Goal: Communication & Community: Ask a question

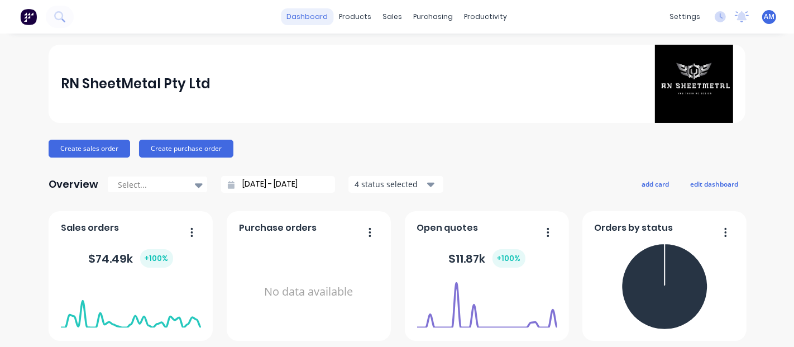
click at [302, 15] on link "dashboard" at bounding box center [307, 16] width 52 height 17
click at [298, 20] on link "dashboard" at bounding box center [307, 16] width 52 height 17
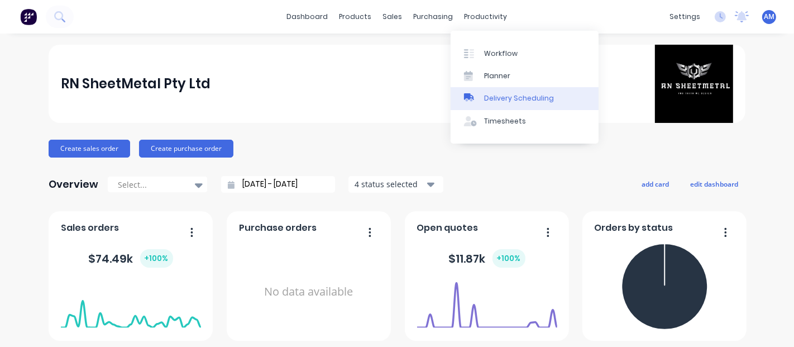
click at [491, 99] on div "Delivery Scheduling" at bounding box center [519, 98] width 70 height 10
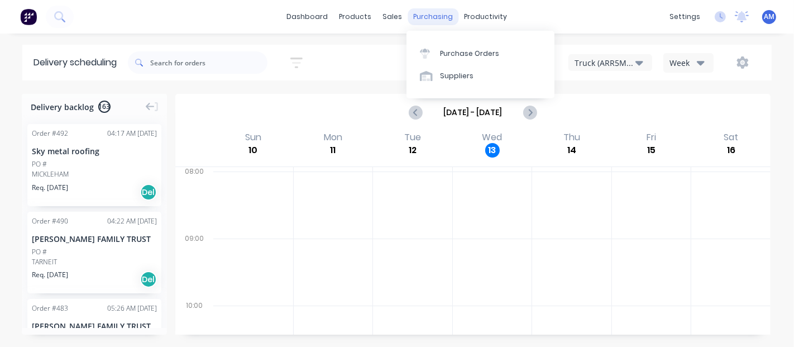
click at [444, 17] on div "purchasing" at bounding box center [433, 16] width 51 height 17
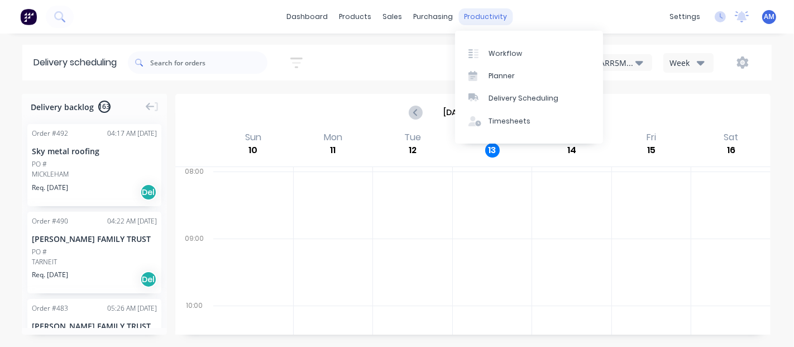
click at [483, 12] on div "productivity" at bounding box center [486, 16] width 54 height 17
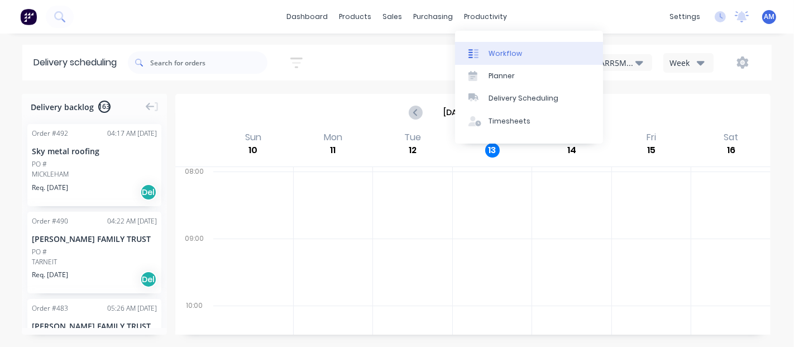
click at [498, 56] on div "Workflow" at bounding box center [506, 54] width 34 height 10
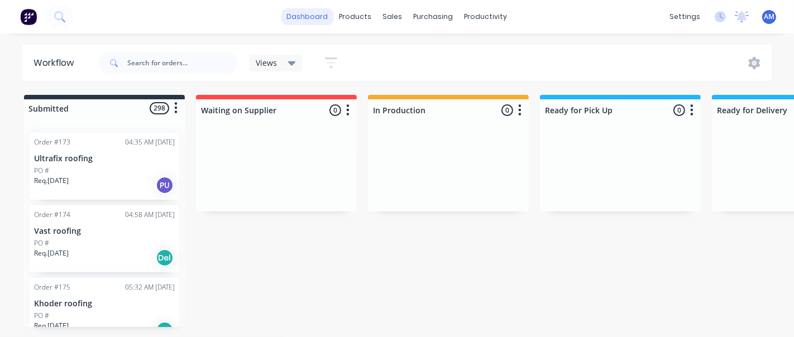
click at [332, 23] on link "dashboard" at bounding box center [307, 16] width 52 height 17
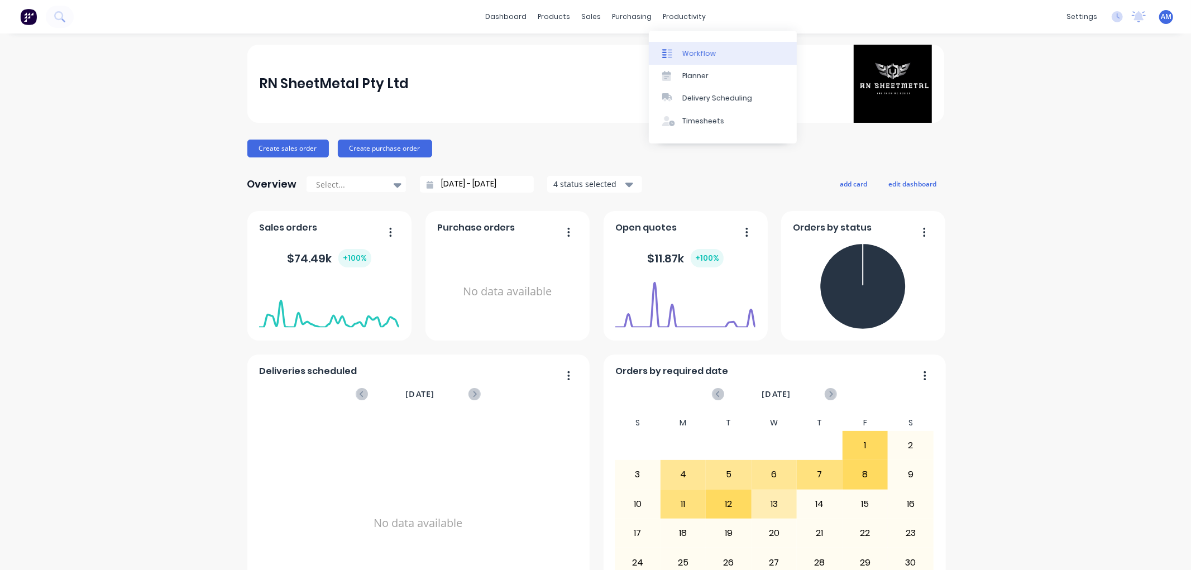
click at [689, 59] on link "Workflow" at bounding box center [723, 53] width 148 height 22
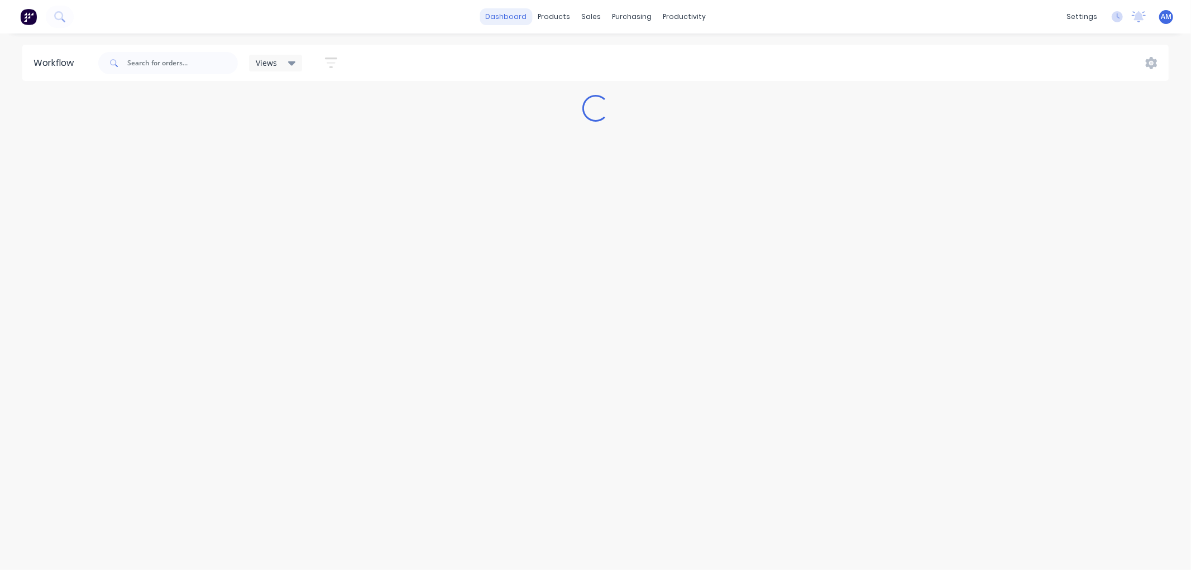
click at [513, 21] on link "dashboard" at bounding box center [506, 16] width 52 height 17
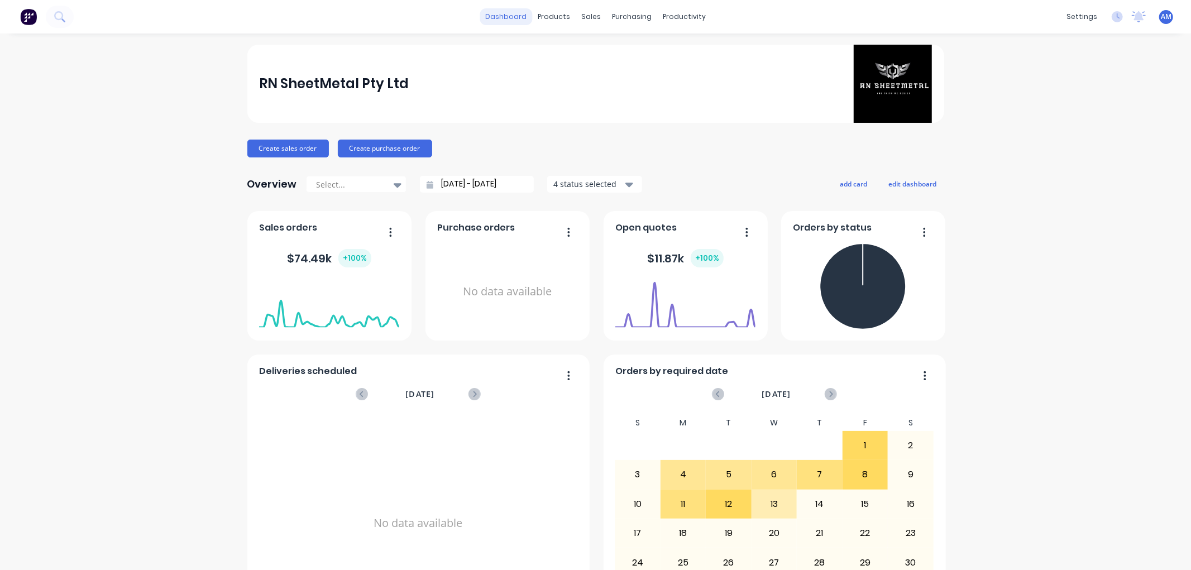
click at [501, 8] on link "dashboard" at bounding box center [506, 16] width 52 height 17
click at [25, 17] on img at bounding box center [28, 16] width 17 height 17
click at [36, 18] on img at bounding box center [28, 16] width 17 height 17
click at [63, 9] on button at bounding box center [60, 17] width 28 height 22
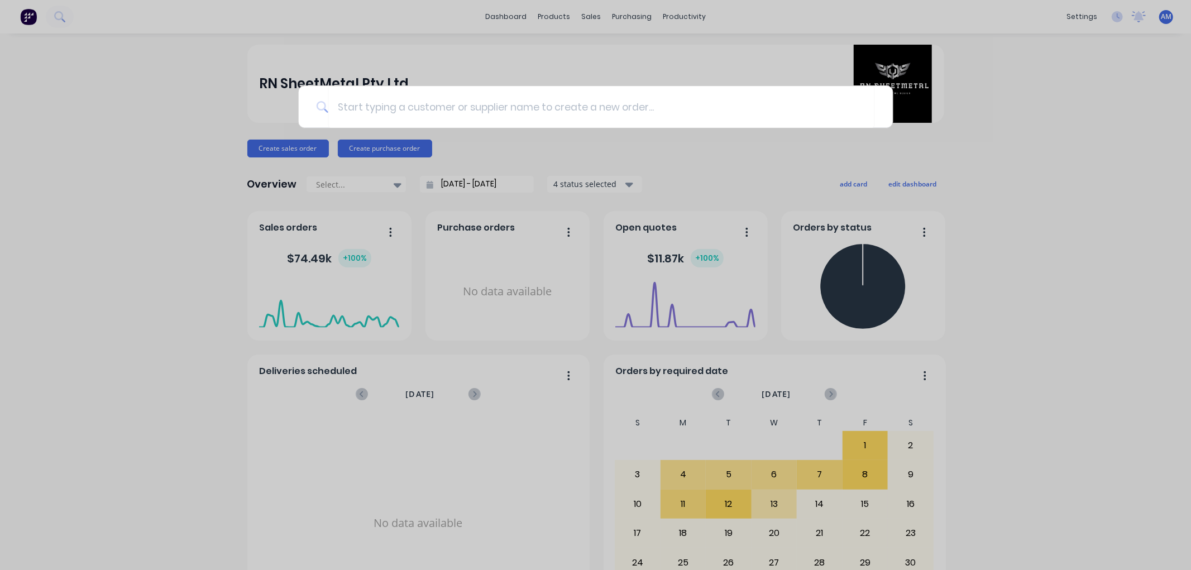
click at [18, 25] on div at bounding box center [595, 285] width 1191 height 570
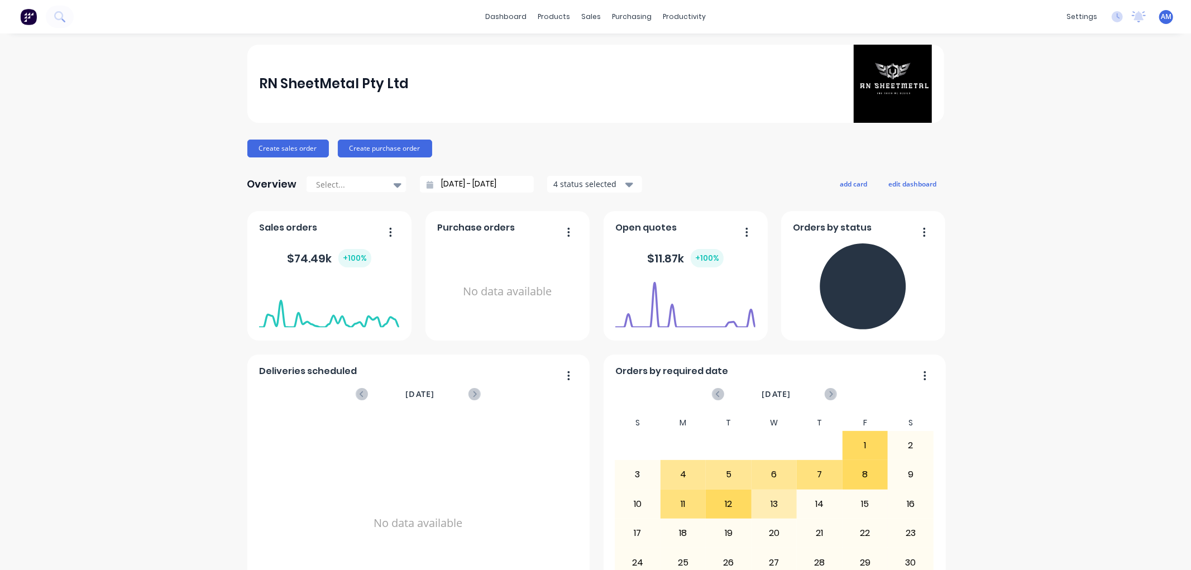
click at [20, 20] on img at bounding box center [28, 16] width 17 height 17
click at [794, 346] on div "RN SheetMetal Pty Ltd Create sales order Create purchase order Overview Select.…" at bounding box center [595, 336] width 1191 height 583
click at [537, 14] on div "products" at bounding box center [554, 16] width 44 height 17
click at [700, 47] on link "Workflow" at bounding box center [723, 53] width 148 height 22
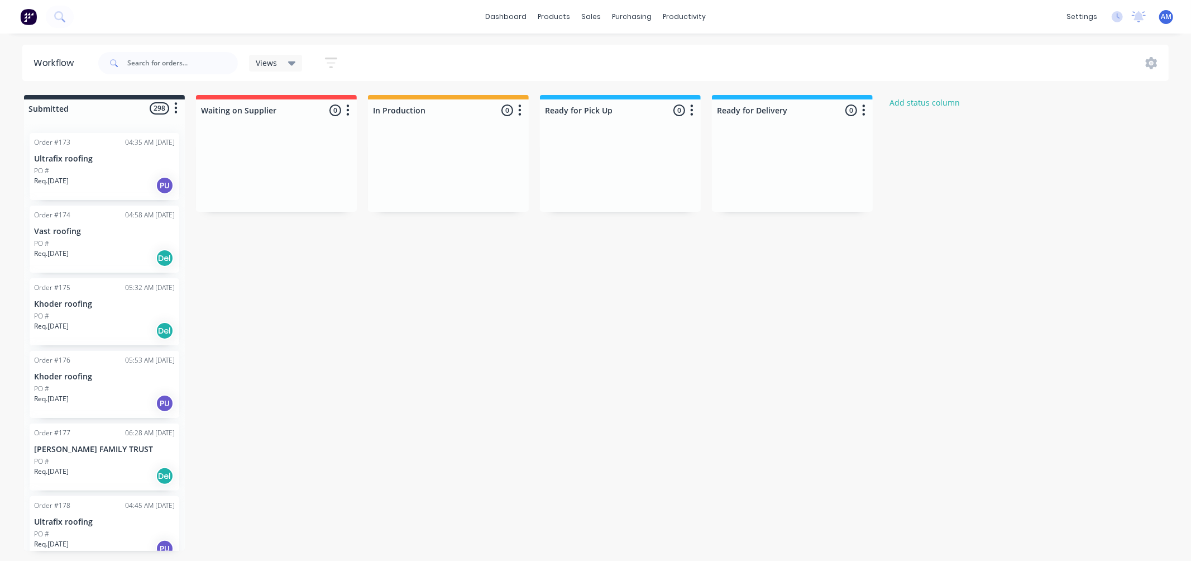
click at [682, 26] on div "dashboard products sales purchasing productivity dashboard products Product Cat…" at bounding box center [595, 17] width 1191 height 34
click at [682, 18] on div "productivity" at bounding box center [684, 16] width 54 height 17
click at [702, 76] on div "Planner" at bounding box center [700, 76] width 26 height 10
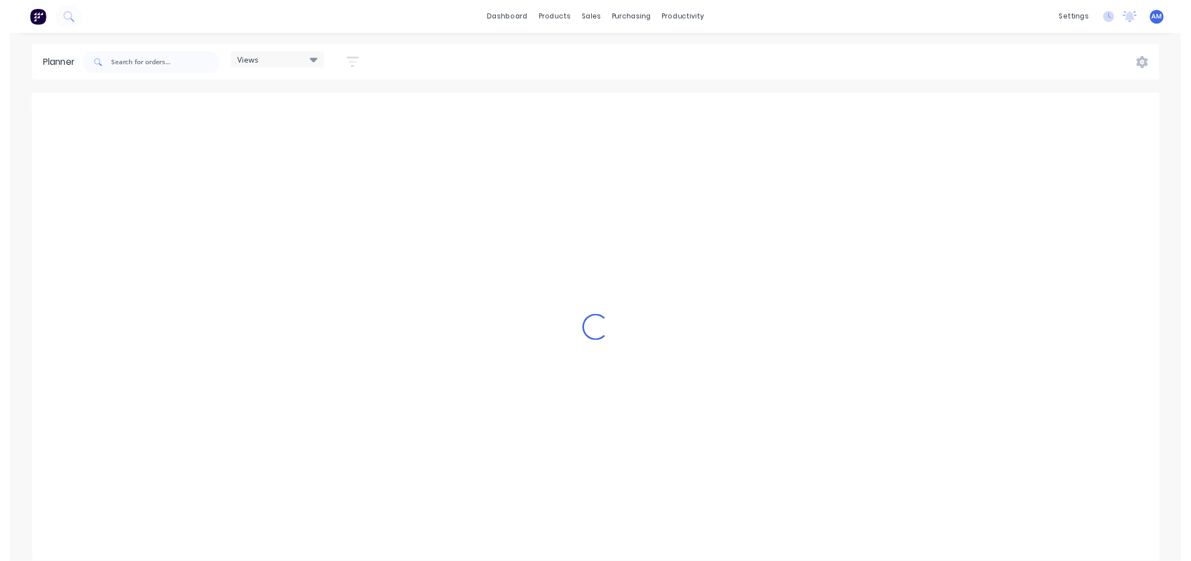
scroll to position [0, 1073]
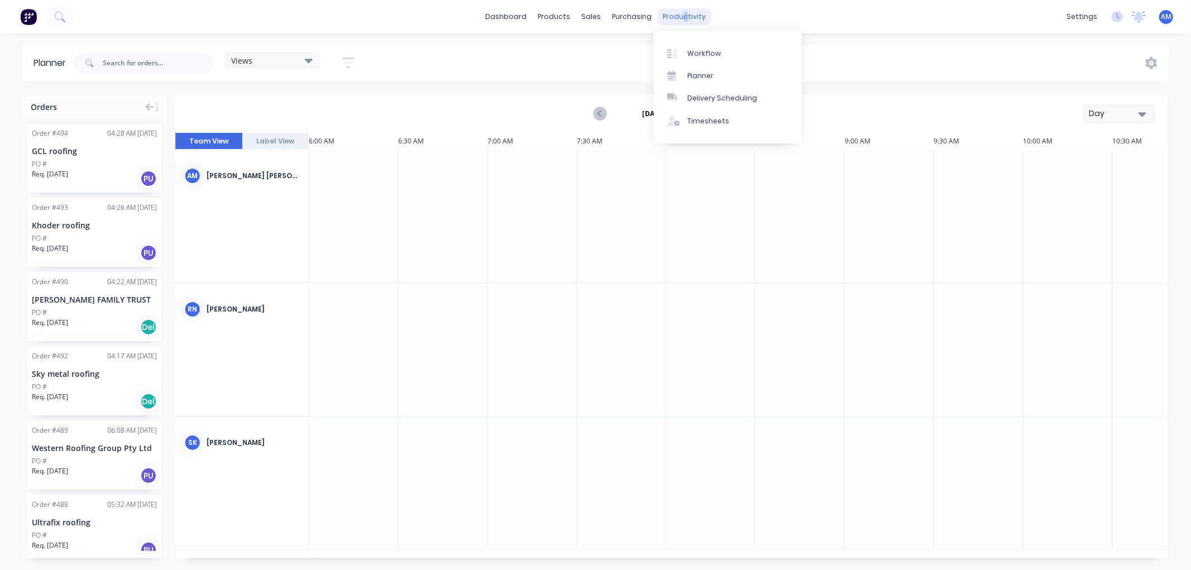
click at [680, 16] on div "productivity" at bounding box center [684, 16] width 54 height 17
click at [702, 123] on div "Timesheets" at bounding box center [708, 121] width 42 height 10
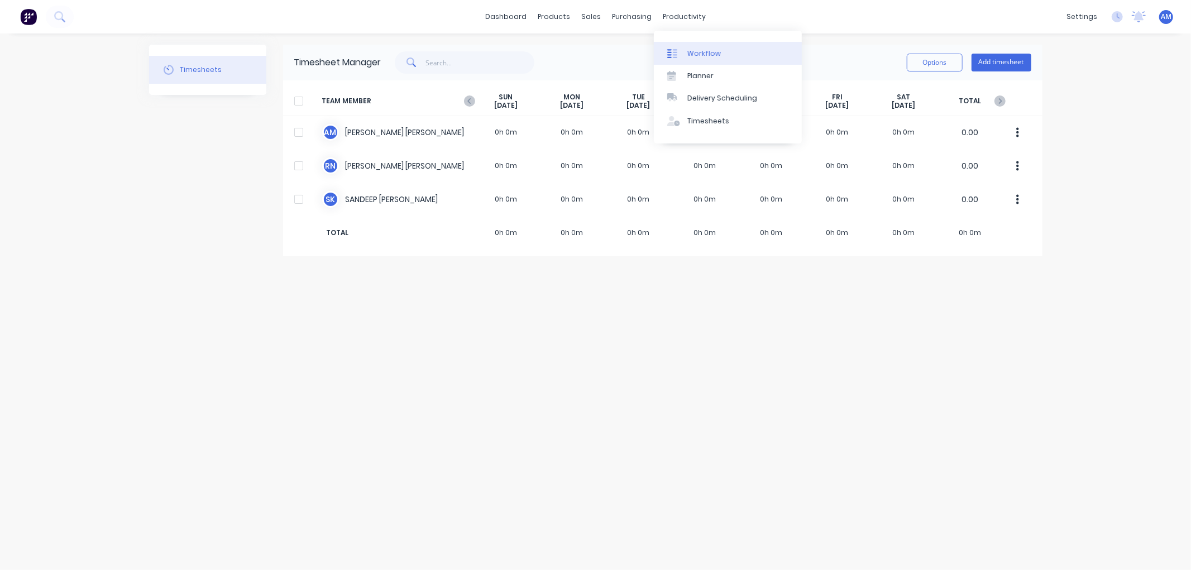
click at [686, 60] on link "Workflow" at bounding box center [728, 53] width 148 height 22
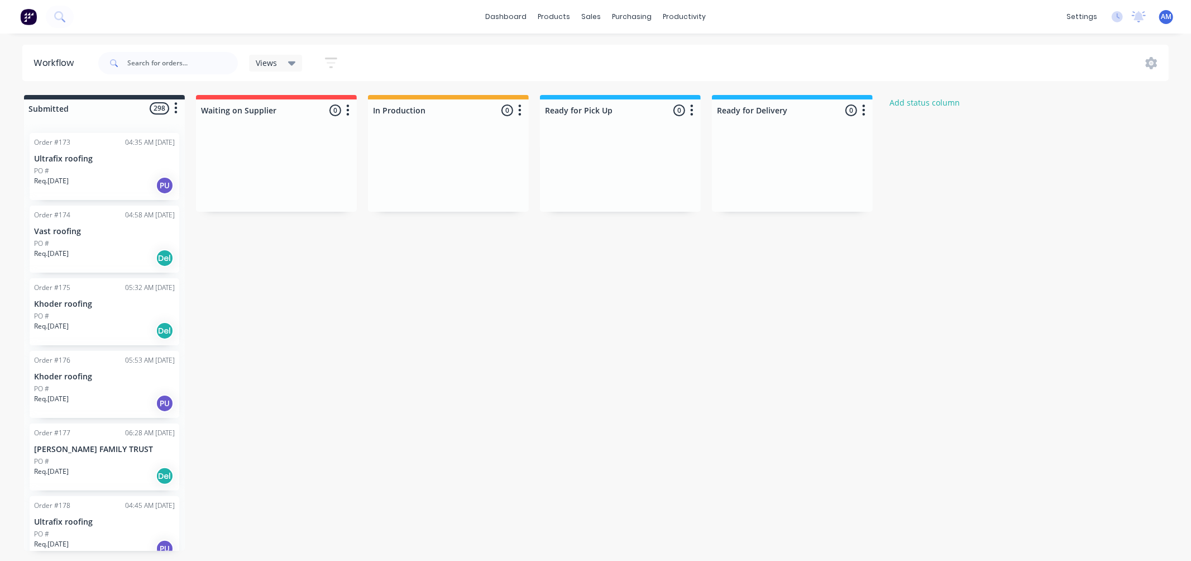
click at [278, 64] on div "Views" at bounding box center [276, 63] width 40 height 10
click at [375, 251] on div "Submitted 298 Status colour #273444 hex #273444 Save Cancel Summaries Total ord…" at bounding box center [599, 323] width 1215 height 456
click at [271, 60] on span "Views" at bounding box center [266, 63] width 21 height 12
click at [332, 52] on div "Views Save new view None (Default) edit Show/Hide statuses Show line item cards…" at bounding box center [223, 63] width 254 height 34
click at [333, 60] on icon "button" at bounding box center [331, 63] width 12 height 14
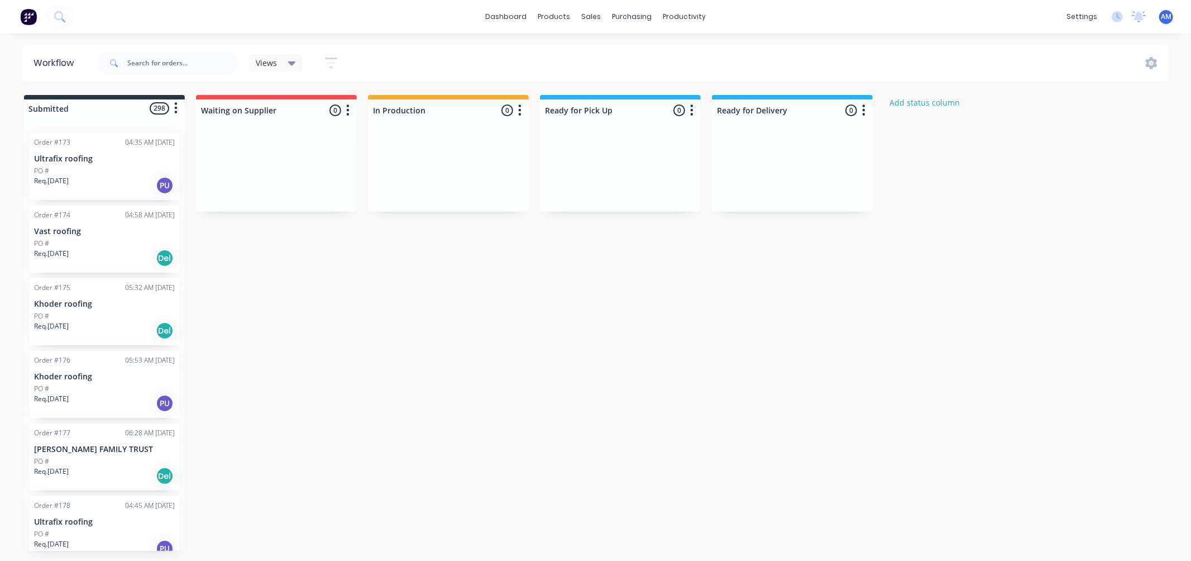
click at [494, 304] on div "Submitted 298 Status colour #273444 hex #273444 Save Cancel Summaries Total ord…" at bounding box center [599, 323] width 1215 height 456
click at [350, 114] on button "button" at bounding box center [347, 110] width 13 height 13
click at [794, 324] on div "Submitted 298 Status colour #273444 hex #273444 Save Cancel Summaries Total ord…" at bounding box center [599, 323] width 1215 height 456
click at [794, 60] on icon at bounding box center [1152, 63] width 12 height 12
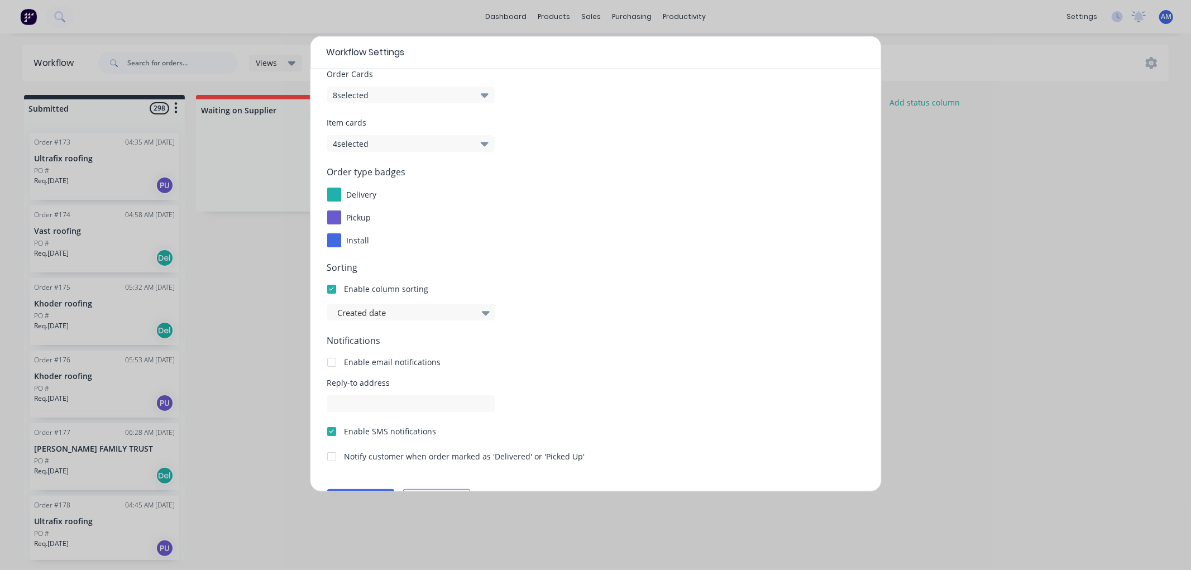
scroll to position [71, 0]
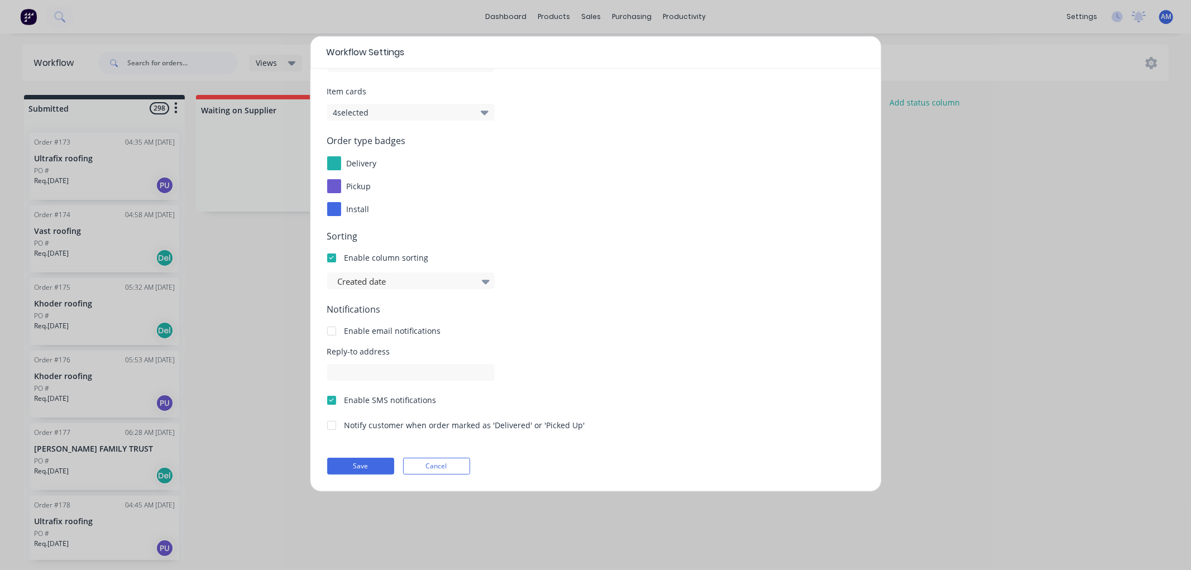
click at [794, 296] on div "Workflow Settings Display options Order Cards 8 selected Item cards 4 selected …" at bounding box center [595, 285] width 1191 height 570
click at [442, 346] on button "Cancel" at bounding box center [436, 466] width 67 height 17
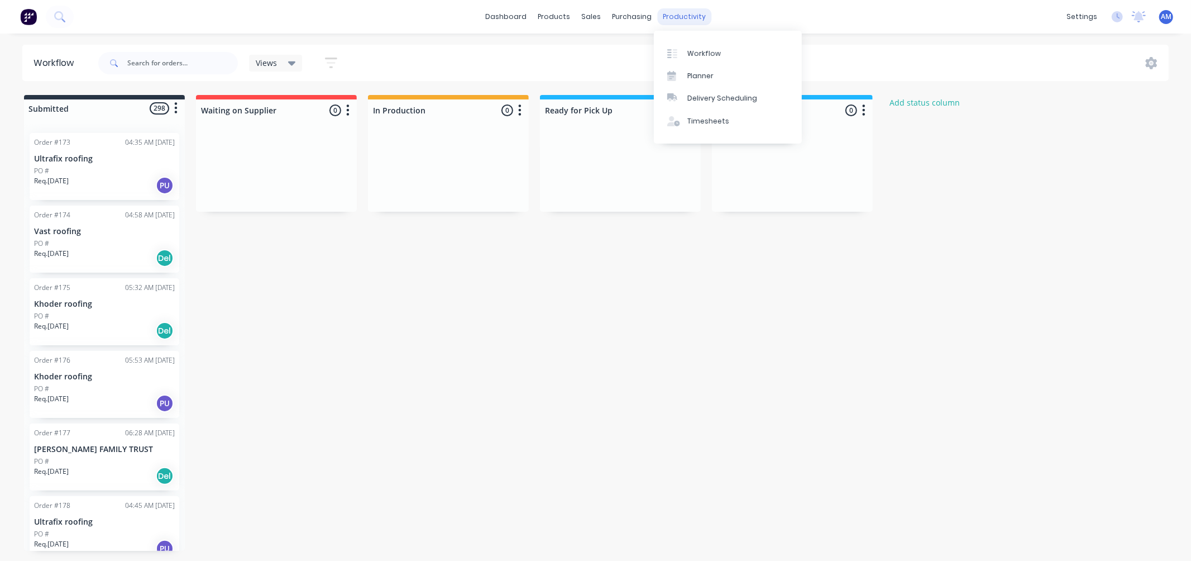
click at [671, 17] on div "productivity" at bounding box center [684, 16] width 54 height 17
click at [704, 97] on div "Delivery Scheduling" at bounding box center [722, 98] width 70 height 10
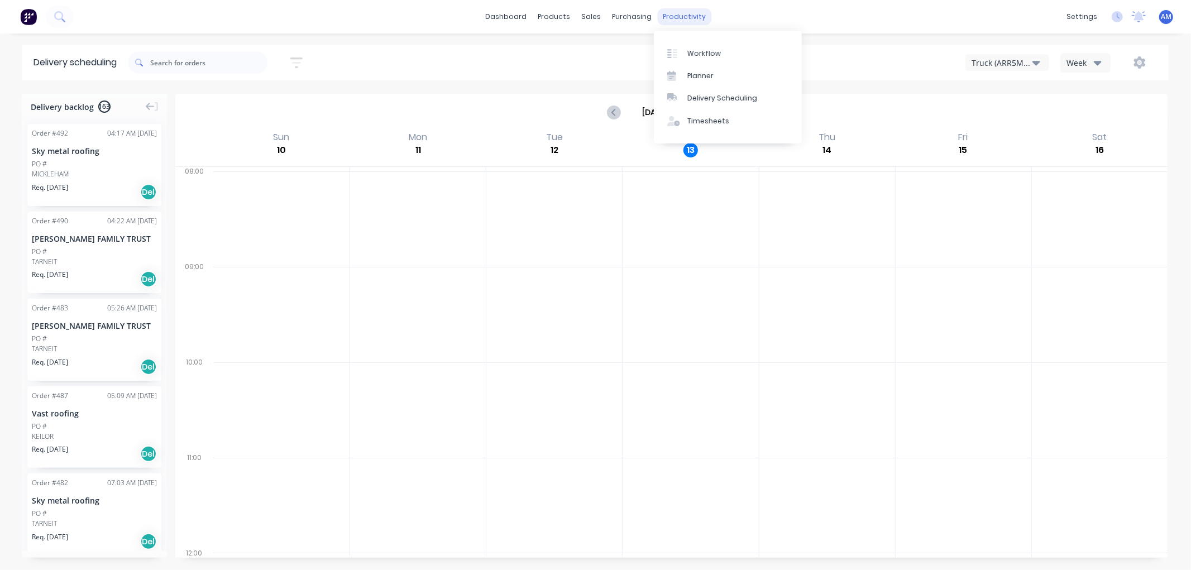
click at [677, 20] on div "productivity" at bounding box center [684, 16] width 54 height 17
click at [702, 116] on div "Timesheets" at bounding box center [708, 121] width 42 height 10
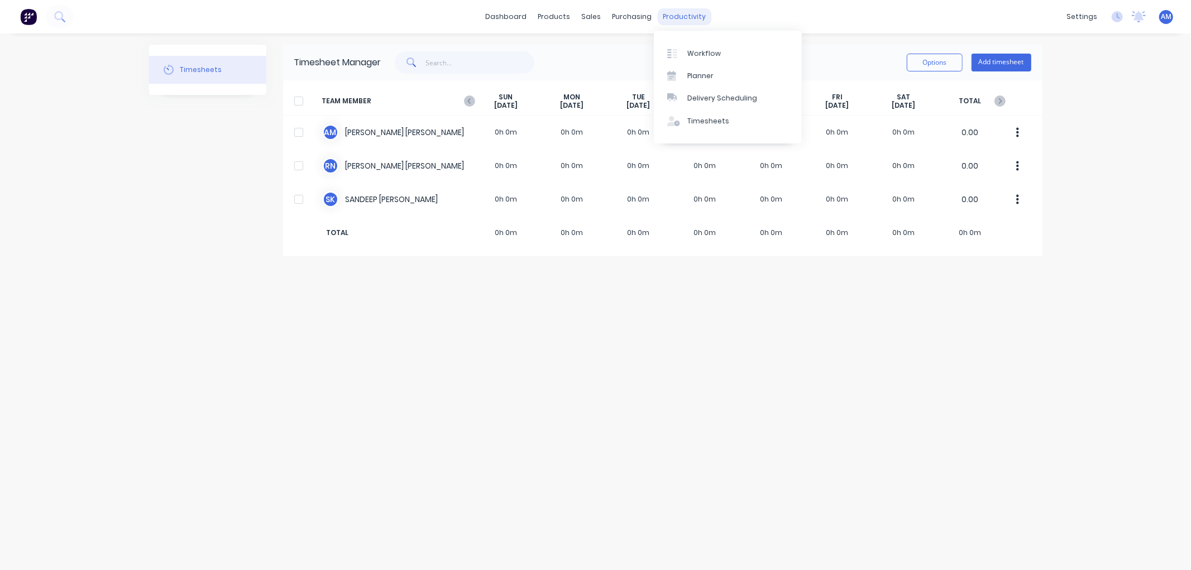
click at [673, 20] on div "productivity" at bounding box center [684, 16] width 54 height 17
click at [691, 55] on div "Workflow" at bounding box center [704, 54] width 34 height 10
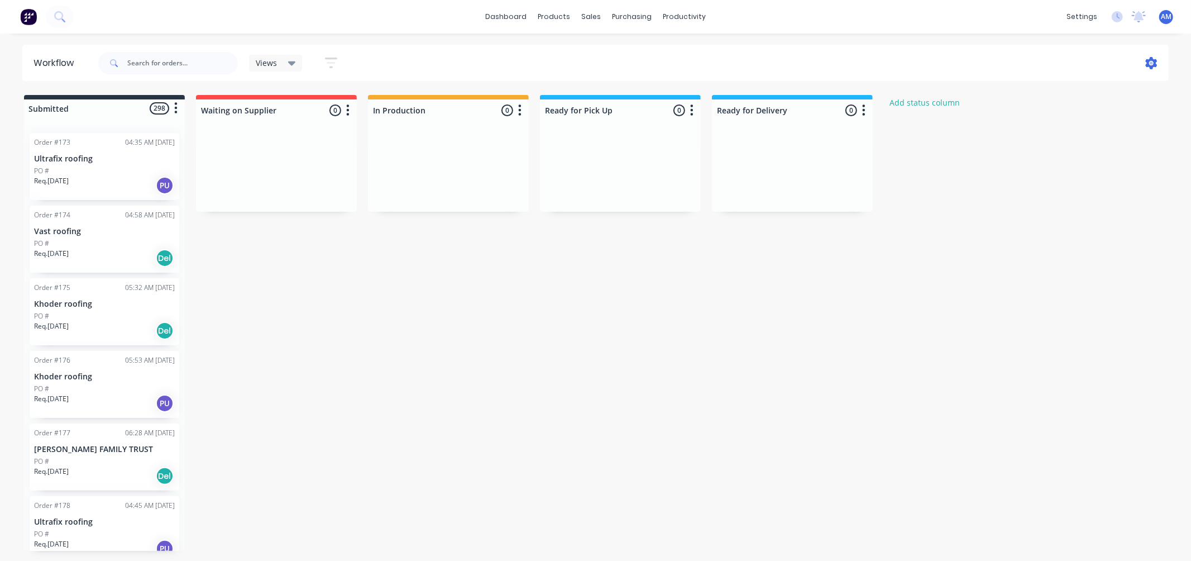
click at [794, 58] on icon at bounding box center [1151, 63] width 12 height 12
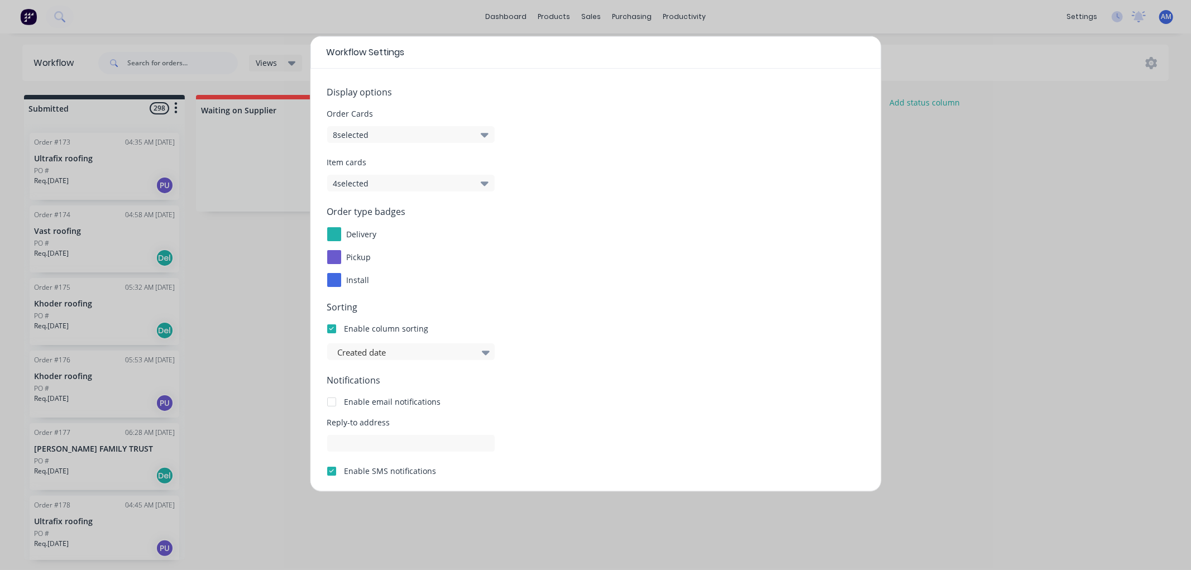
click at [794, 204] on div "Workflow Settings Display options Order Cards 8 selected Item cards 4 selected …" at bounding box center [595, 285] width 1191 height 570
click at [794, 89] on div "Workflow Settings Display options Order Cards 8 selected Item cards 4 selected …" at bounding box center [595, 285] width 1191 height 570
click at [794, 14] on div "Workflow Settings Display options Order Cards 8 selected Item cards 4 selected …" at bounding box center [595, 285] width 1191 height 570
click at [794, 20] on div "Workflow Settings Display options Order Cards 8 selected Item cards 4 selected …" at bounding box center [595, 285] width 1191 height 570
click at [510, 12] on div "Workflow Settings Display options Order Cards 8 selected Item cards 4 selected …" at bounding box center [595, 285] width 1191 height 570
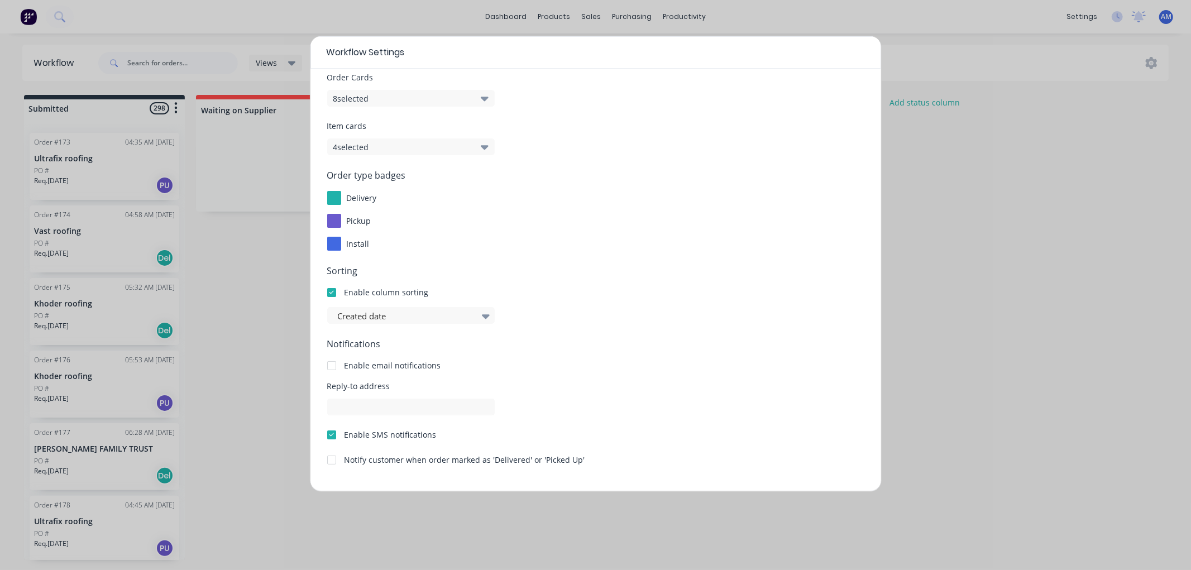
scroll to position [71, 0]
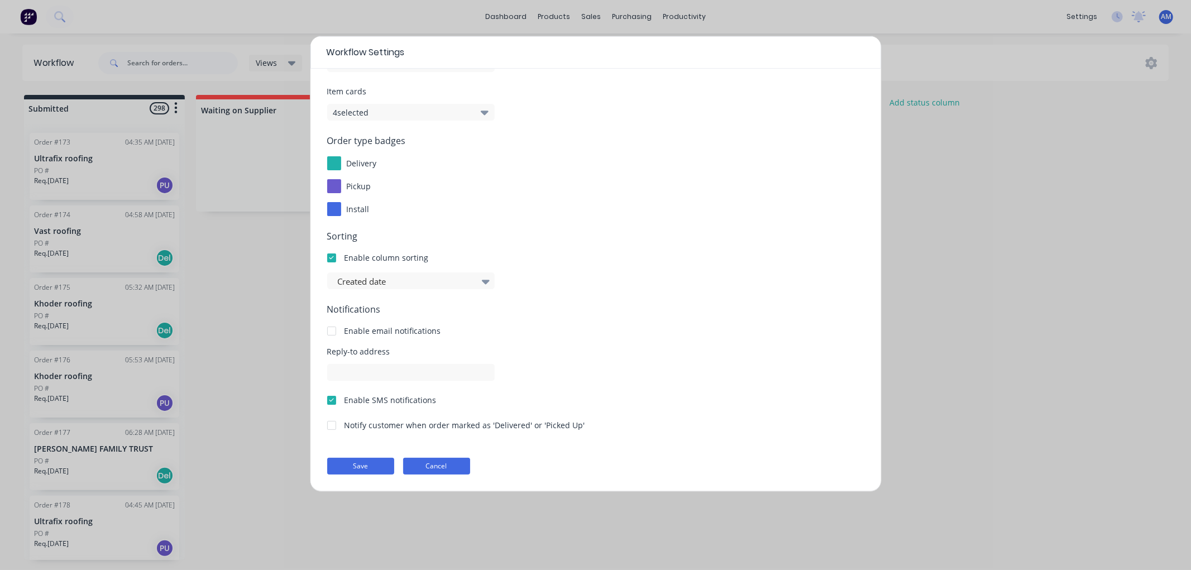
click at [442, 346] on button "Cancel" at bounding box center [436, 466] width 67 height 17
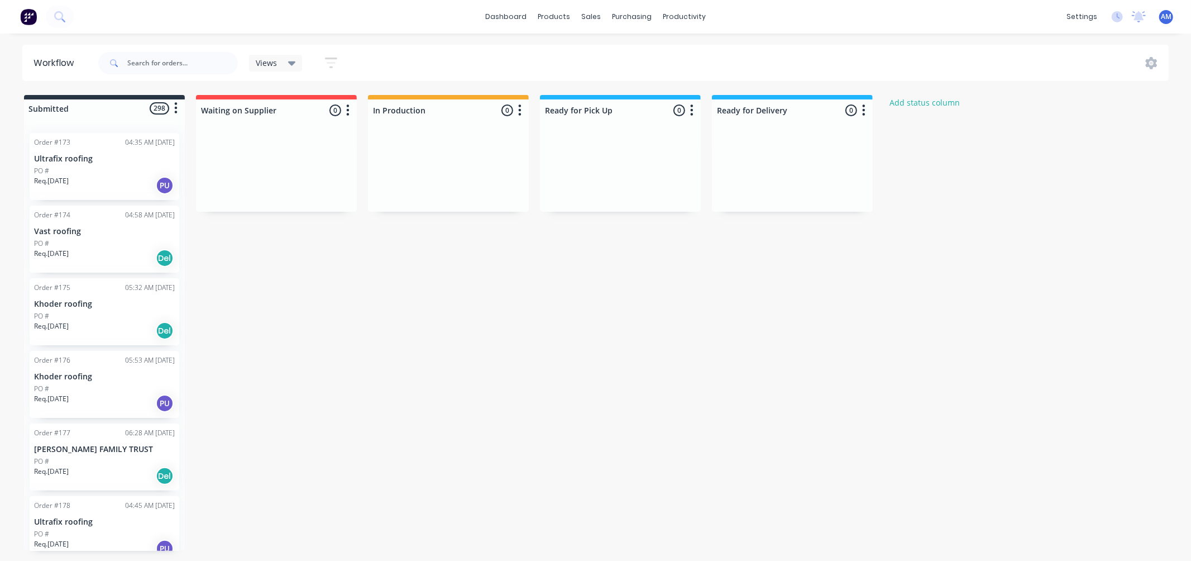
click at [486, 20] on div "dashboard" at bounding box center [506, 16] width 52 height 17
click at [509, 8] on link "dashboard" at bounding box center [506, 16] width 52 height 17
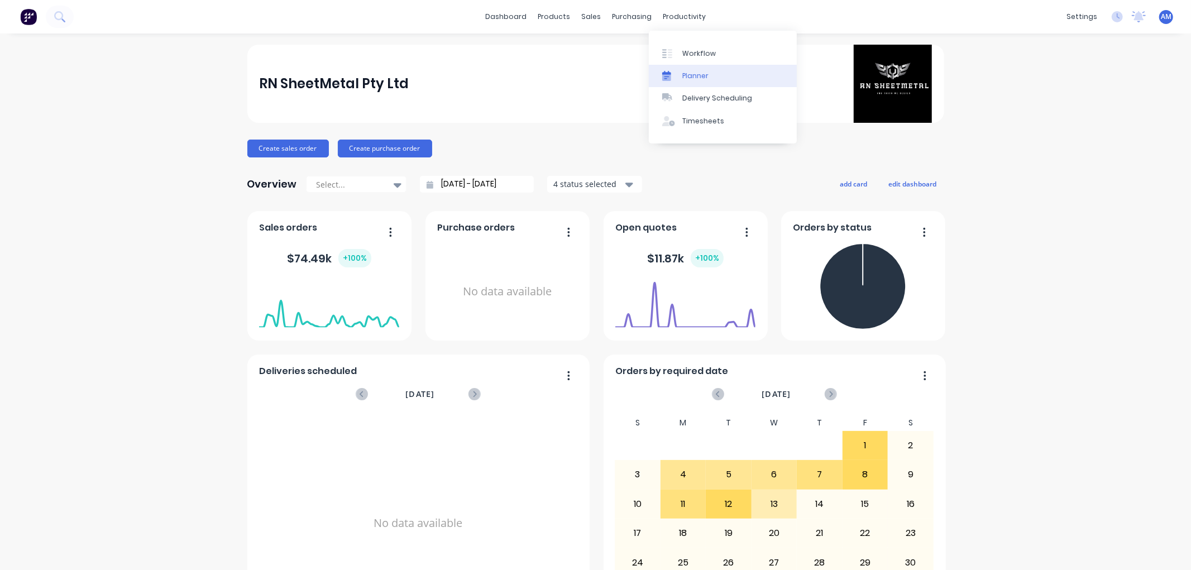
click at [684, 73] on div "Planner" at bounding box center [695, 76] width 26 height 10
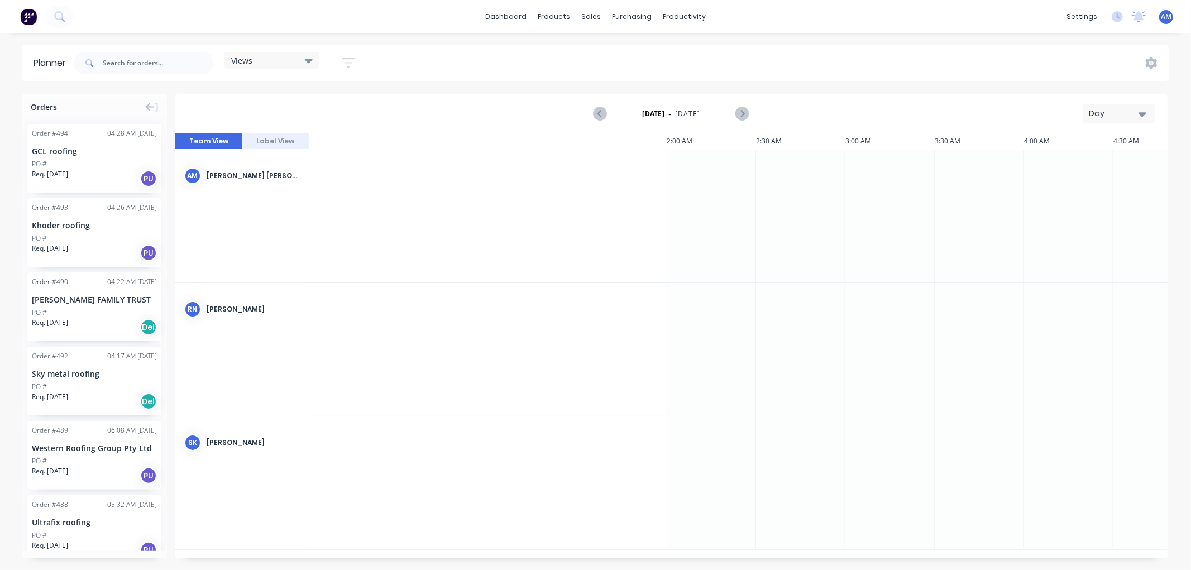
scroll to position [0, 1073]
click at [670, 22] on div "productivity" at bounding box center [684, 16] width 54 height 17
click at [690, 53] on div "Workflow" at bounding box center [704, 54] width 34 height 10
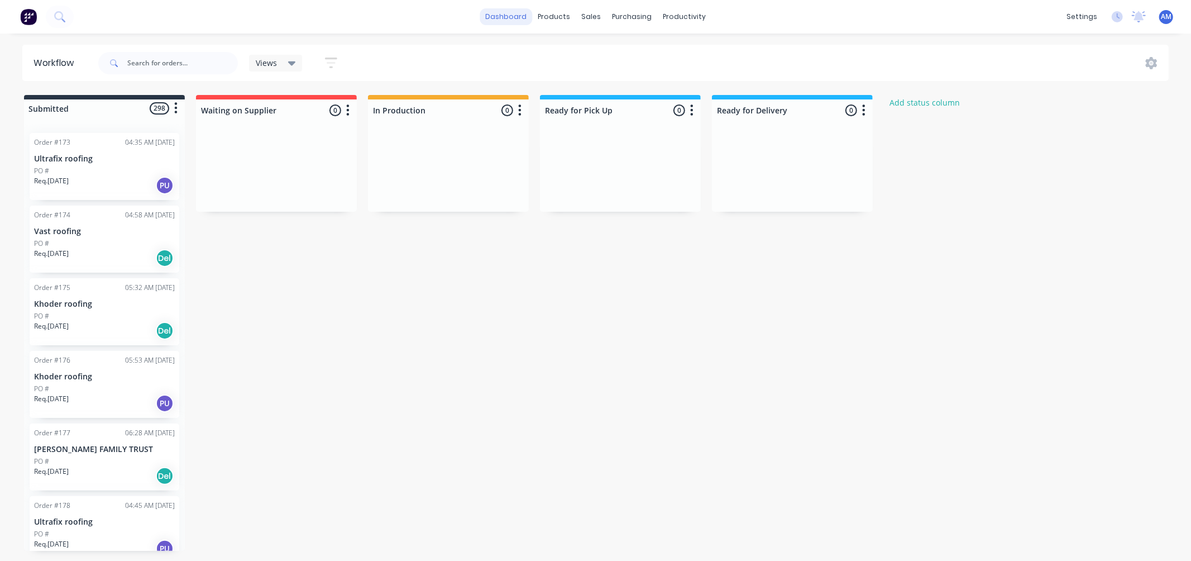
drag, startPoint x: 519, startPoint y: 26, endPoint x: 517, endPoint y: 19, distance: 7.3
click at [519, 26] on div "dashboard products sales purchasing productivity dashboard products Product Cat…" at bounding box center [595, 17] width 1191 height 34
click at [517, 18] on link "dashboard" at bounding box center [506, 16] width 52 height 17
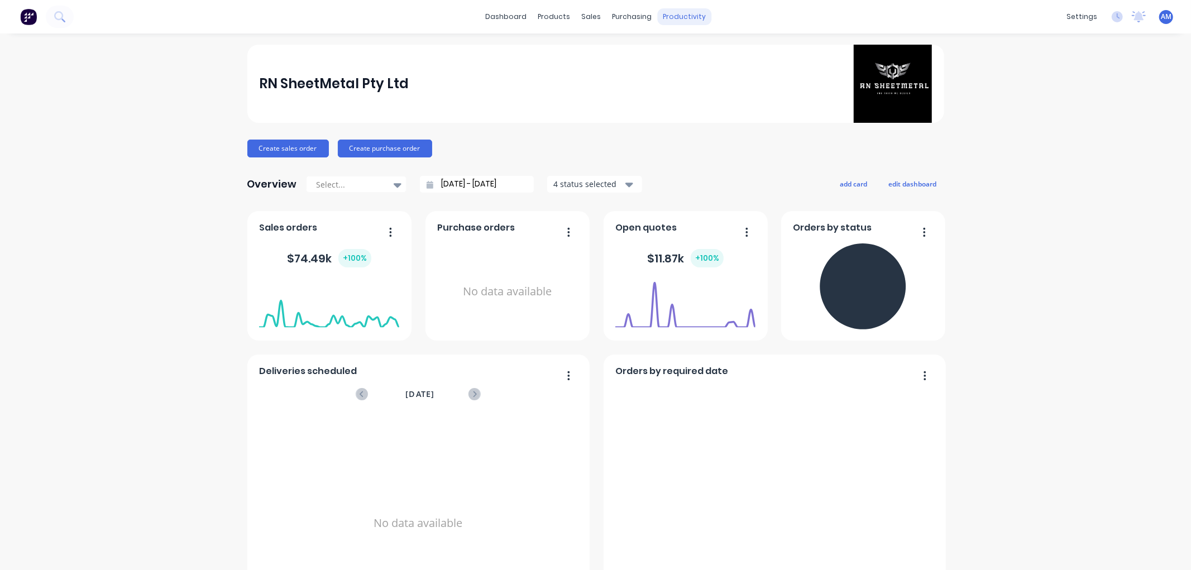
click at [689, 17] on div "productivity" at bounding box center [684, 16] width 54 height 17
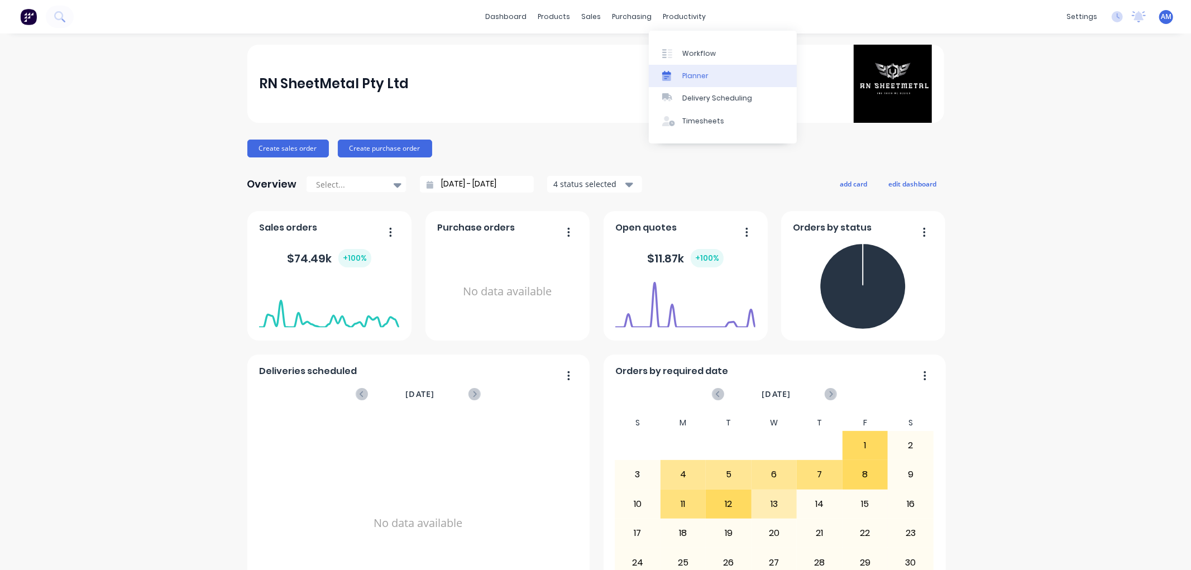
click at [699, 76] on div "Planner" at bounding box center [695, 76] width 26 height 10
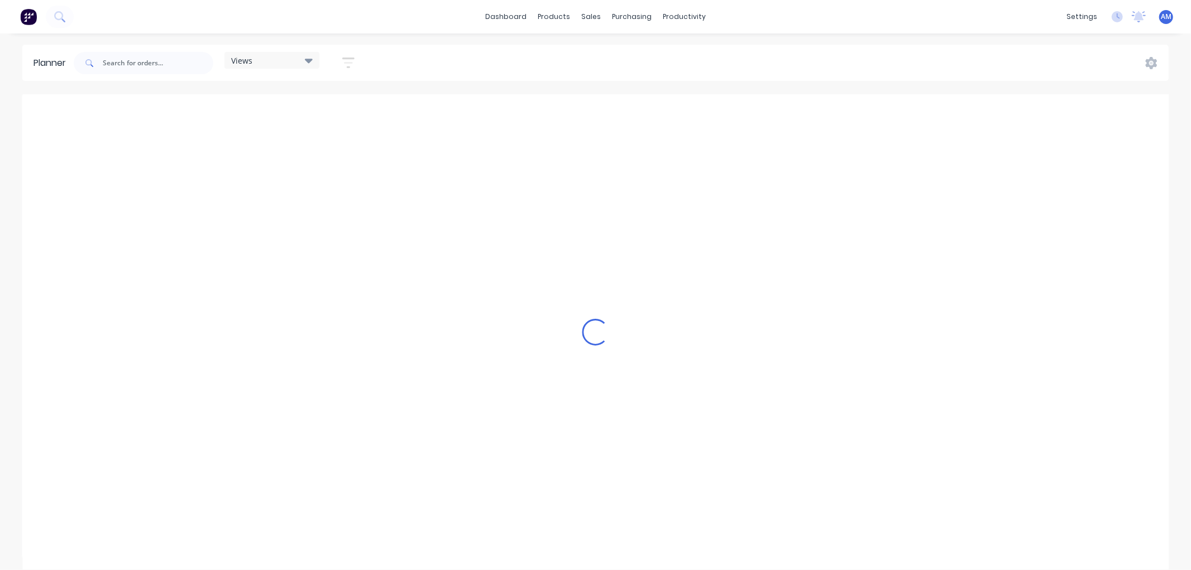
scroll to position [0, 1073]
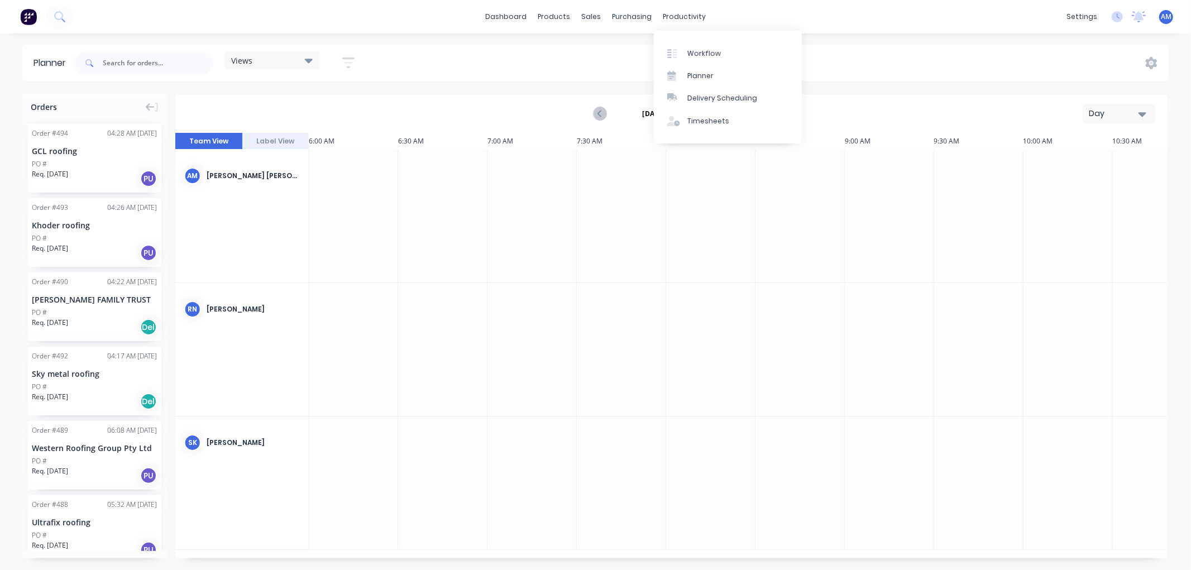
click at [685, 7] on div "dashboard products sales purchasing productivity dashboard products Product Cat…" at bounding box center [595, 17] width 1191 height 34
click at [646, 51] on div "Purchase Orders" at bounding box center [668, 54] width 59 height 10
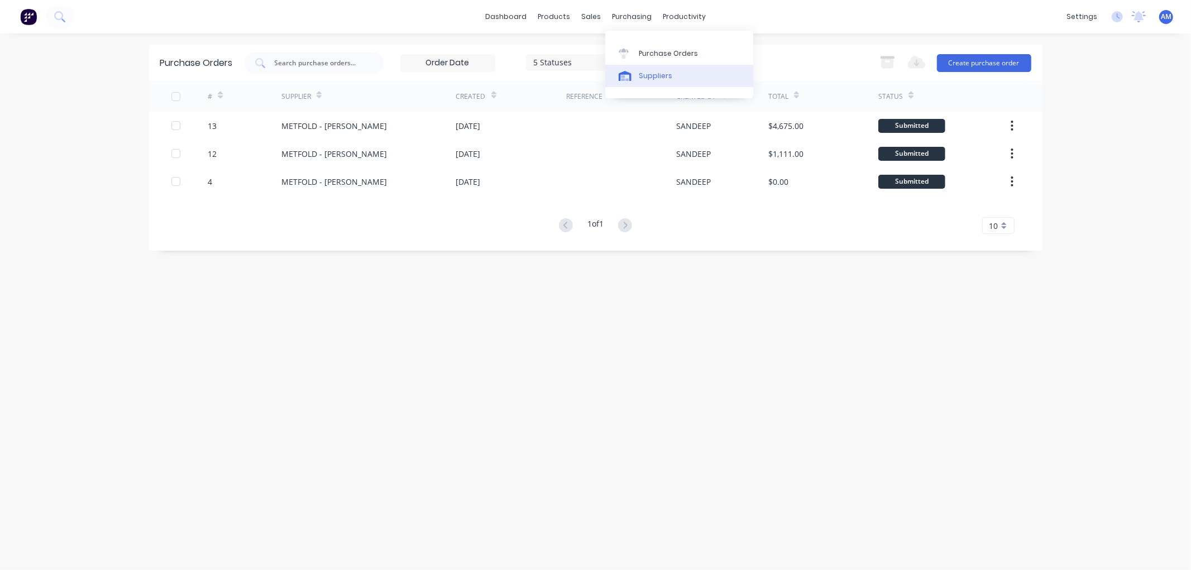
click at [647, 69] on link "Suppliers" at bounding box center [679, 76] width 148 height 22
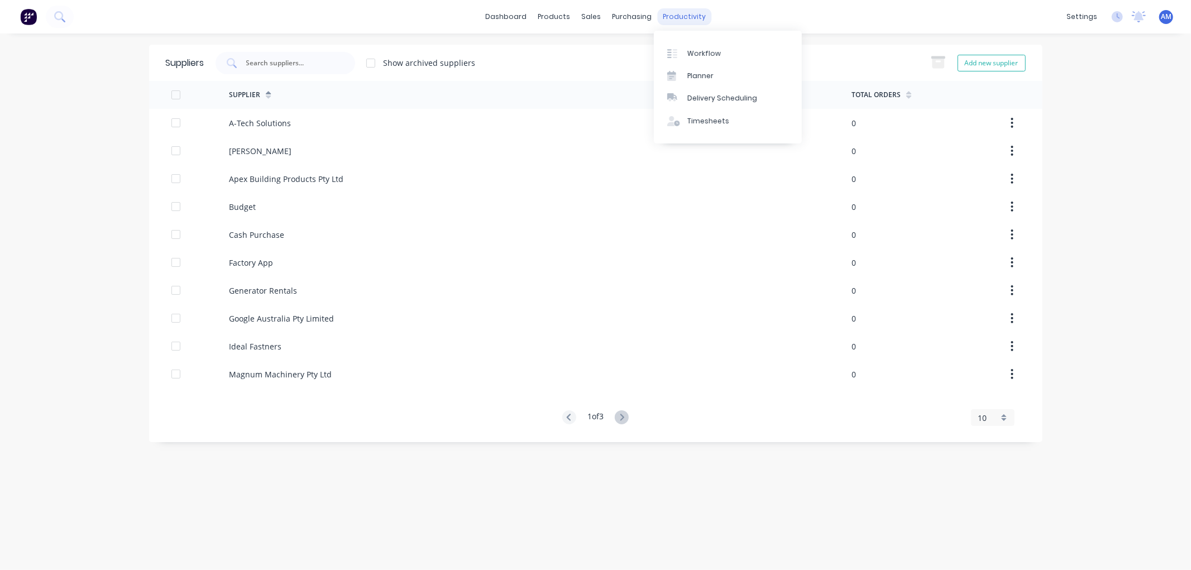
click at [689, 12] on div "productivity" at bounding box center [684, 16] width 54 height 17
click at [696, 77] on div "Planner" at bounding box center [700, 76] width 26 height 10
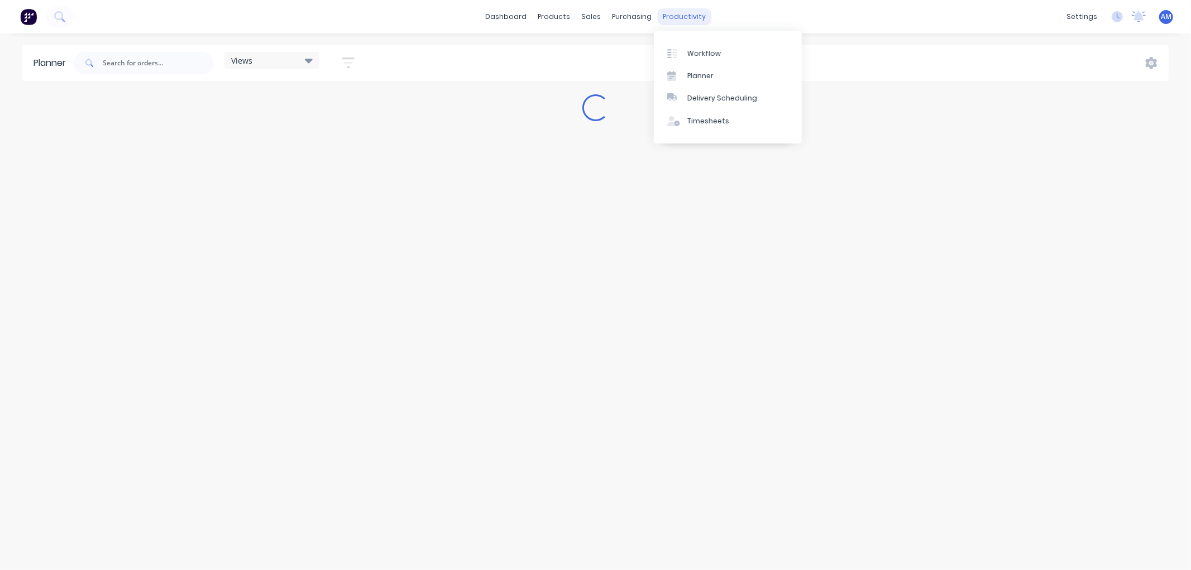
click at [681, 10] on div "productivity" at bounding box center [684, 16] width 54 height 17
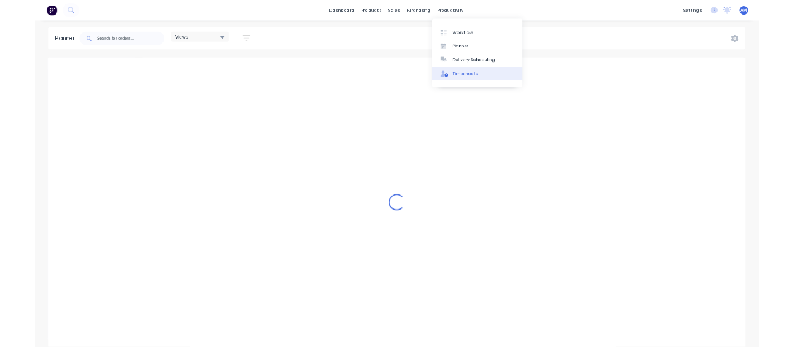
scroll to position [0, 1073]
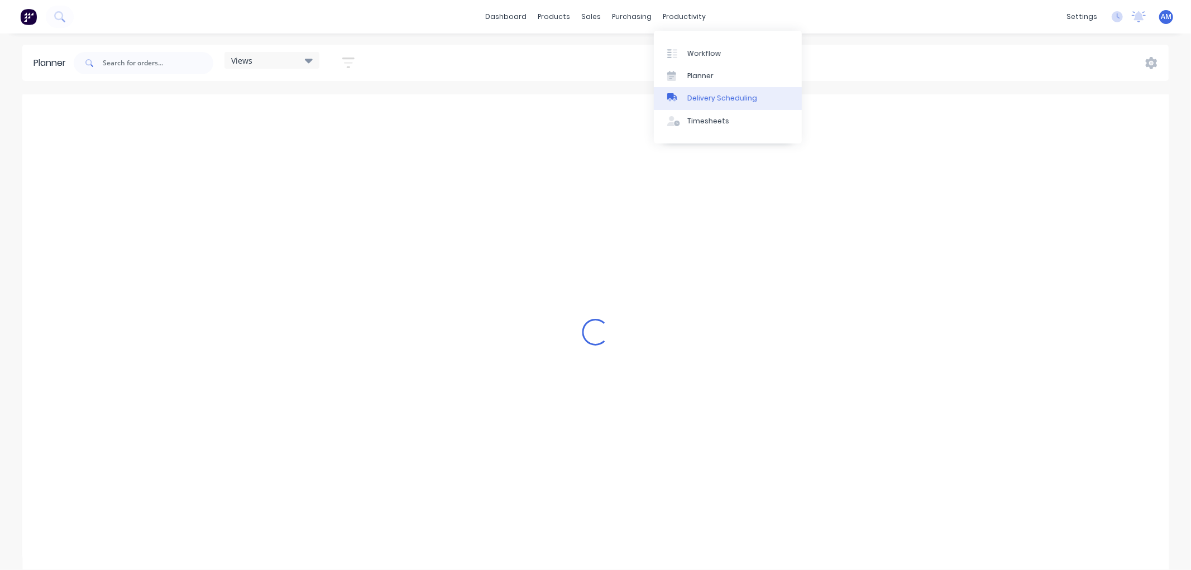
click at [704, 101] on div "Delivery Scheduling" at bounding box center [722, 98] width 70 height 10
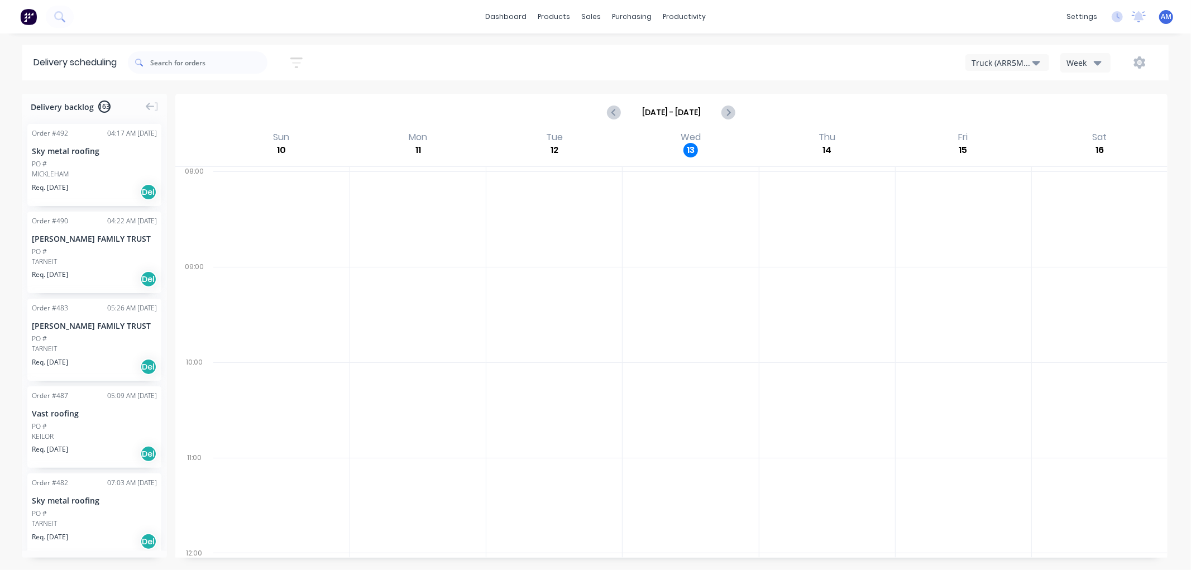
click at [794, 57] on button "Week" at bounding box center [1085, 63] width 50 height 20
click at [794, 48] on div "Sort by Most recent Created date Required date Order number Customer name Most …" at bounding box center [648, 62] width 1041 height 31
click at [794, 58] on div "Week" at bounding box center [1083, 63] width 32 height 12
click at [794, 117] on div "Vehicle" at bounding box center [1116, 114] width 111 height 22
click at [794, 54] on button "Vehicle" at bounding box center [1085, 63] width 50 height 20
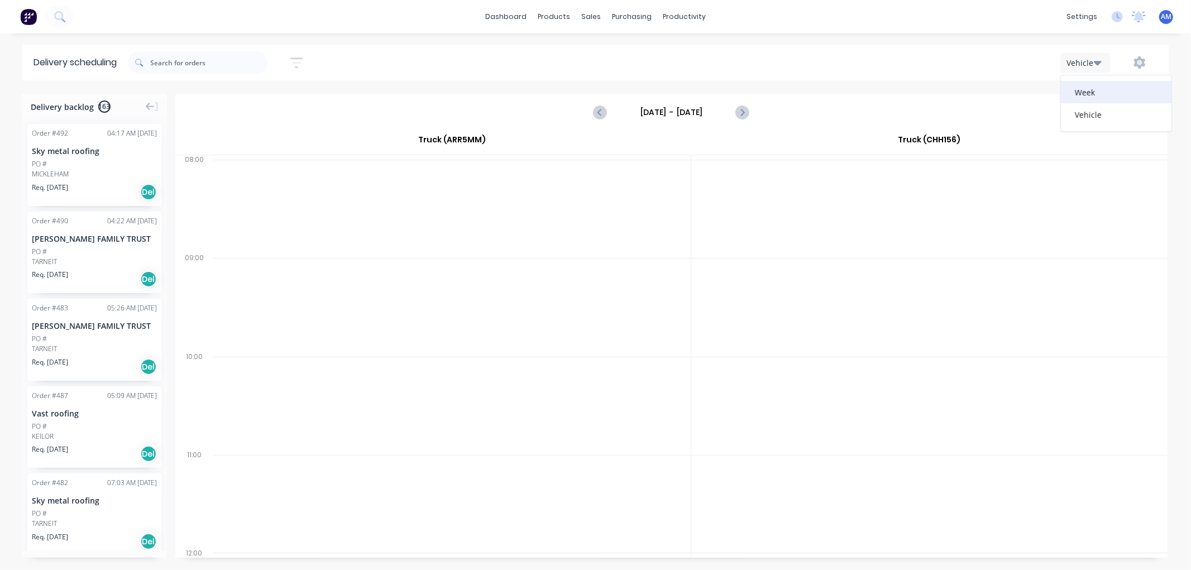
click at [794, 90] on div "Week" at bounding box center [1116, 92] width 111 height 22
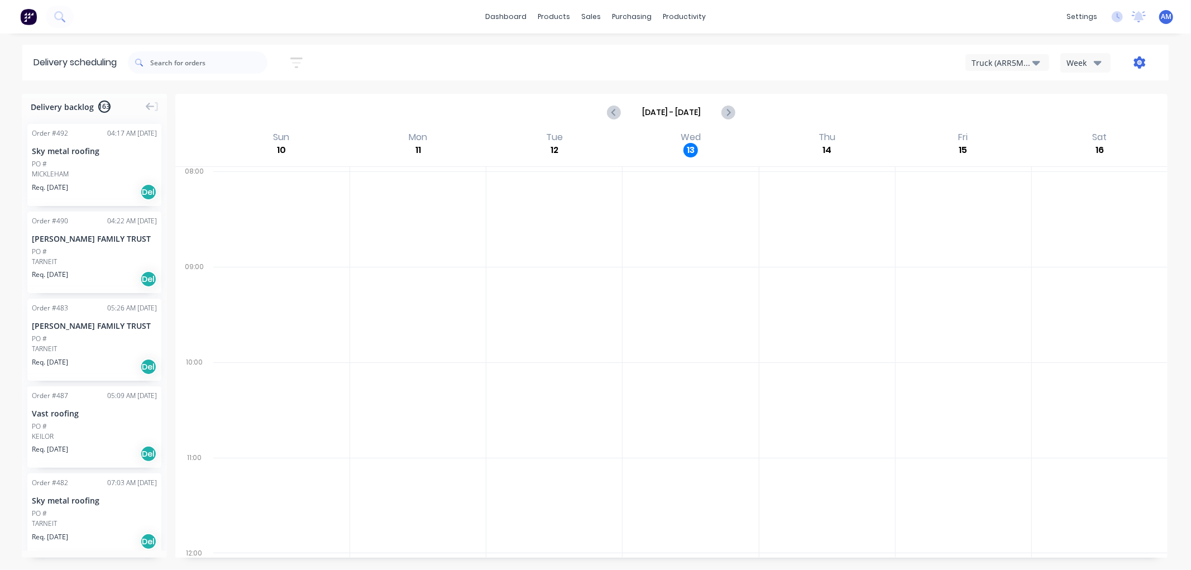
click at [794, 59] on icon "button" at bounding box center [1140, 62] width 12 height 12
click at [794, 48] on div "Sort by Most recent Created date Required date Order number Customer name Most …" at bounding box center [648, 62] width 1041 height 31
click at [657, 19] on div "productivity" at bounding box center [684, 16] width 54 height 17
click at [634, 18] on div "purchasing" at bounding box center [631, 16] width 51 height 17
click at [701, 43] on link "Workflow" at bounding box center [728, 53] width 148 height 22
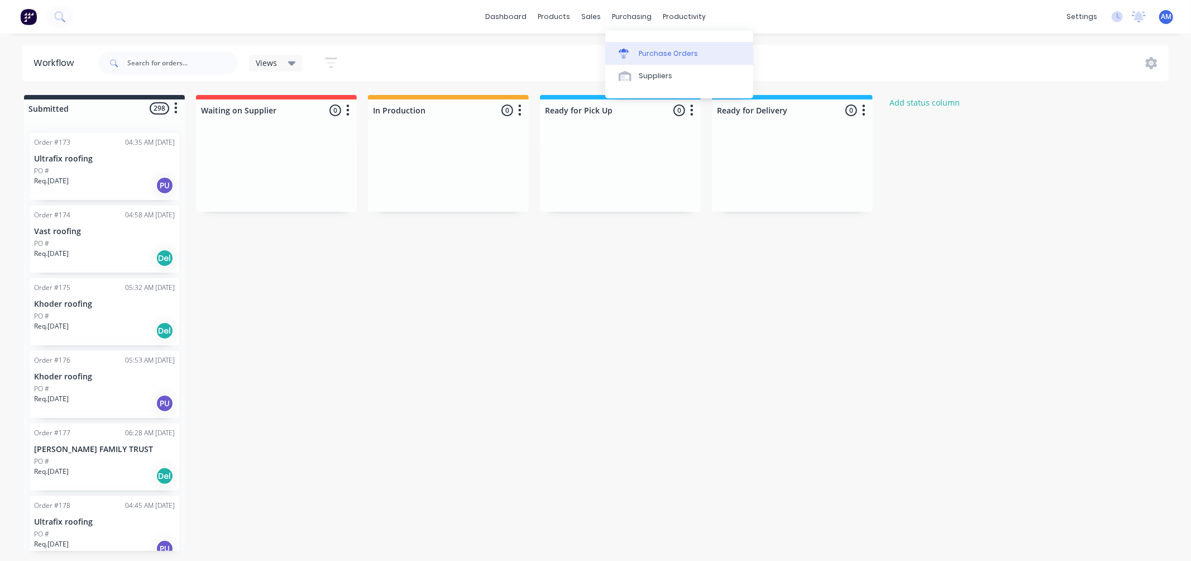
click at [642, 52] on div "Purchase Orders" at bounding box center [668, 54] width 59 height 10
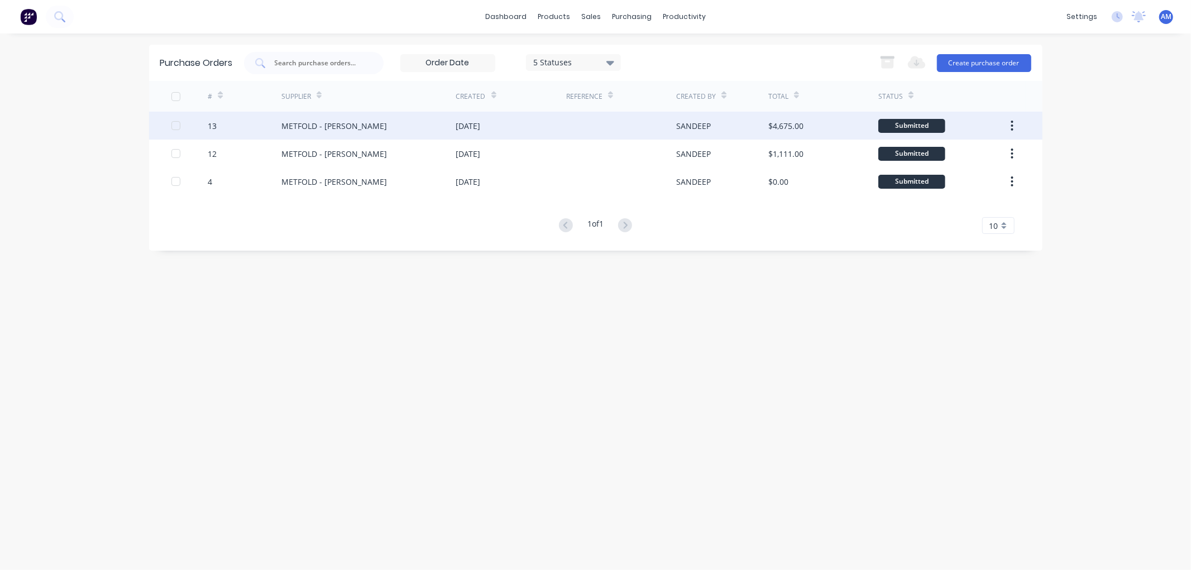
click at [325, 122] on div "METFOLD - MELTON" at bounding box center [334, 126] width 106 height 12
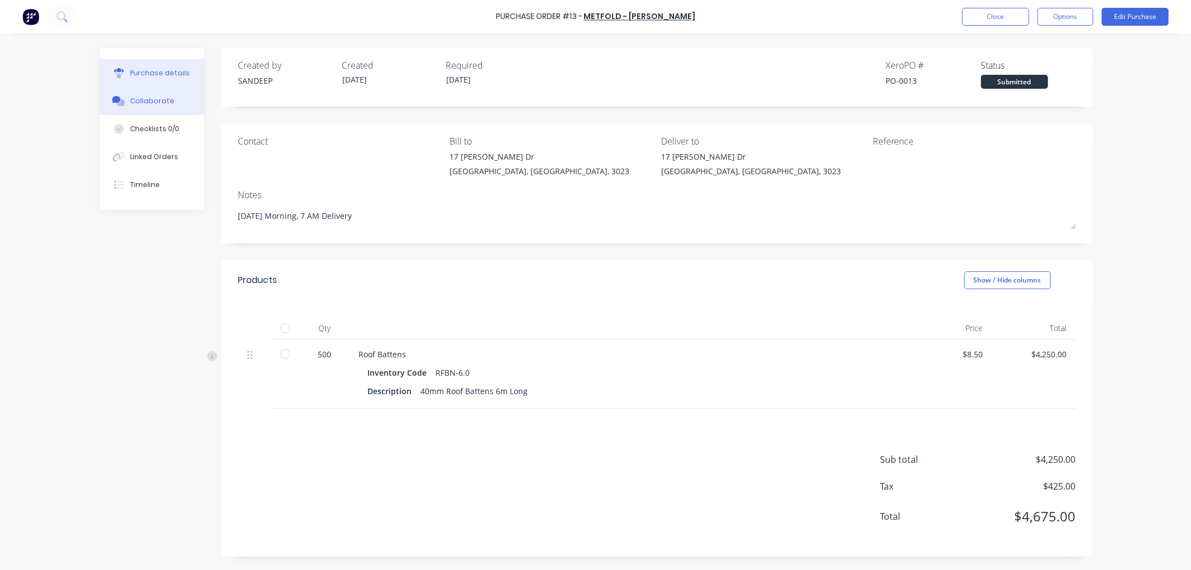
click at [164, 95] on button "Collaborate" at bounding box center [151, 101] width 105 height 28
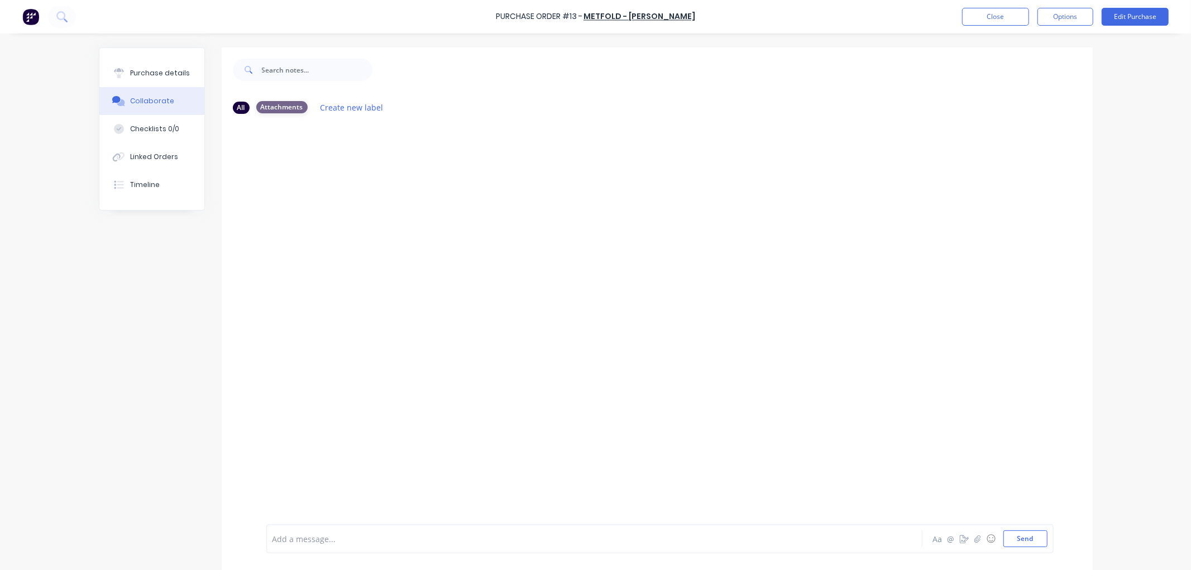
click at [270, 102] on div "Attachments" at bounding box center [281, 107] width 51 height 12
click at [338, 106] on button "Create new label" at bounding box center [351, 107] width 75 height 15
click at [629, 346] on div at bounding box center [657, 324] width 871 height 402
click at [233, 104] on div "All" at bounding box center [241, 107] width 17 height 12
click at [260, 109] on div "Attachments" at bounding box center [281, 107] width 51 height 12
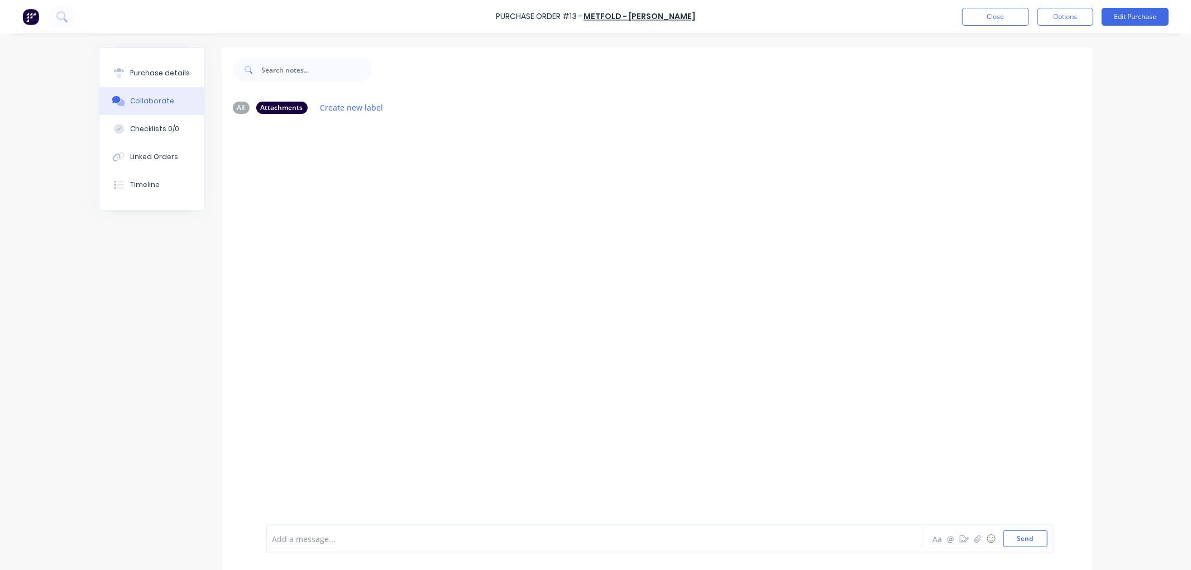
click at [145, 285] on div "All Attachments Create new label Add a message... Aa @ ☺ Send" at bounding box center [596, 316] width 994 height 539
click at [138, 75] on div "Purchase details" at bounding box center [160, 73] width 60 height 10
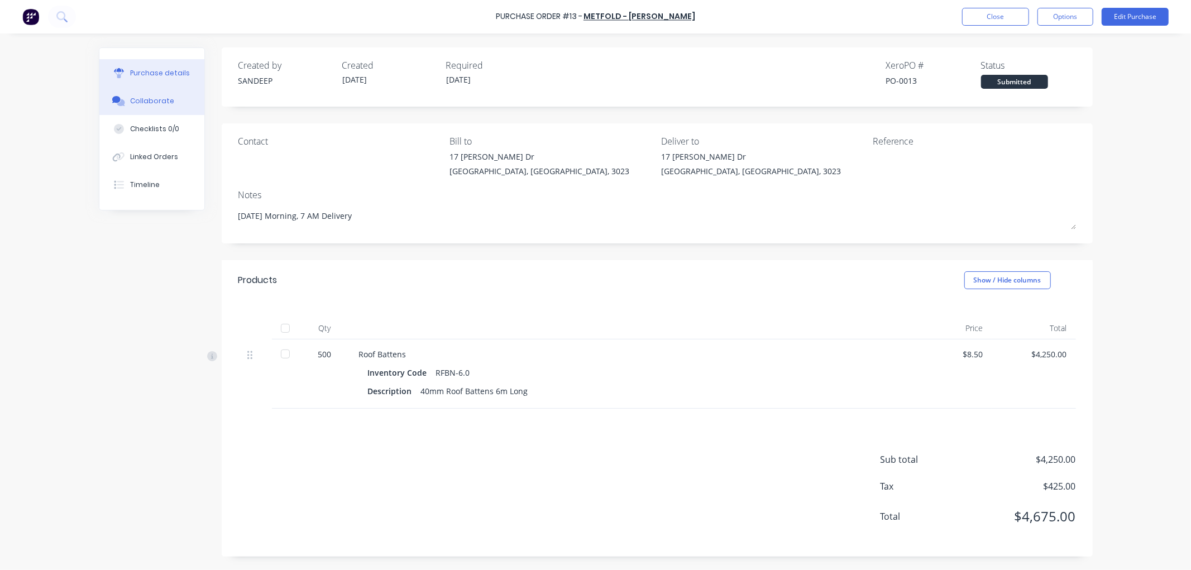
click at [135, 102] on div "Collaborate" at bounding box center [152, 101] width 44 height 10
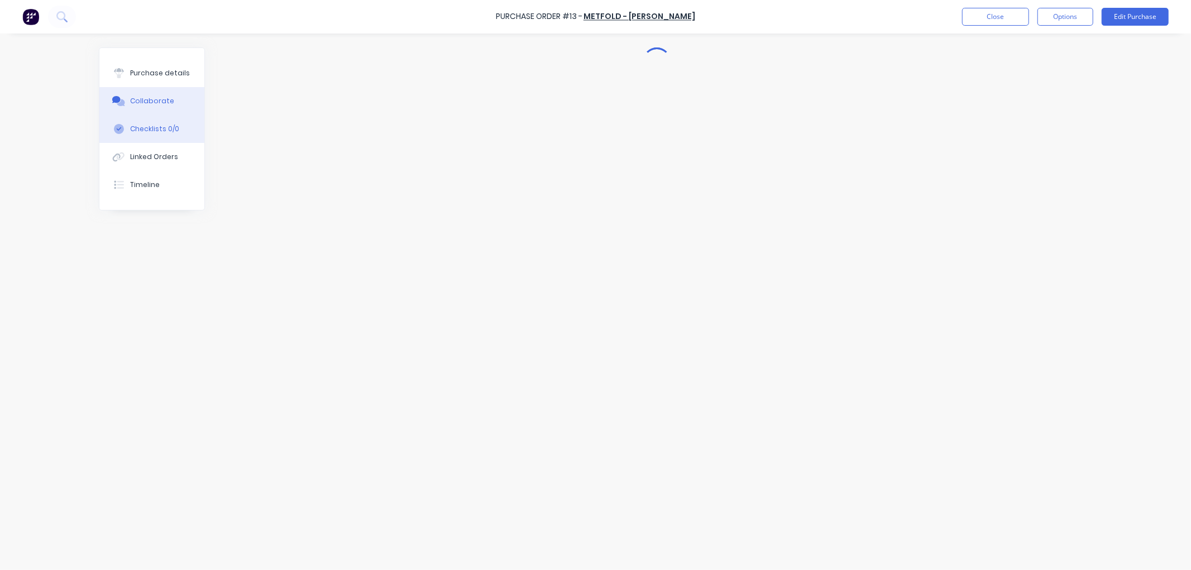
click at [146, 137] on button "Checklists 0/0" at bounding box center [151, 129] width 105 height 28
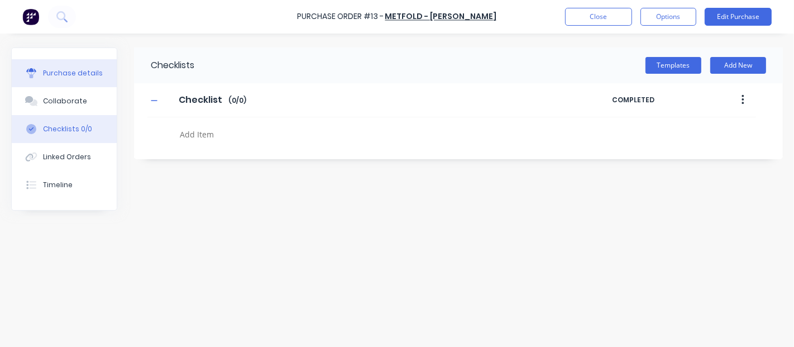
click at [71, 70] on div "Purchase details" at bounding box center [73, 73] width 60 height 10
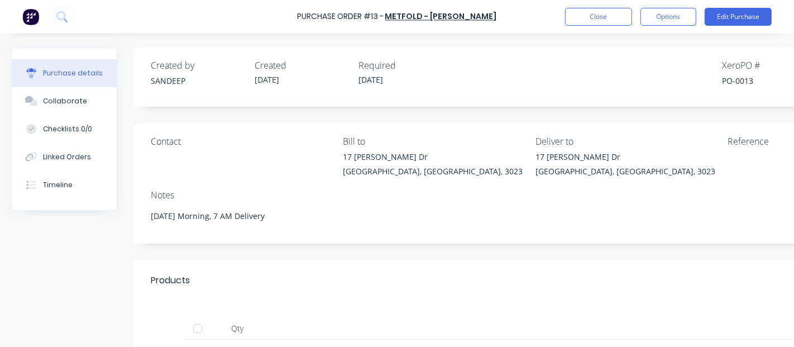
type textarea "x"
click at [622, 23] on button "Close" at bounding box center [598, 17] width 67 height 18
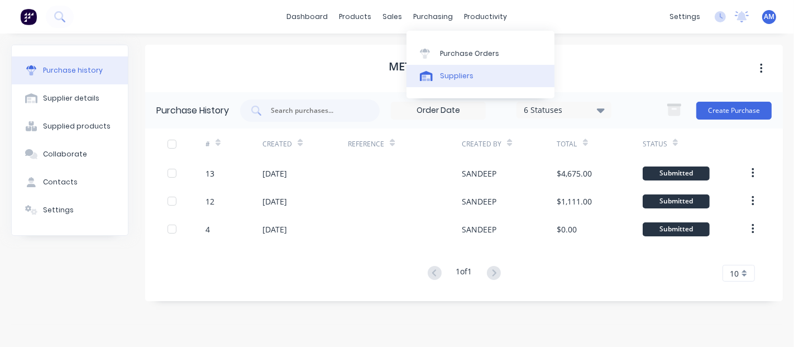
click at [444, 72] on div "Suppliers" at bounding box center [457, 76] width 34 height 10
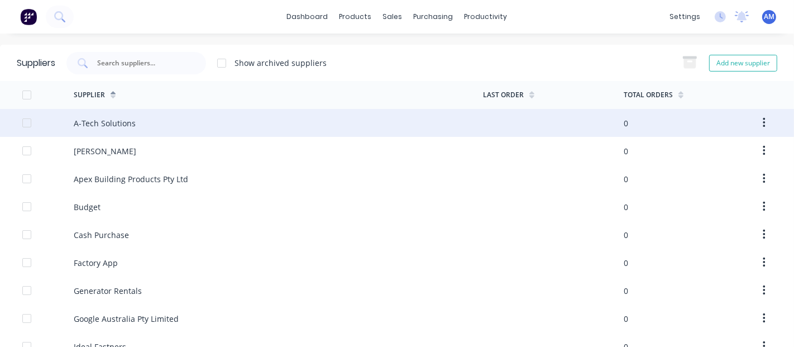
click at [166, 125] on div "A-Tech Solutions" at bounding box center [278, 123] width 409 height 28
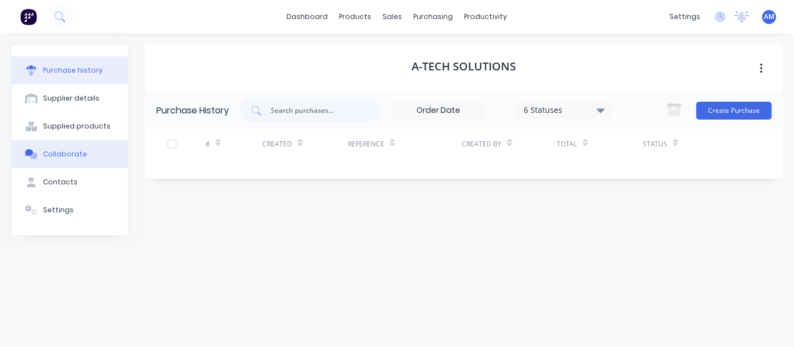
click at [73, 155] on div "Collaborate" at bounding box center [65, 154] width 44 height 10
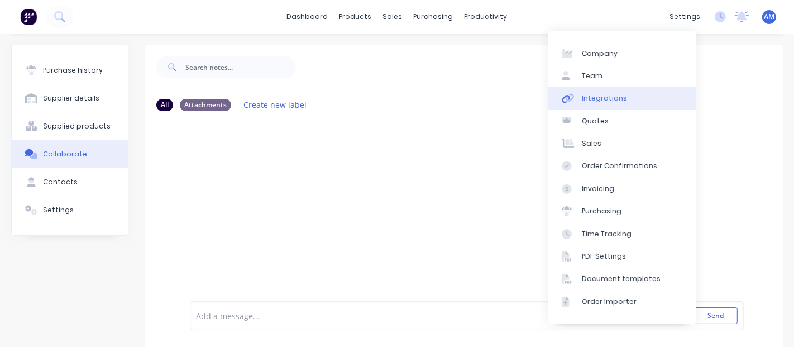
click at [601, 99] on div "Integrations" at bounding box center [604, 98] width 45 height 10
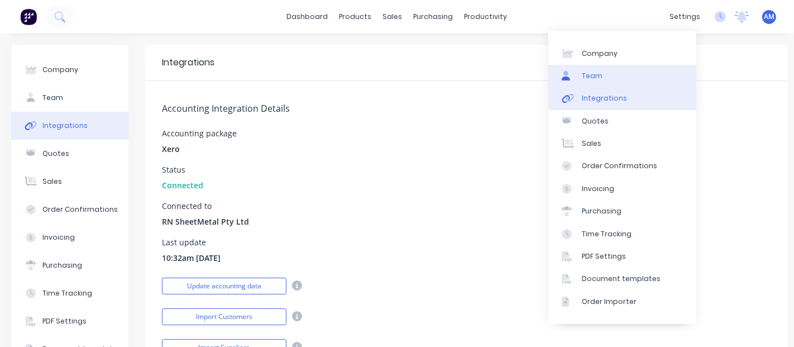
click at [596, 85] on link "Team" at bounding box center [622, 76] width 148 height 22
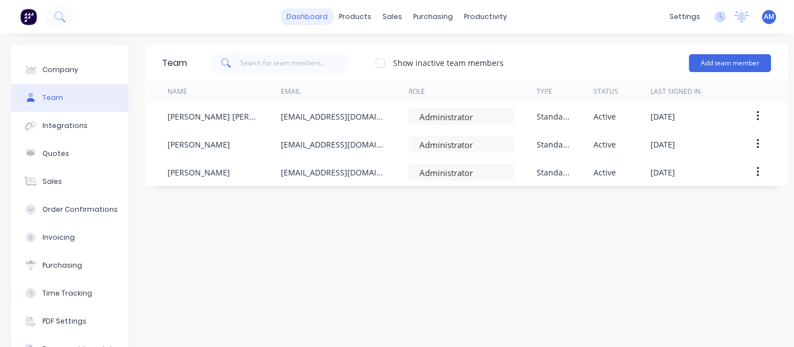
click at [297, 13] on link "dashboard" at bounding box center [307, 16] width 52 height 17
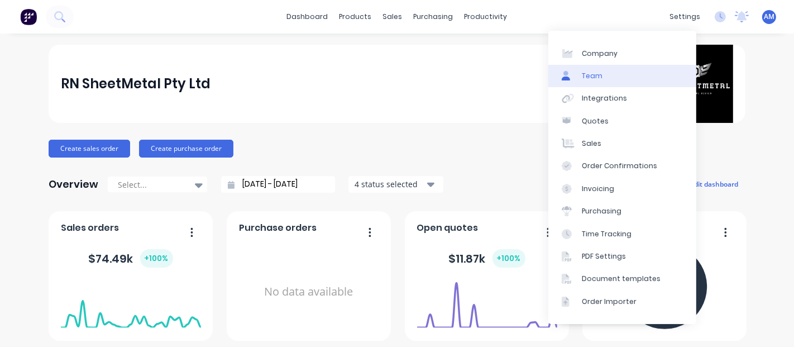
click at [595, 73] on div "Team" at bounding box center [592, 76] width 21 height 10
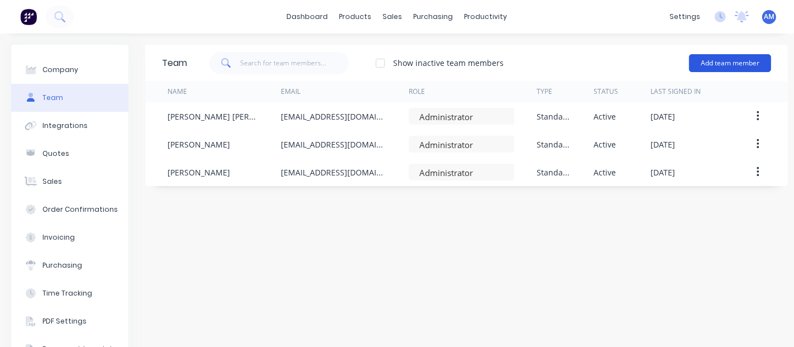
click at [732, 66] on button "Add team member" at bounding box center [730, 63] width 82 height 18
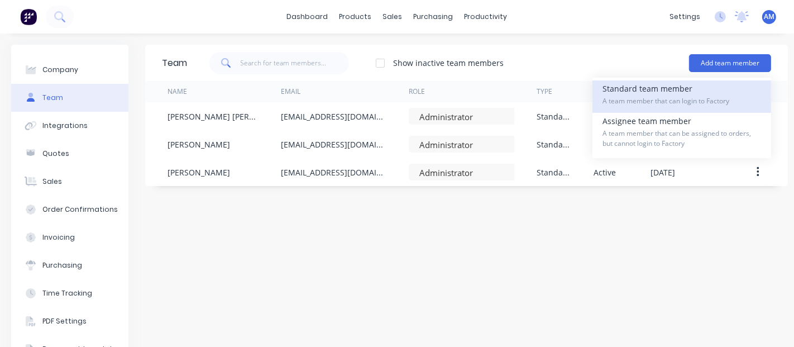
click at [662, 98] on span "A team member that can login to Factory" at bounding box center [682, 101] width 159 height 10
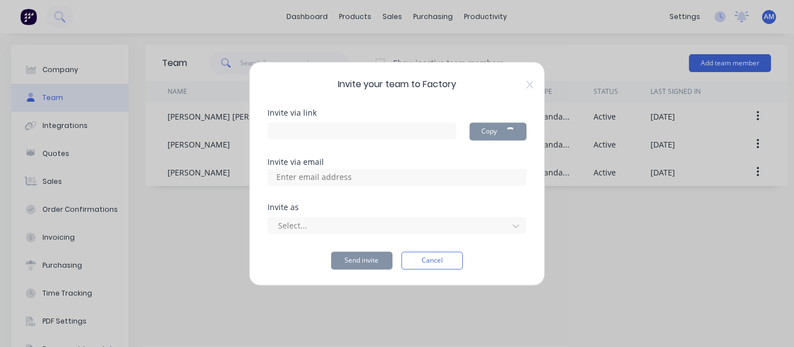
type input "https://app.factory.app/invite/D9elHbov"
click at [343, 176] on input at bounding box center [326, 177] width 112 height 17
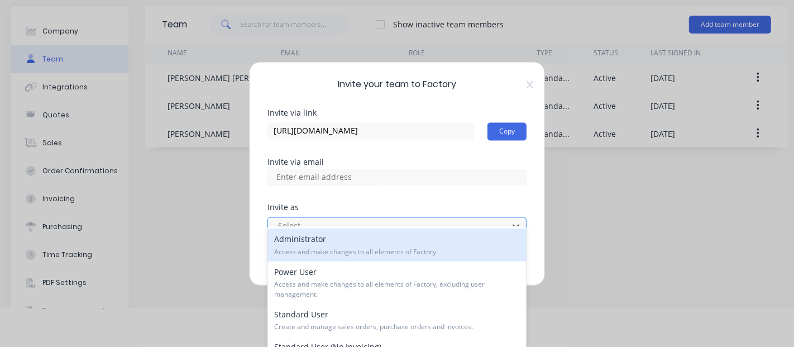
click at [373, 222] on div at bounding box center [390, 226] width 226 height 14
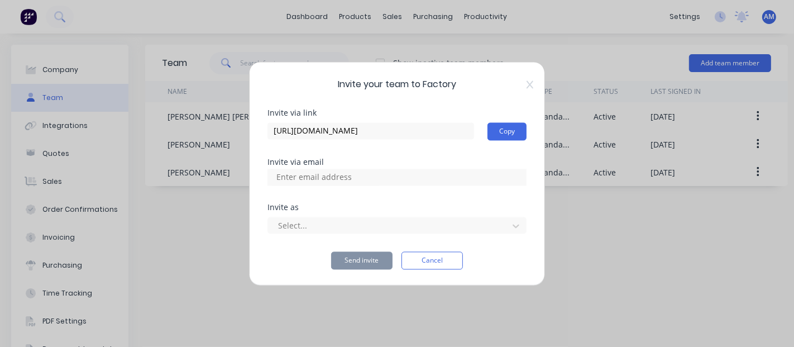
drag, startPoint x: 789, startPoint y: 47, endPoint x: 736, endPoint y: 174, distance: 137.9
click at [794, 181] on html "dashboard products sales purchasing productivity dashboard products Product Cat…" at bounding box center [397, 173] width 794 height 347
click at [399, 226] on div at bounding box center [390, 226] width 226 height 14
click at [400, 230] on div at bounding box center [390, 226] width 226 height 14
click at [362, 224] on div at bounding box center [390, 226] width 226 height 14
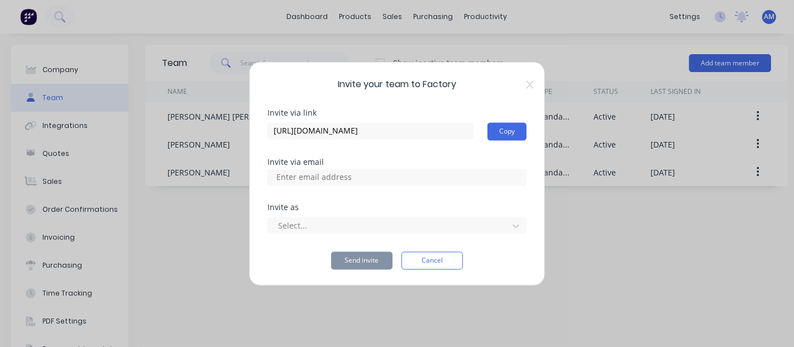
click at [418, 256] on button "Cancel" at bounding box center [432, 260] width 61 height 18
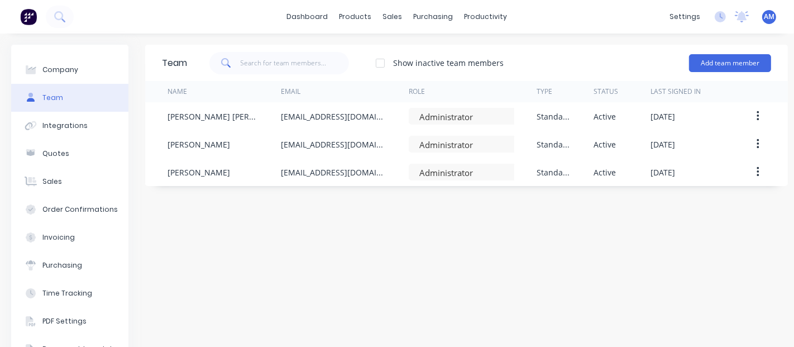
click at [4, 31] on div "dashboard products sales purchasing productivity dashboard products Product Cat…" at bounding box center [397, 17] width 794 height 34
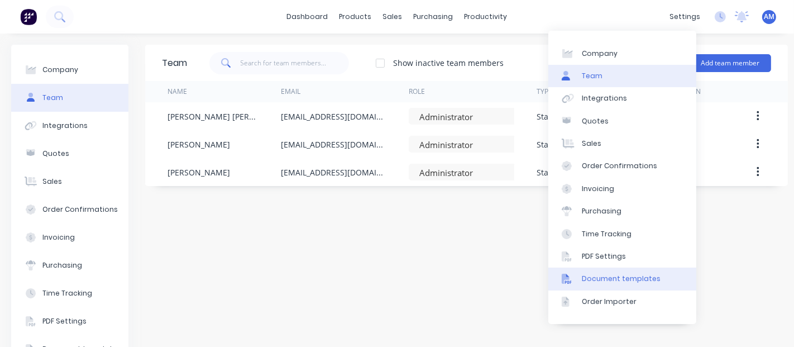
click at [601, 284] on link "Document templates" at bounding box center [622, 278] width 148 height 22
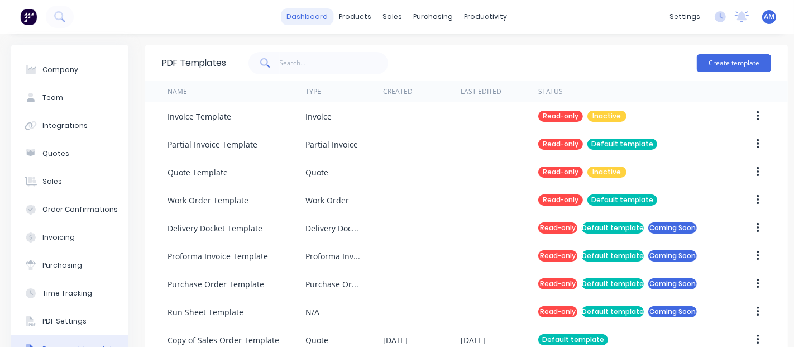
click at [309, 12] on link "dashboard" at bounding box center [307, 16] width 52 height 17
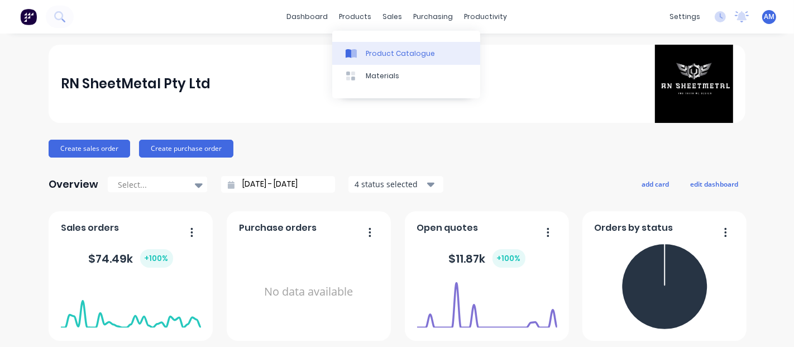
click at [374, 50] on div "Product Catalogue" at bounding box center [400, 54] width 69 height 10
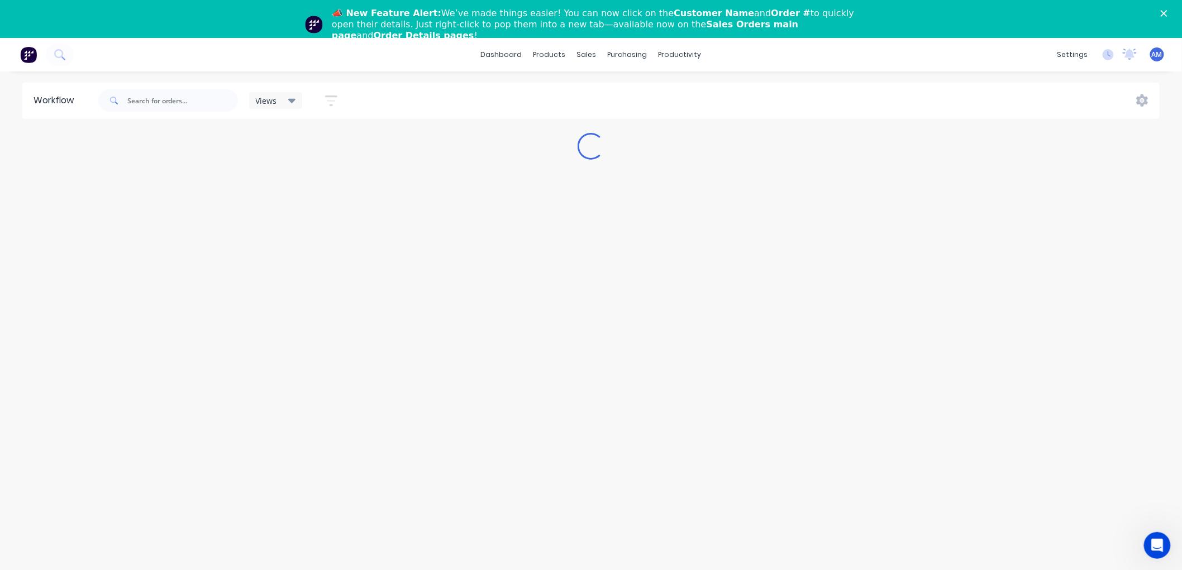
click at [1167, 14] on polygon "Close" at bounding box center [1163, 13] width 7 height 7
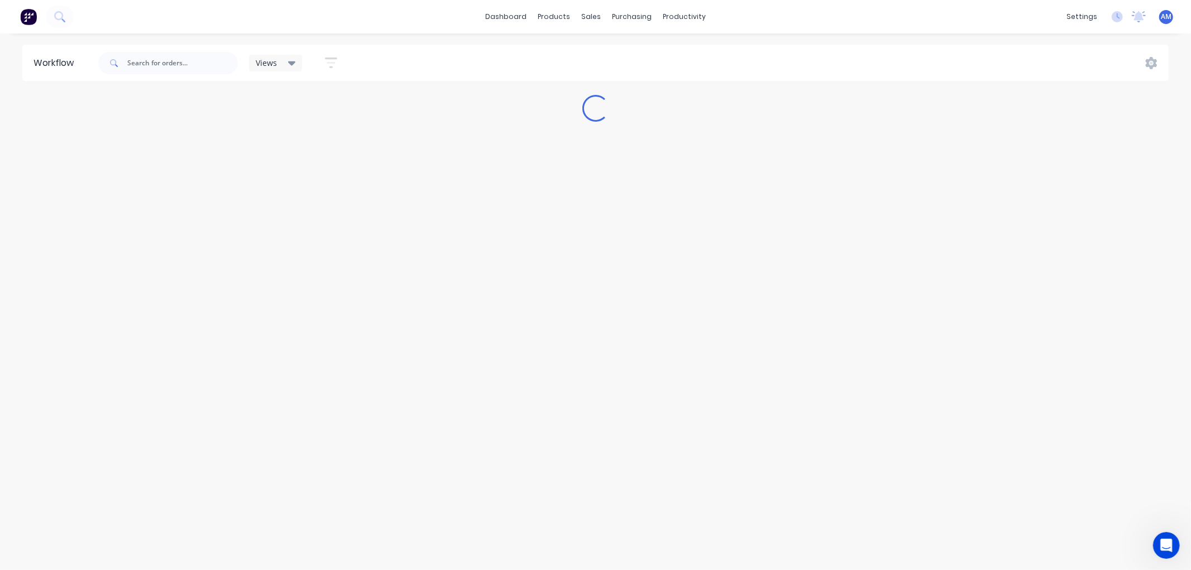
click at [1164, 541] on icon "Open Intercom Messenger" at bounding box center [1166, 545] width 18 height 18
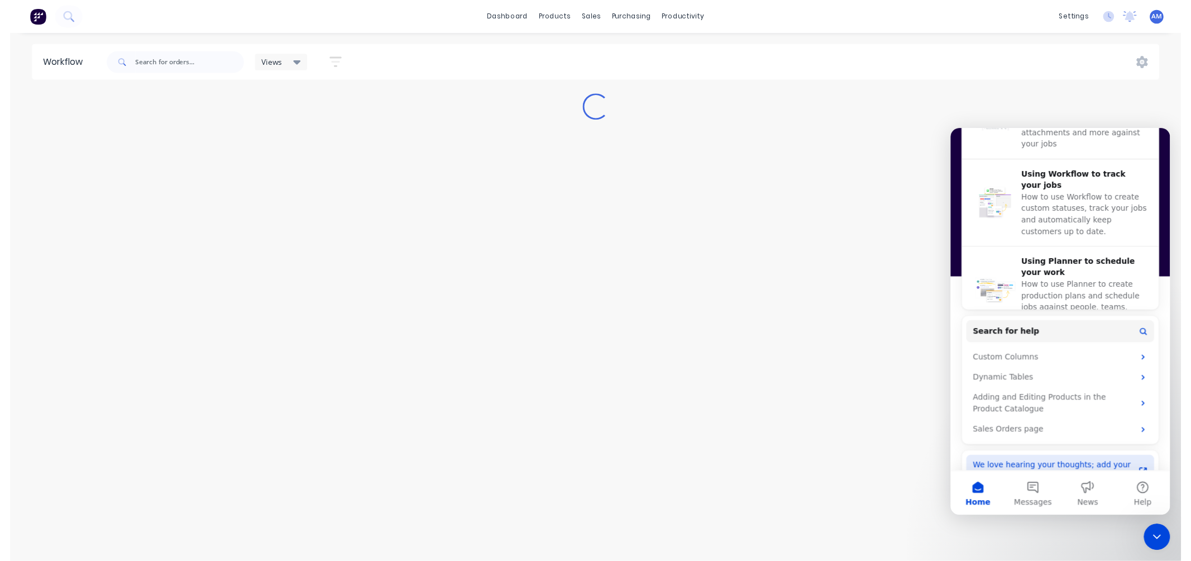
scroll to position [428, 0]
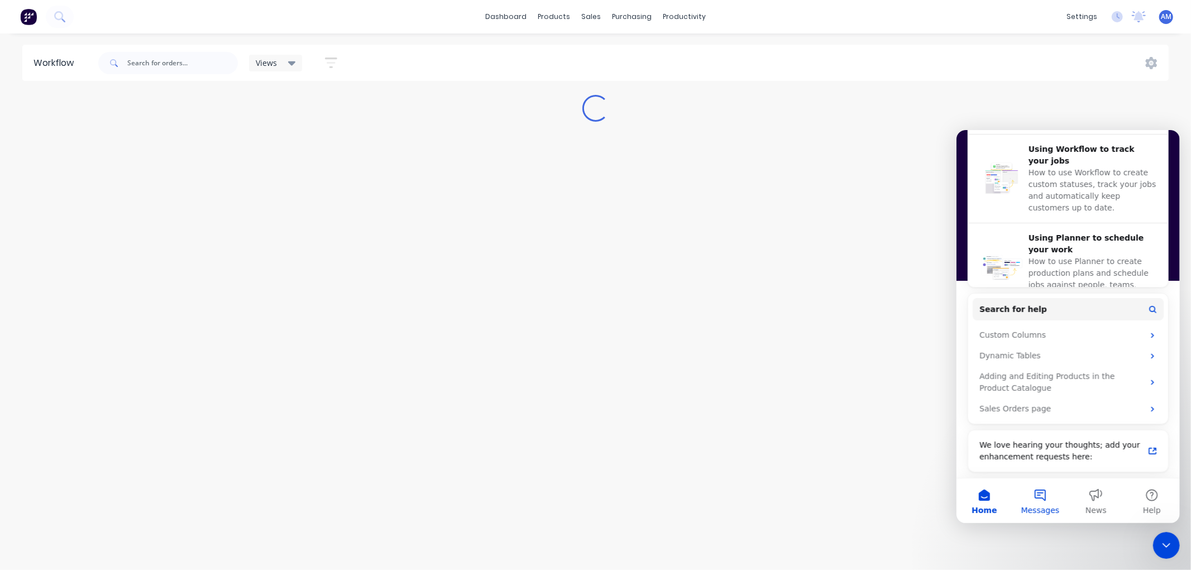
click at [1042, 498] on button "Messages" at bounding box center [1040, 500] width 56 height 45
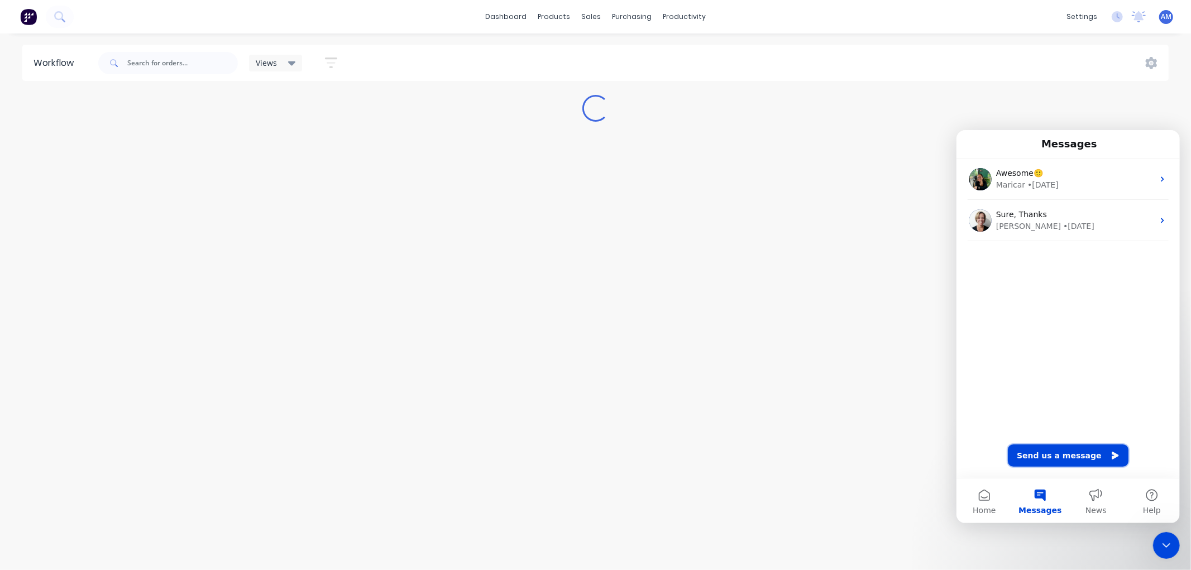
drag, startPoint x: 1060, startPoint y: 450, endPoint x: 1060, endPoint y: 444, distance: 6.2
click at [1060, 450] on button "Send us a message" at bounding box center [1067, 455] width 121 height 22
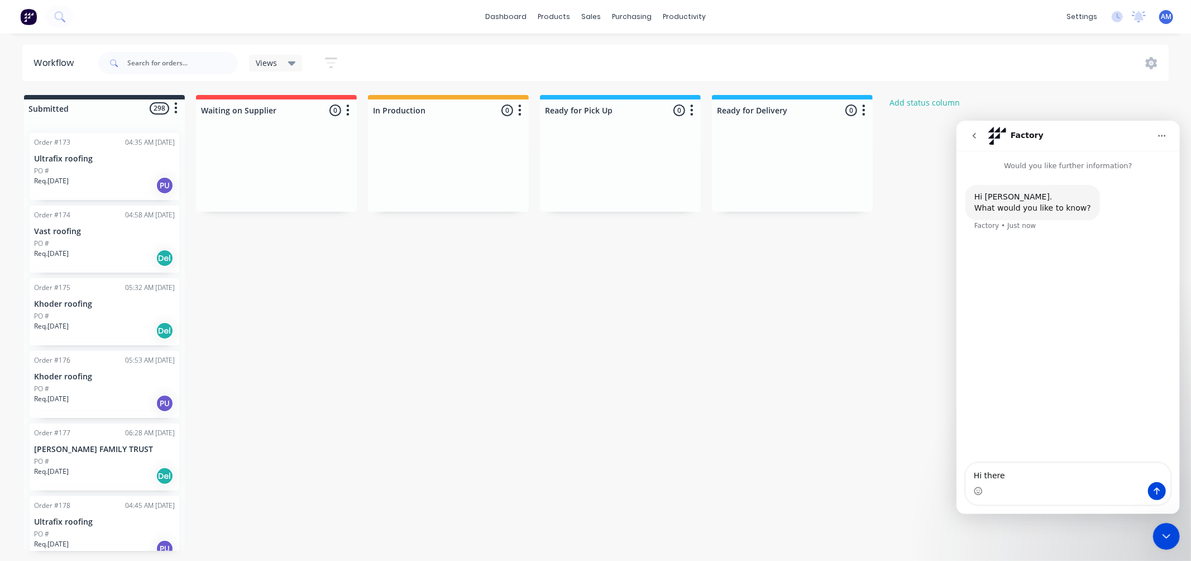
type textarea "Hi there,"
type textarea "I just want to know is another option in app for uploading photos on pickup of …"
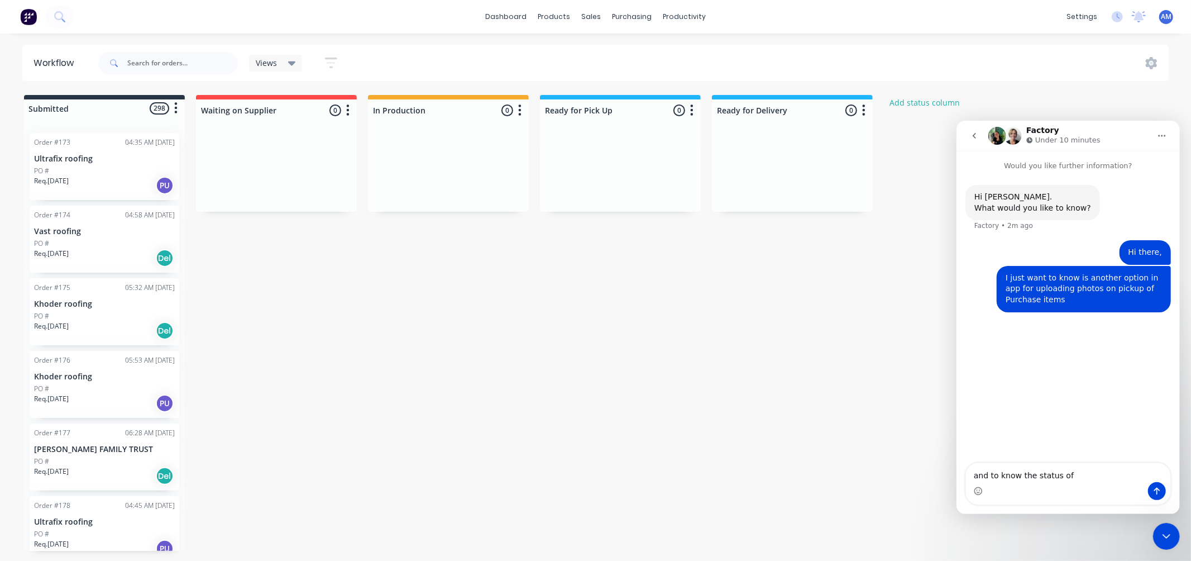
type textarea "and to know the status of"
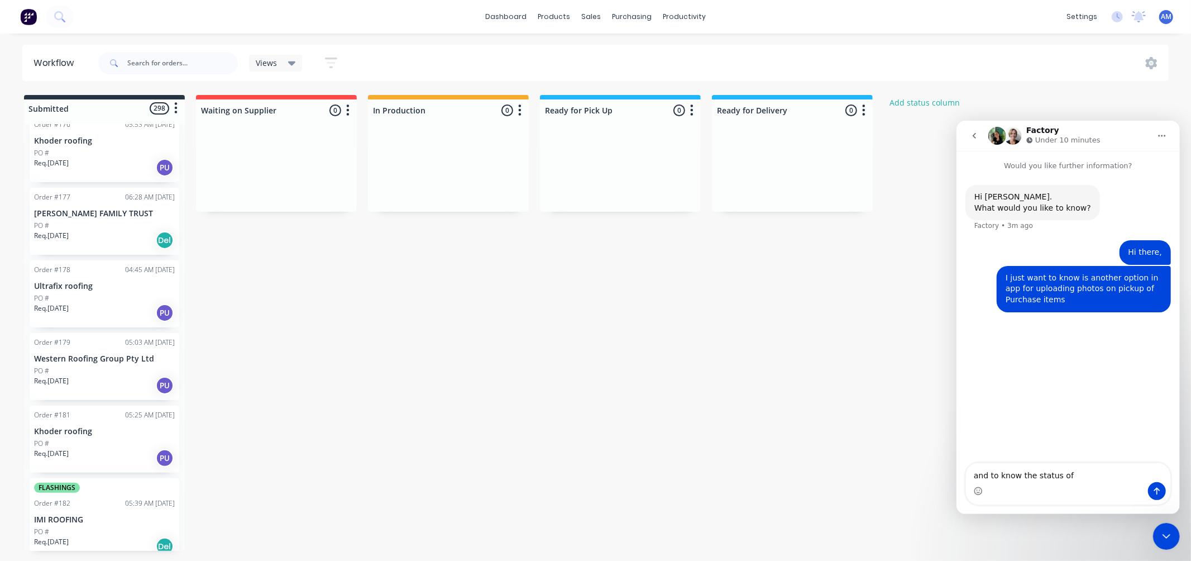
scroll to position [0, 0]
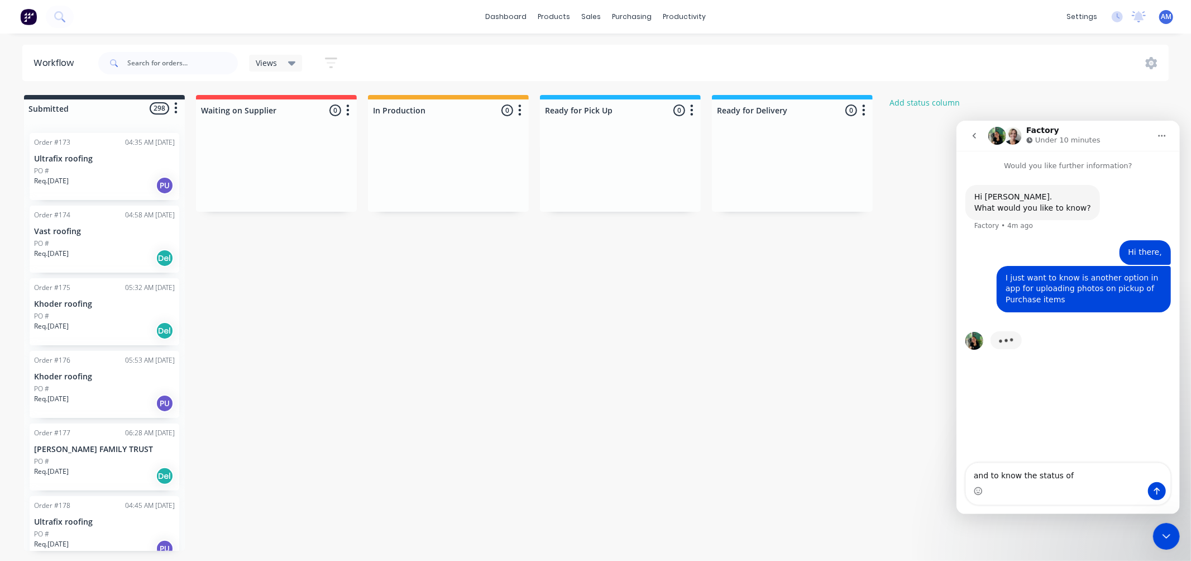
drag, startPoint x: 1073, startPoint y: 472, endPoint x: 831, endPoint y: 470, distance: 242.4
click html "Factory Under 10 minutes Would you like further information? Hi ANITHA. What wo…"
type textarea "that will helps us to track the goods from suppliers and to check the right qua…"
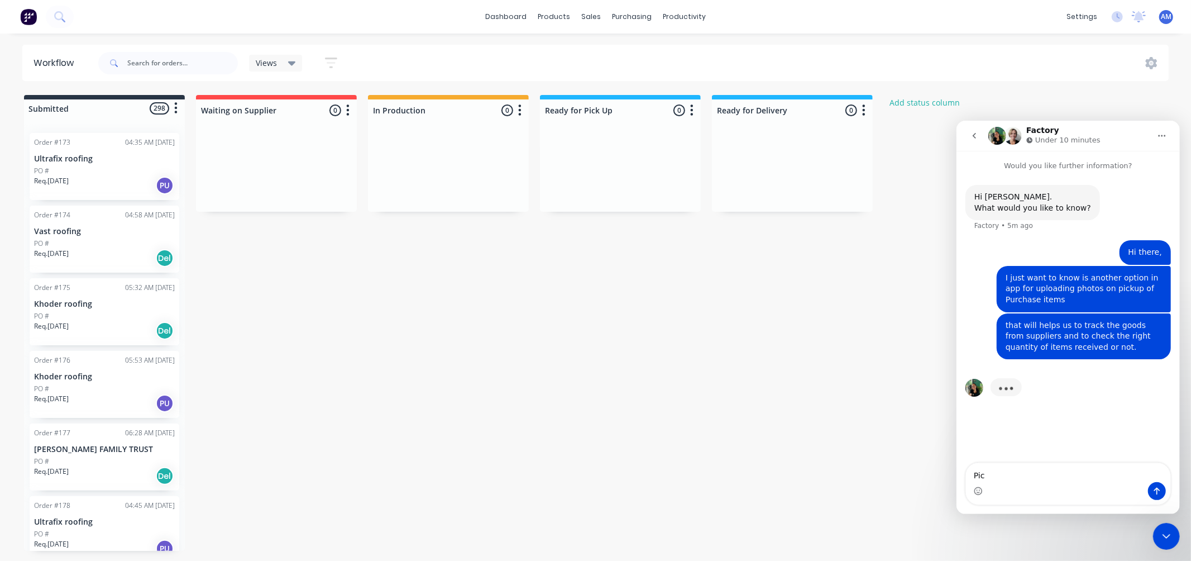
type textarea "Pick"
click at [573, 73] on div "Materials" at bounding box center [586, 76] width 34 height 10
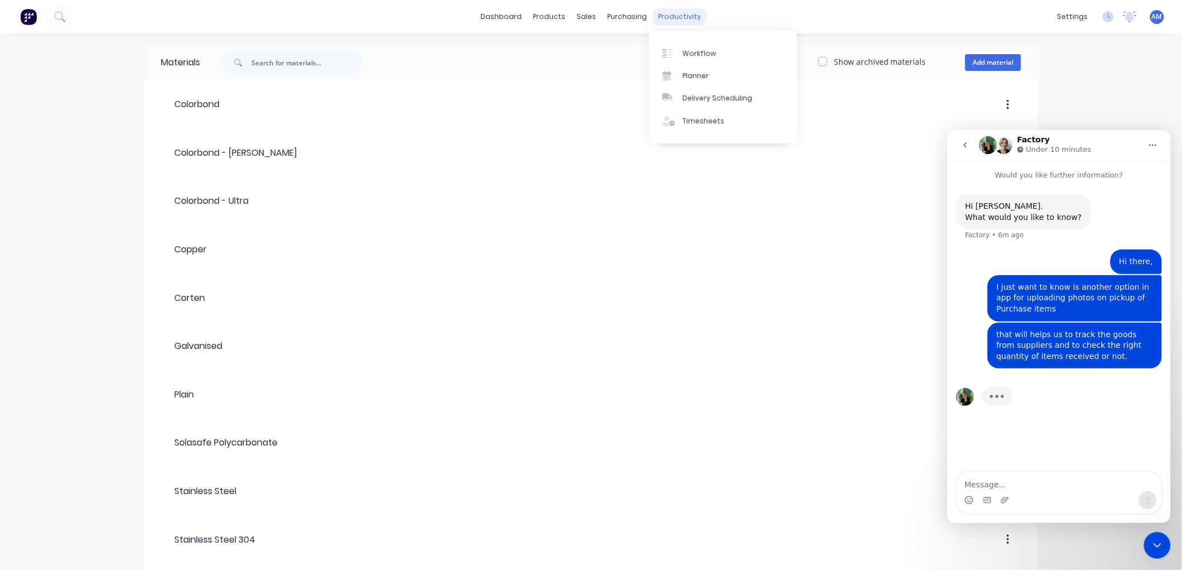
click at [672, 12] on div "productivity" at bounding box center [680, 16] width 54 height 17
click at [669, 63] on link "Workflow" at bounding box center [723, 53] width 148 height 22
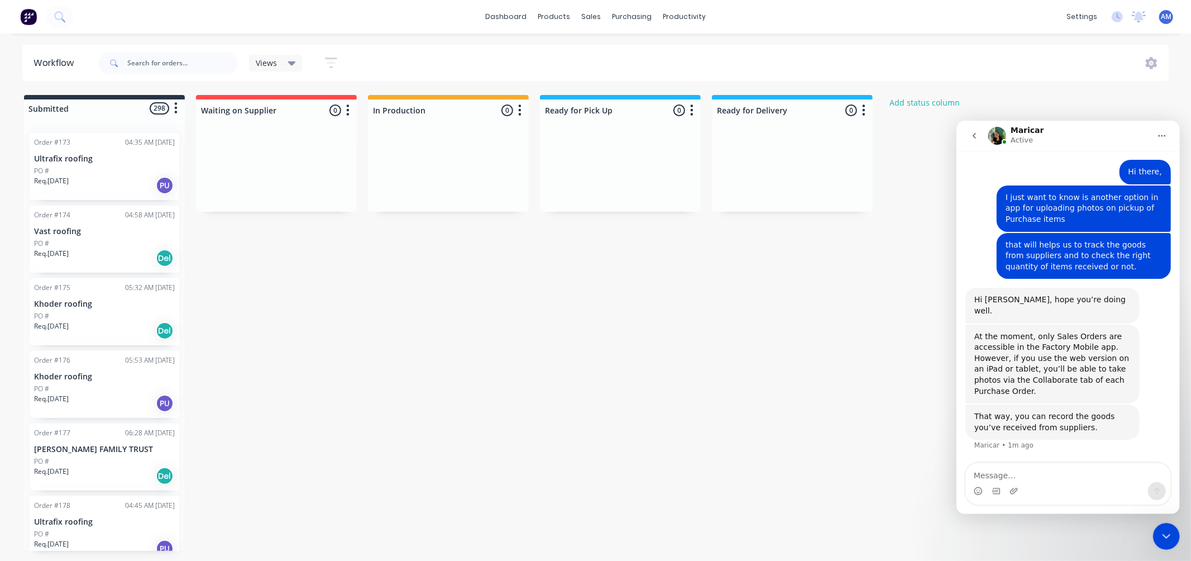
scroll to position [58, 0]
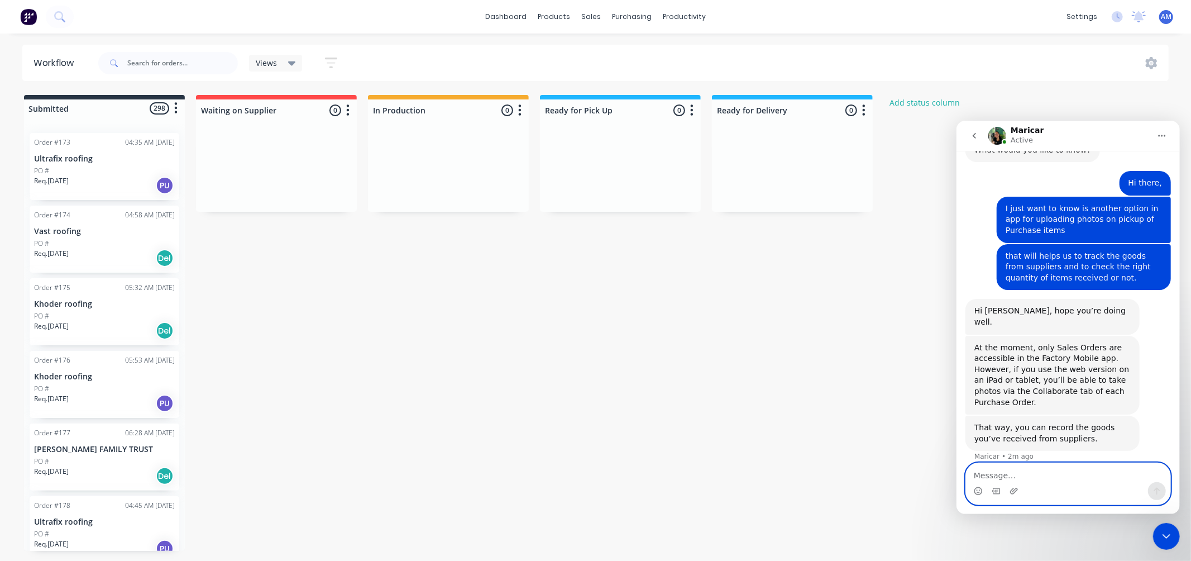
click at [986, 470] on textarea "Message…" at bounding box center [1068, 471] width 204 height 19
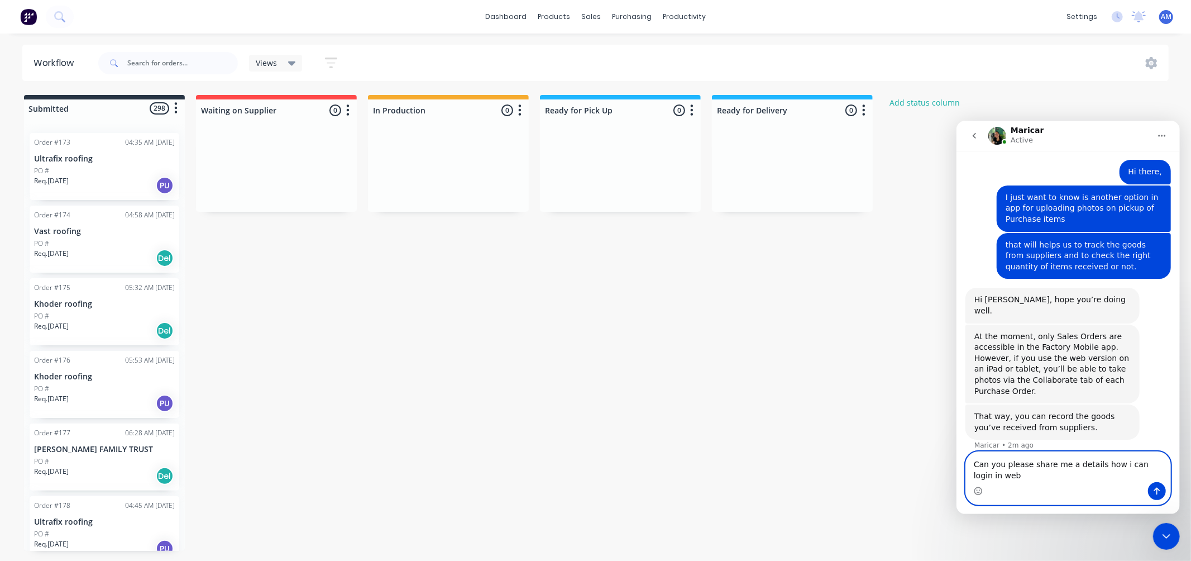
type textarea "Can you please share me a details how i can login in web."
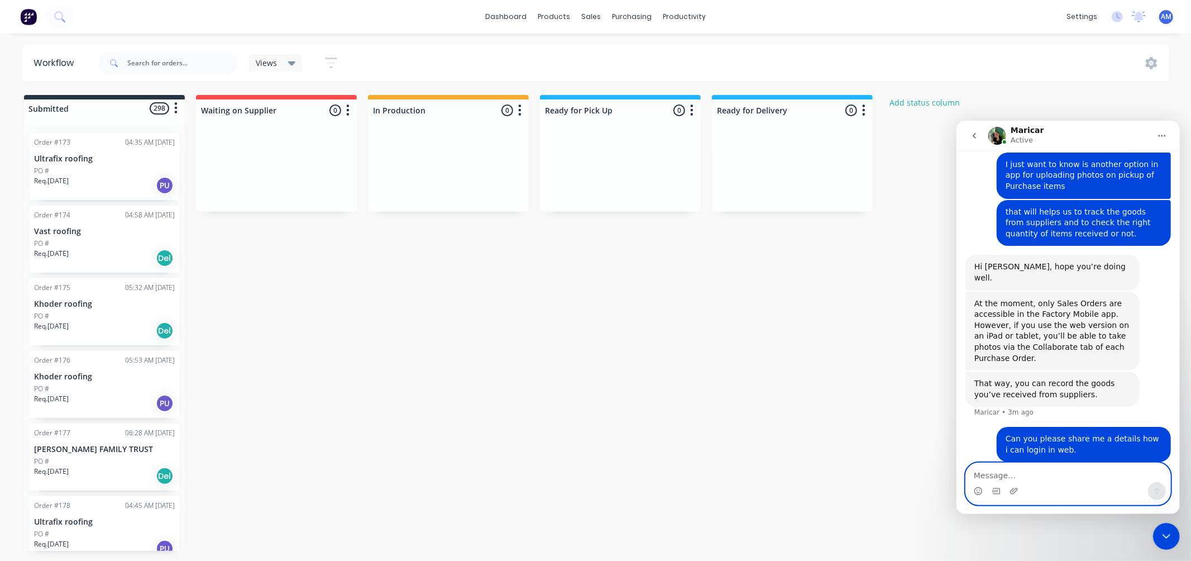
click at [982, 474] on textarea "Message…" at bounding box center [1068, 471] width 204 height 19
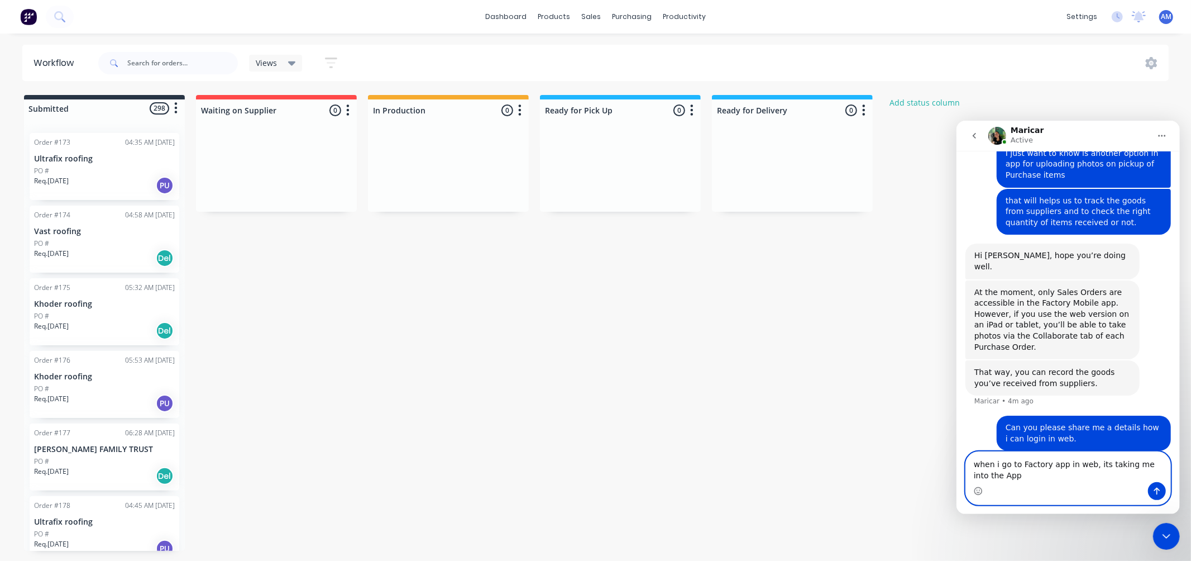
click at [1015, 463] on textarea "when i go to Factory app in web, its taking me into the App" at bounding box center [1068, 466] width 204 height 30
click at [1010, 476] on textarea "when i go on to Factory app in web, its taking me into the App" at bounding box center [1068, 466] width 204 height 30
type textarea "when i go on to Factory app in web, its taking me into the desktop app."
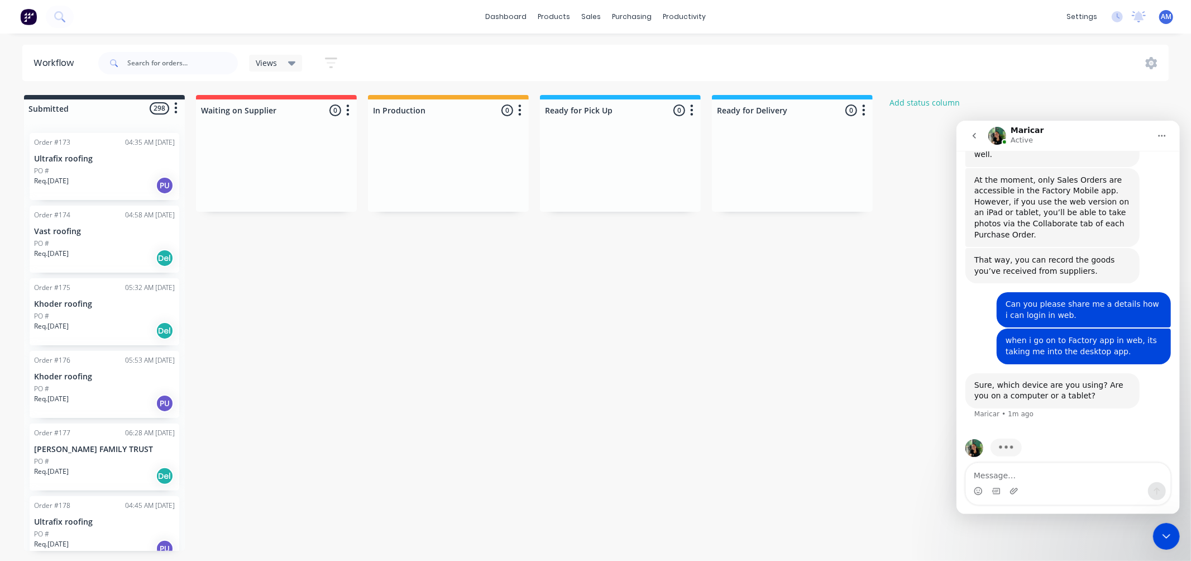
scroll to position [226, 0]
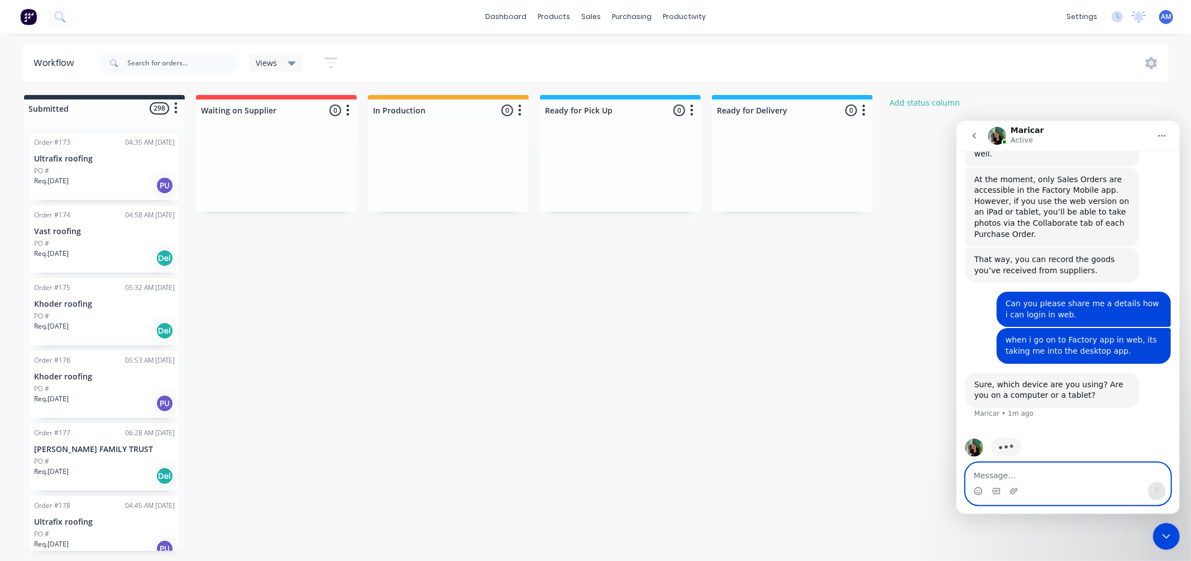
click at [1006, 479] on textarea "Message…" at bounding box center [1068, 471] width 204 height 19
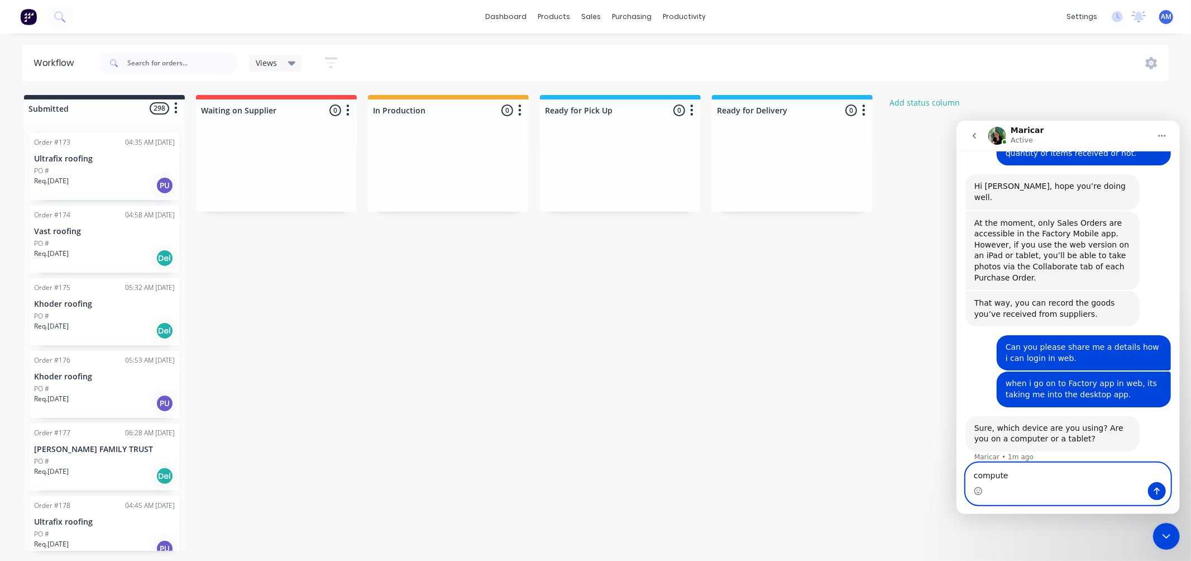
type textarea "computer"
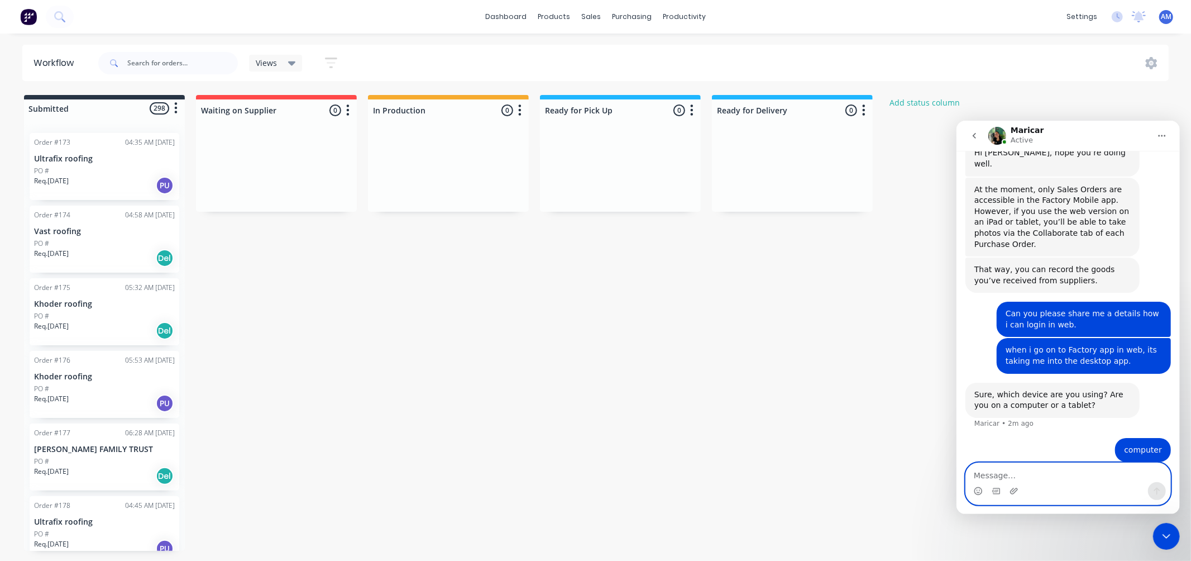
scroll to position [216, 0]
type textarea "Can we able to use it in Mobile."
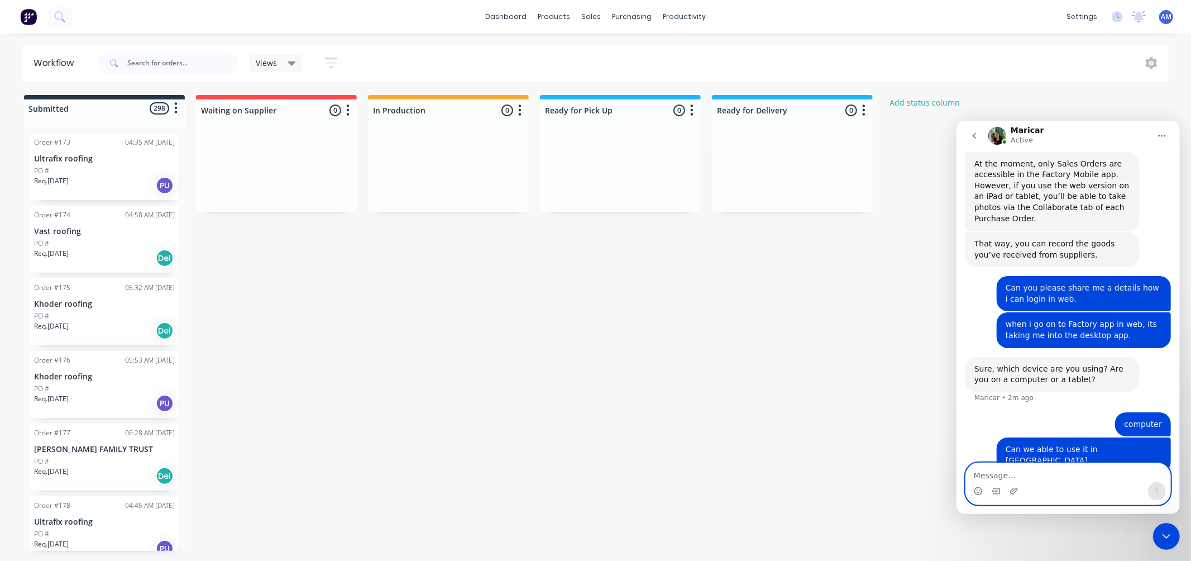
scroll to position [241, 0]
click at [1031, 319] on div "when i go on to Factory app in web, its taking me into the desktop app." at bounding box center [1083, 330] width 156 height 22
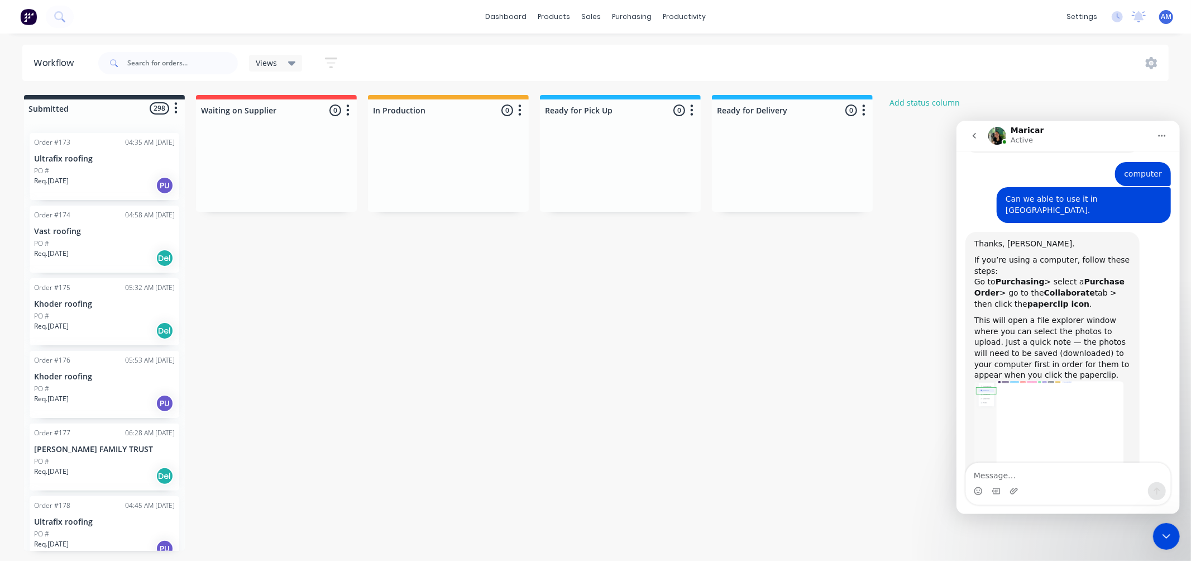
scroll to position [507, 0]
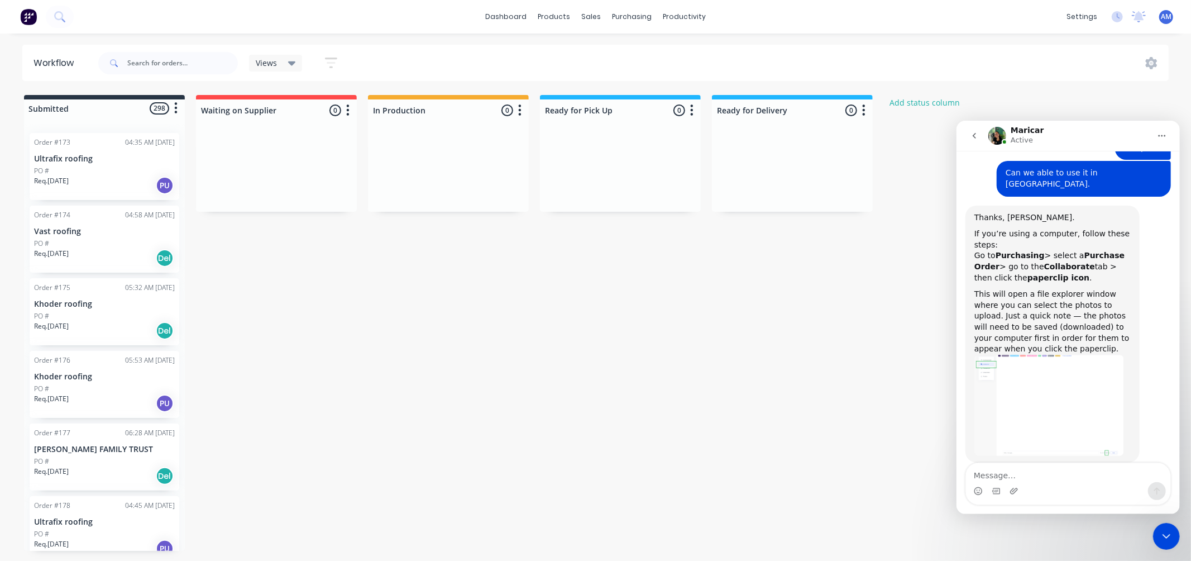
click at [1057, 252] on div "If you’re using a computer, follow these steps: Go to Purchasing > select a Pur…" at bounding box center [1052, 255] width 156 height 55
click at [1019, 301] on div "This will open a file explorer window where you can select the photos to upload…" at bounding box center [1052, 321] width 156 height 66
drag, startPoint x: 1130, startPoint y: 122, endPoint x: 979, endPoint y: 250, distance: 197.3
click html "Maricar Active Would you like further information? Hi ANITHA. What would you li…"
click at [1013, 474] on textarea "Message…" at bounding box center [1068, 471] width 204 height 19
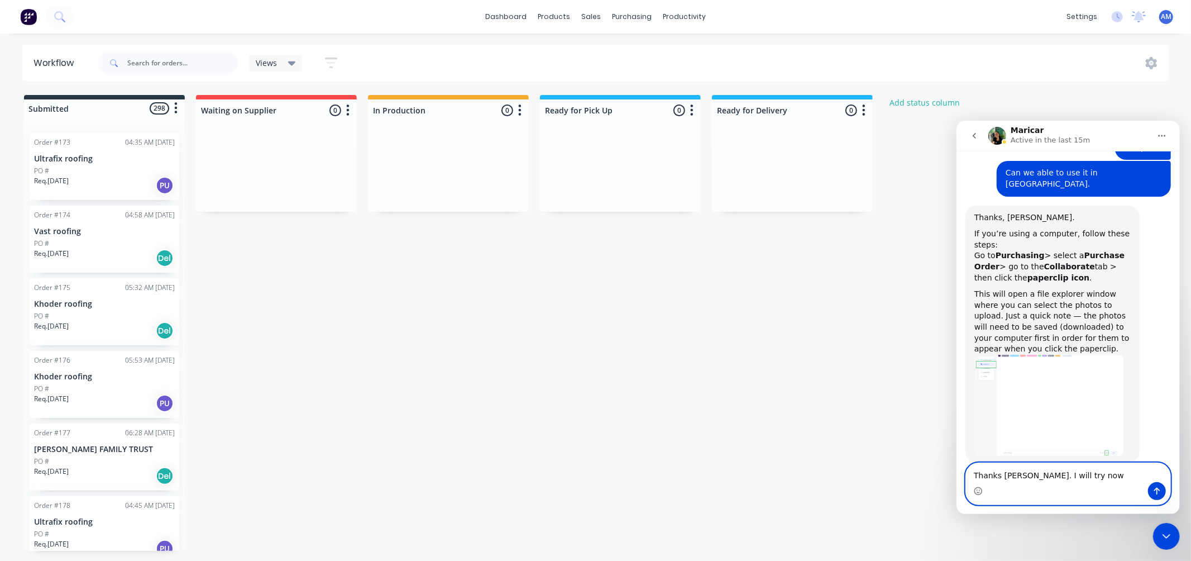
type textarea "Thanks Maricar. I will try now."
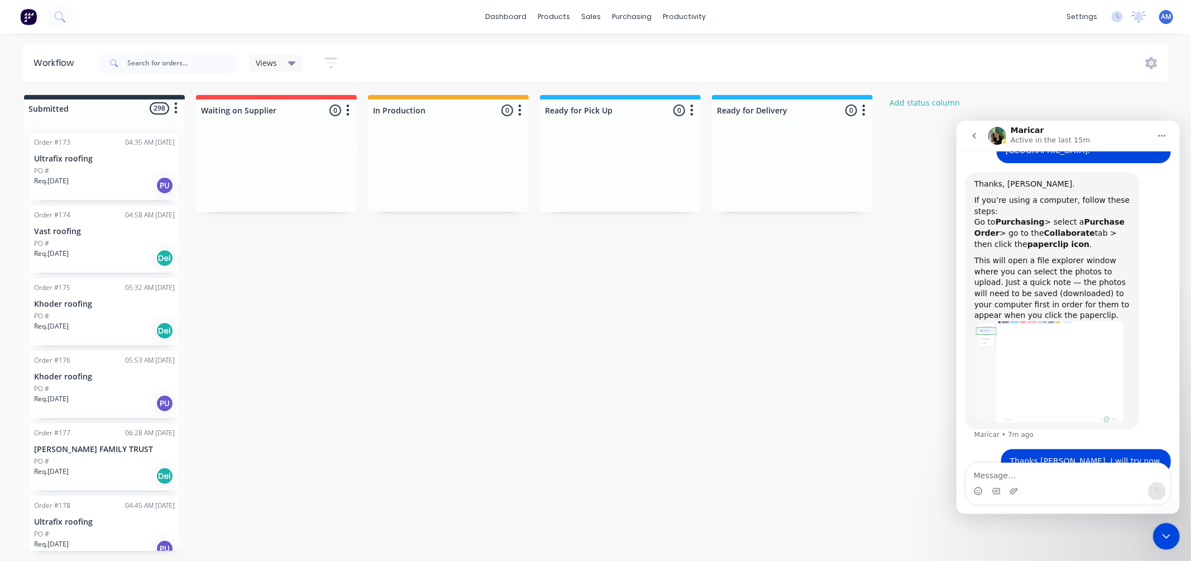
click at [1083, 222] on div "If you’re using a computer, follow these steps: Go to Purchasing > select a Pur…" at bounding box center [1052, 221] width 156 height 55
click at [1046, 376] on img "Maricar says…" at bounding box center [1049, 371] width 150 height 101
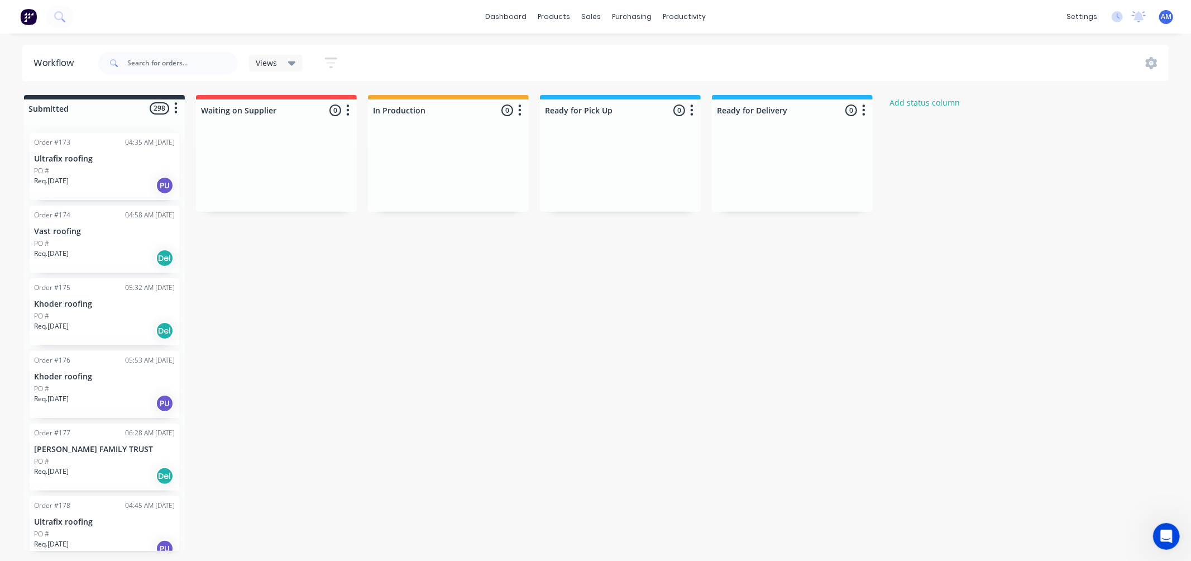
click at [1156, 532] on div "Open Intercom Messenger" at bounding box center [1166, 535] width 37 height 37
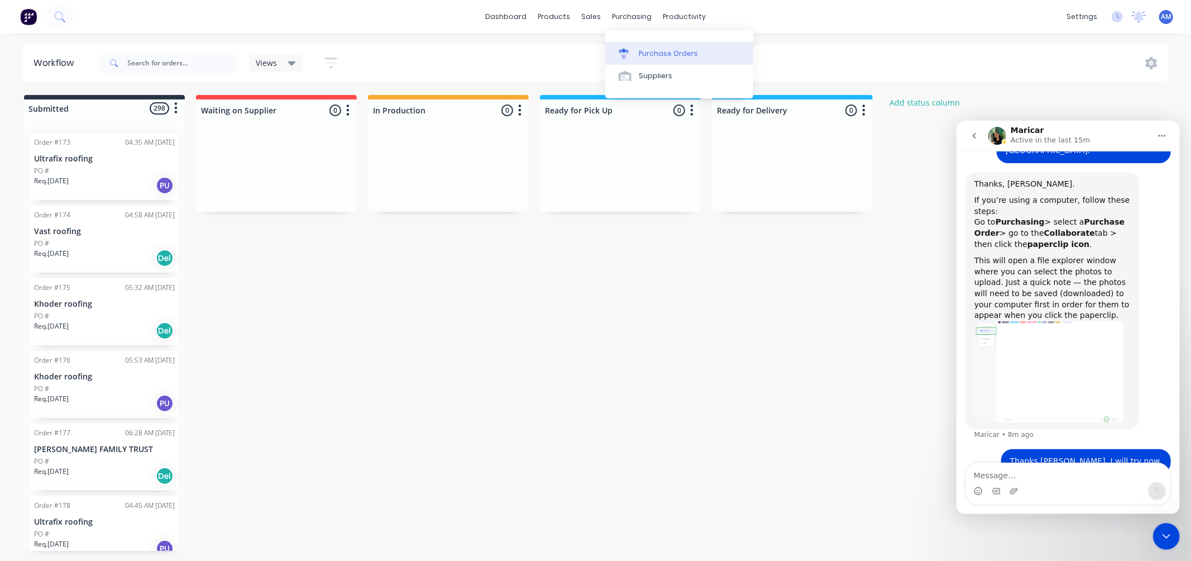
click at [633, 49] on div at bounding box center [627, 54] width 17 height 10
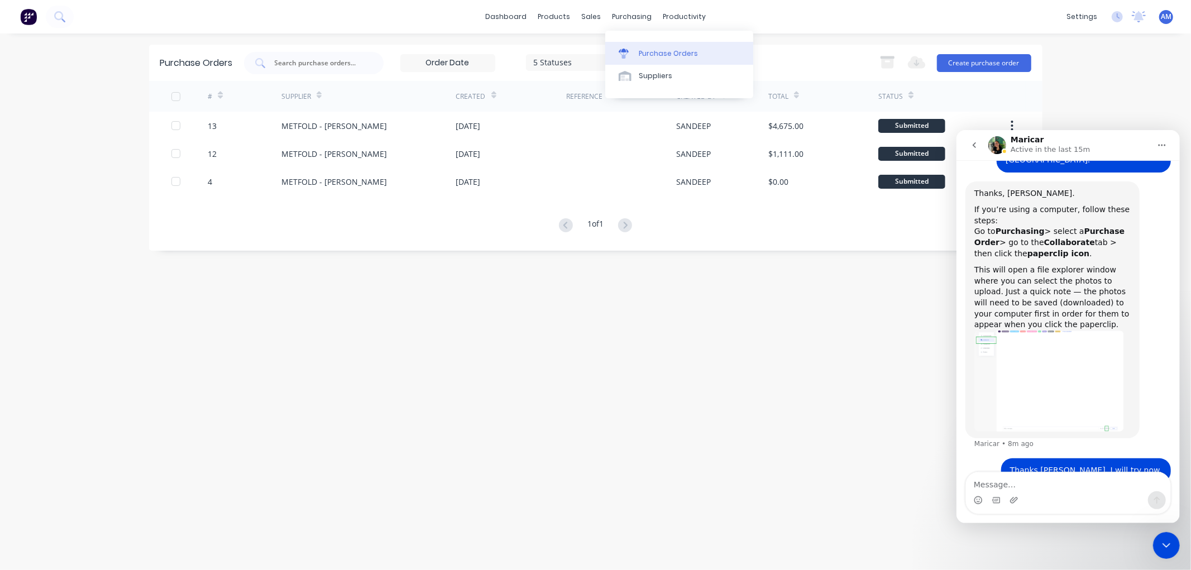
click at [649, 52] on div "Purchase Orders" at bounding box center [668, 54] width 59 height 10
click at [1060, 366] on img "Maricar says…" at bounding box center [1049, 380] width 150 height 101
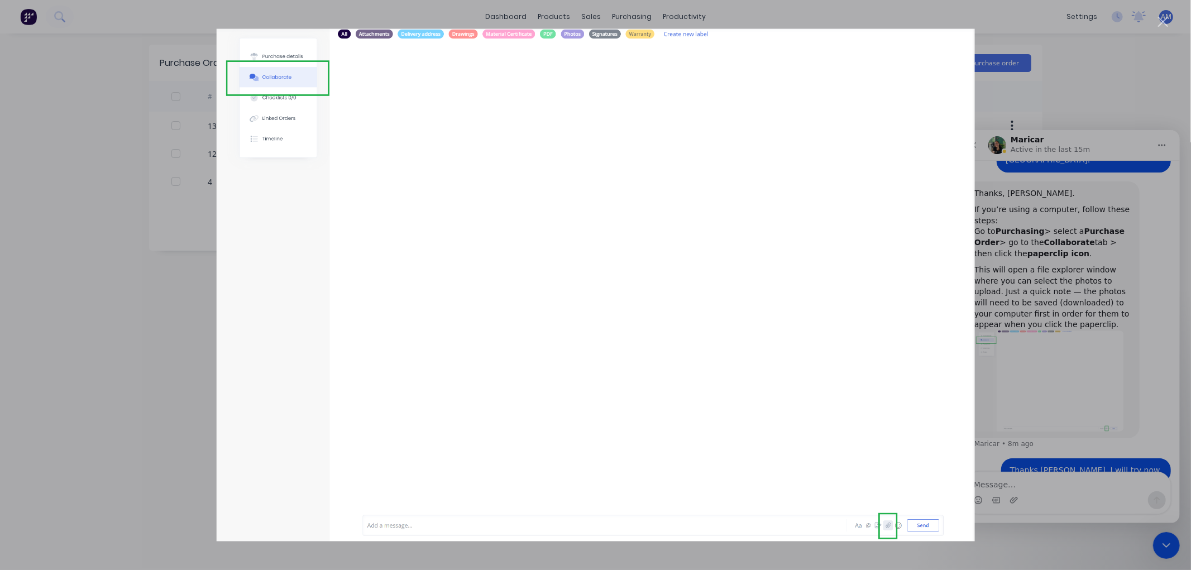
click at [179, 202] on div "Intercom messenger" at bounding box center [595, 285] width 1191 height 570
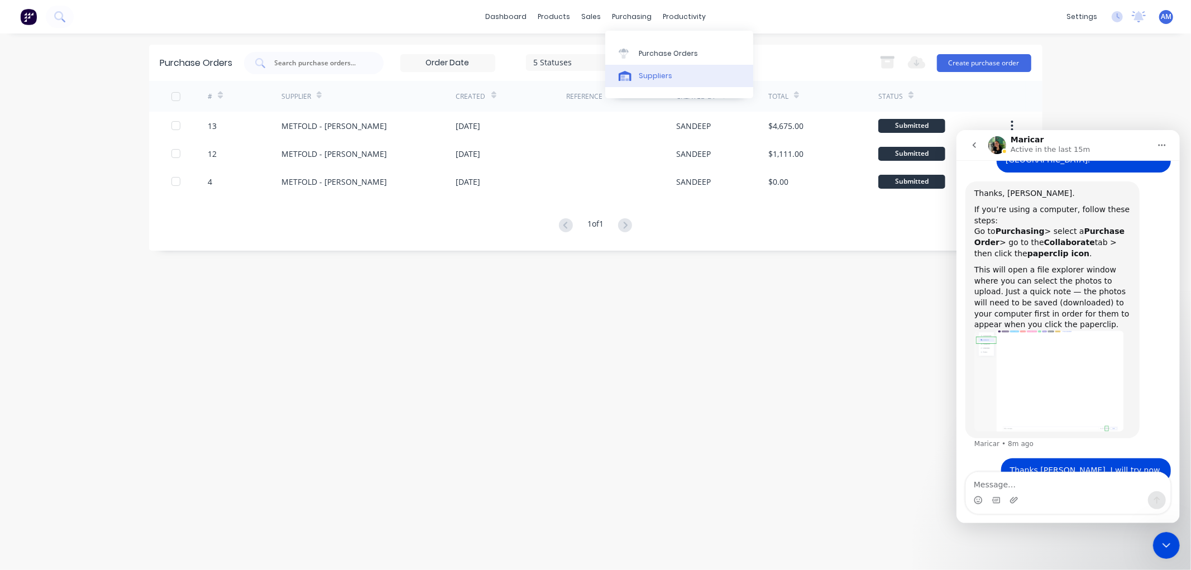
click at [643, 83] on link "Suppliers" at bounding box center [679, 76] width 148 height 22
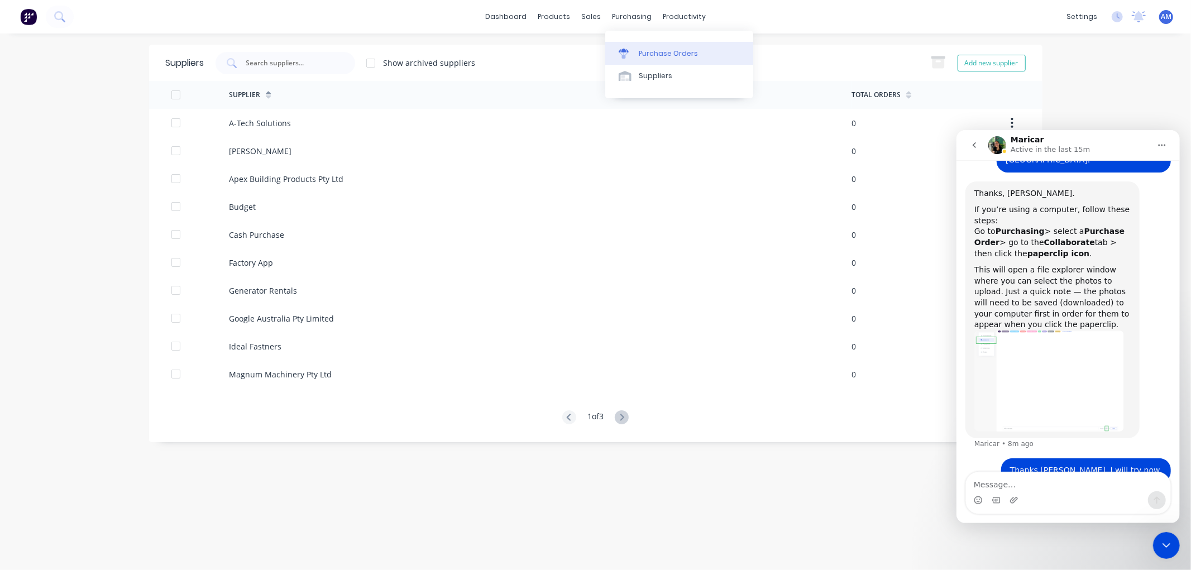
click at [641, 52] on div "Purchase Orders" at bounding box center [668, 54] width 59 height 10
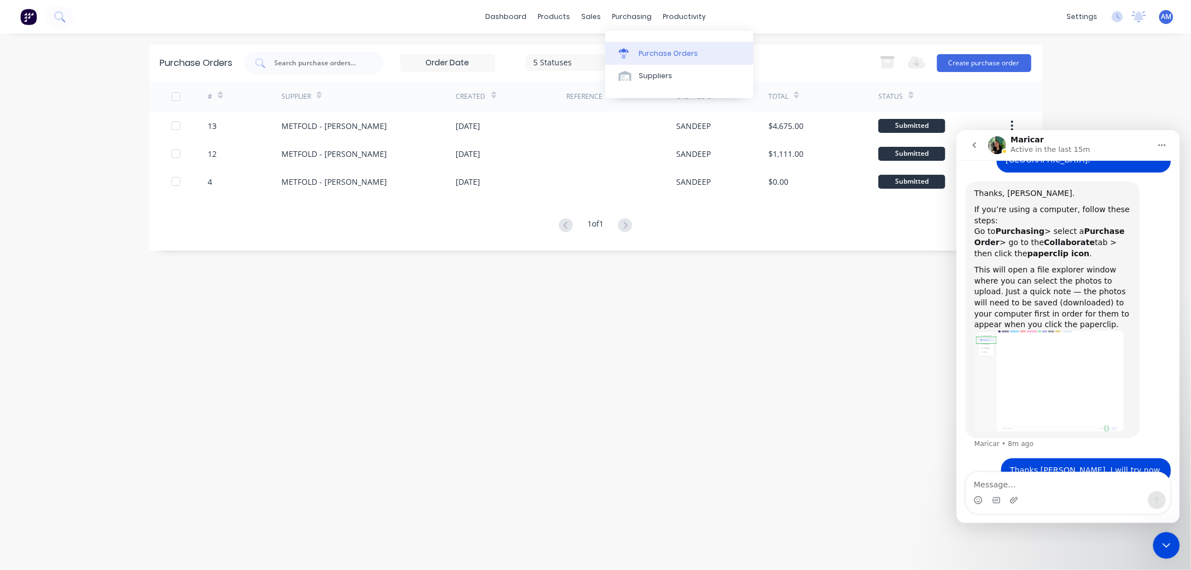
click at [643, 52] on div "Purchase Orders" at bounding box center [668, 54] width 59 height 10
click at [1002, 487] on textarea "Message…" at bounding box center [1068, 481] width 204 height 19
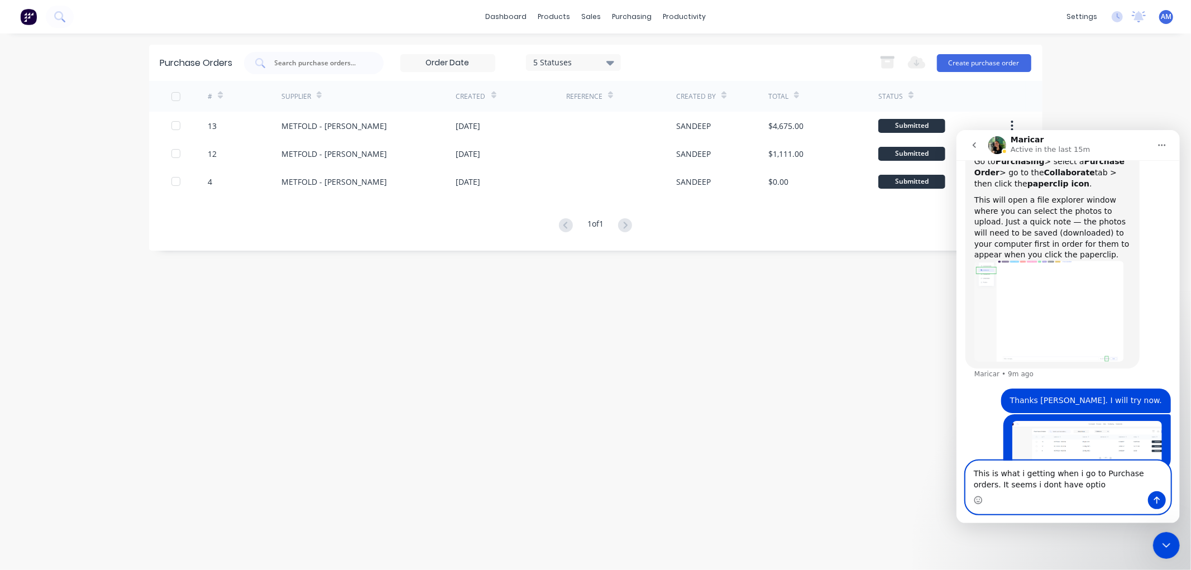
scroll to position [610, 0]
type textarea "This is what i getting when i go to Purchase orders. It seems i dont have optio…"
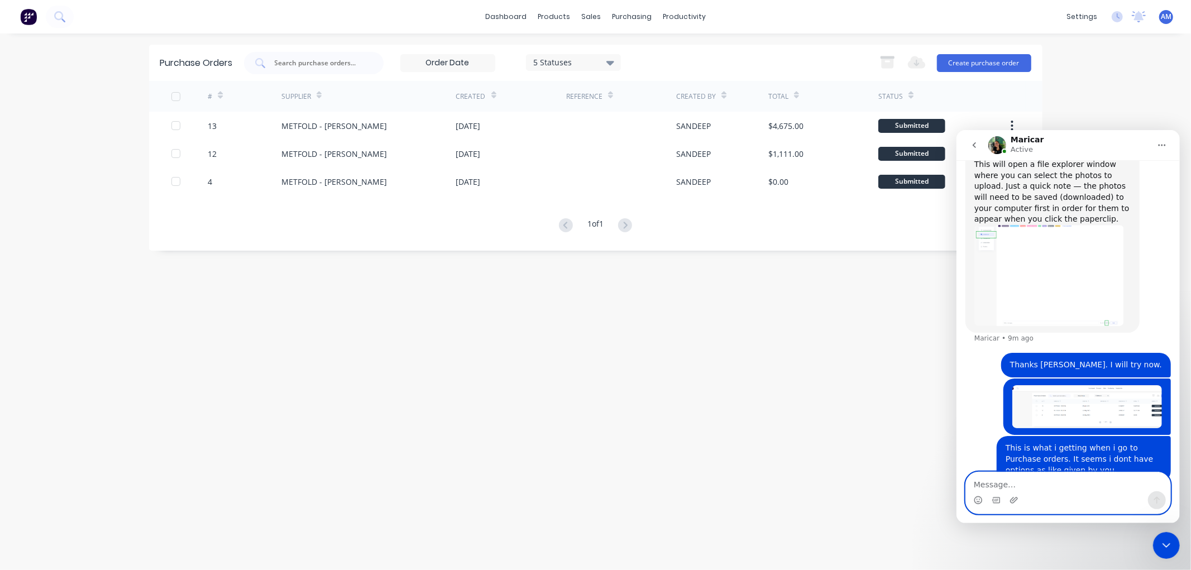
scroll to position [646, 0]
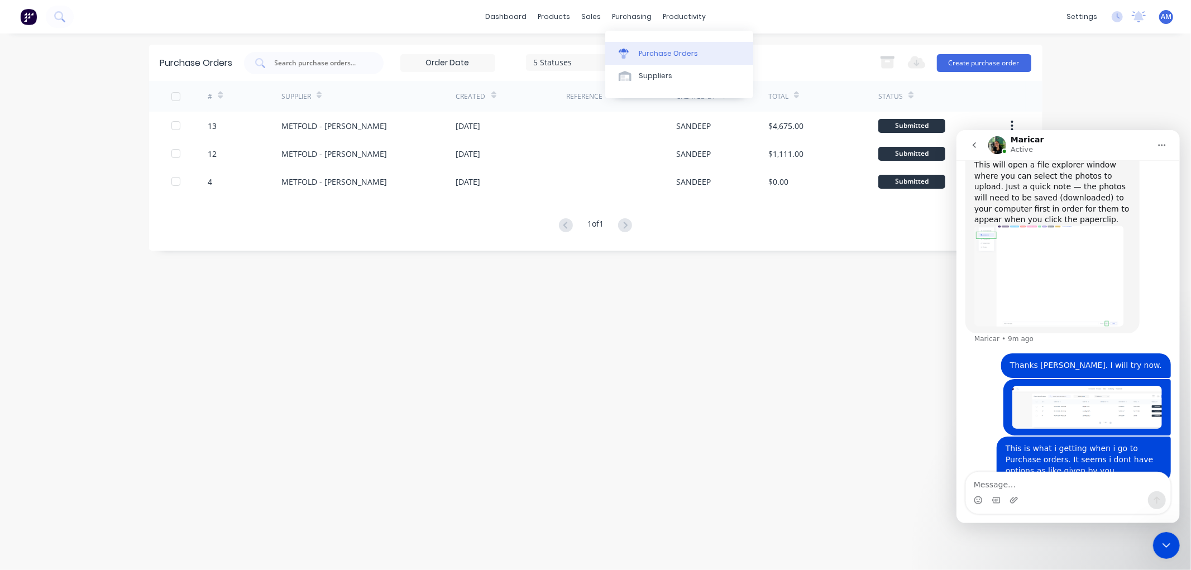
click at [633, 58] on div at bounding box center [627, 54] width 17 height 10
click at [634, 52] on div at bounding box center [627, 54] width 17 height 10
click at [23, 17] on img at bounding box center [28, 16] width 17 height 17
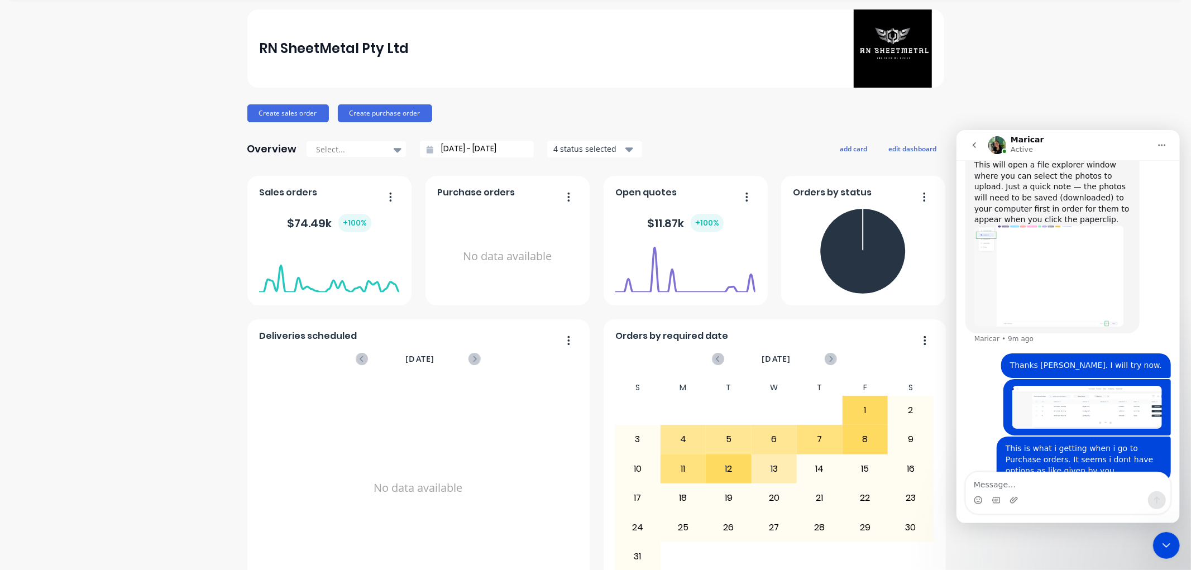
scroll to position [62, 0]
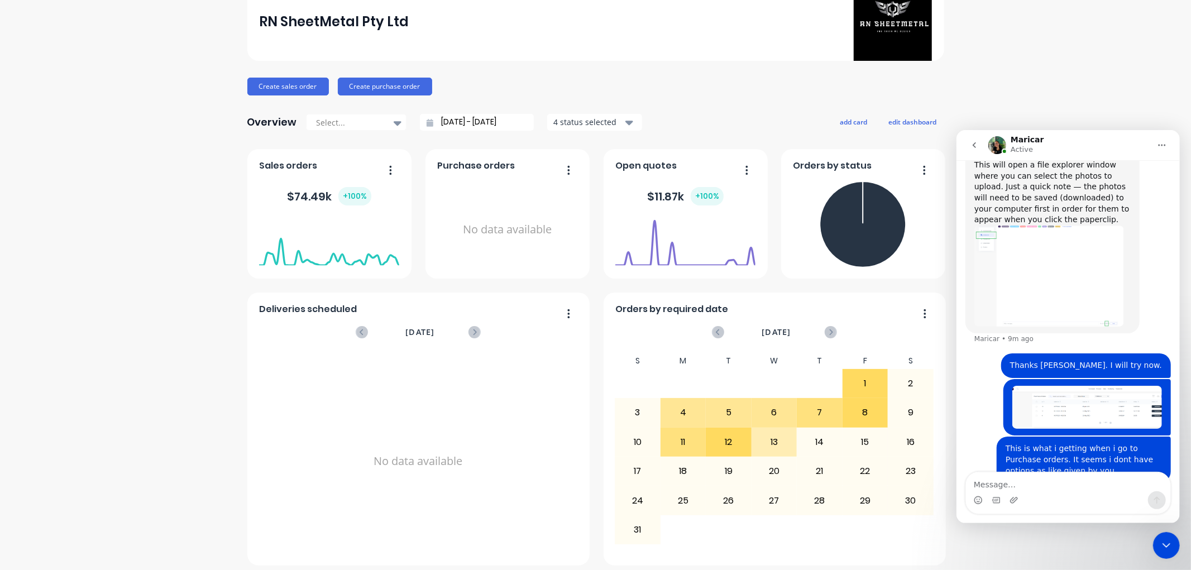
click at [522, 208] on div "No data available" at bounding box center [507, 230] width 140 height 106
click at [571, 162] on div at bounding box center [564, 170] width 23 height 17
click at [567, 164] on button "button" at bounding box center [564, 170] width 23 height 17
click at [591, 121] on div "4 status selected" at bounding box center [588, 122] width 70 height 12
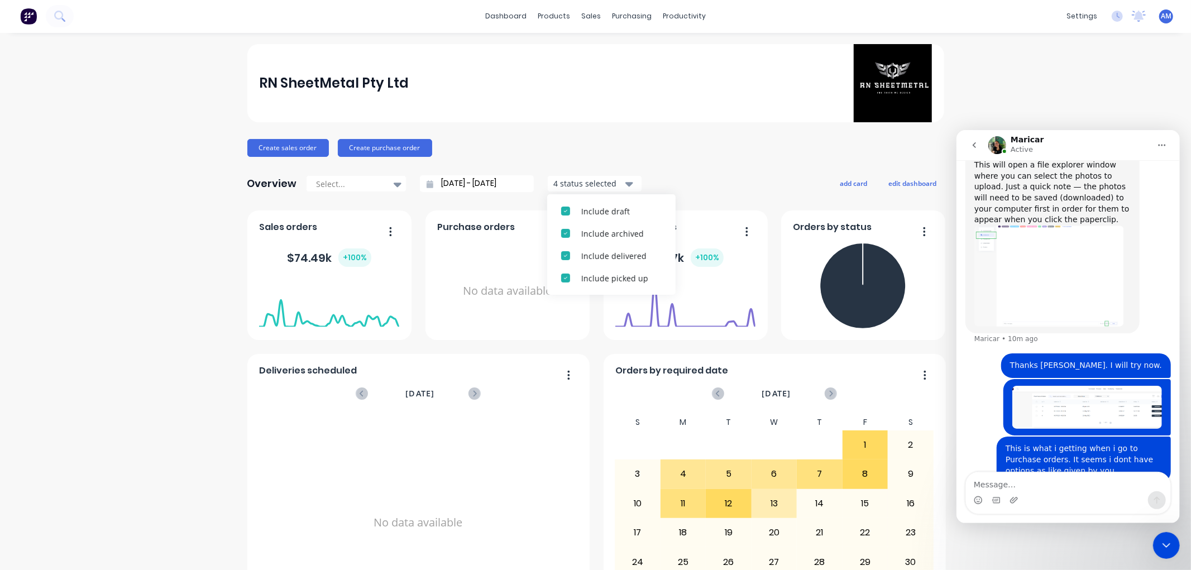
scroll to position [0, 0]
click at [1051, 385] on img "ANITHA says…" at bounding box center [1087, 407] width 150 height 44
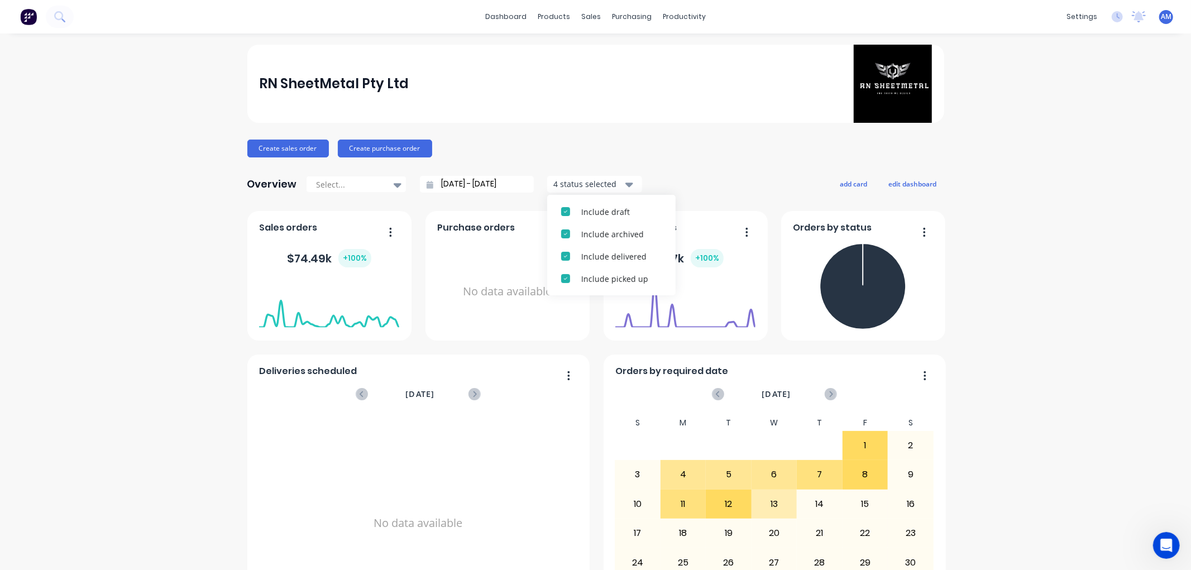
click at [1160, 541] on icon "Open Intercom Messenger" at bounding box center [1166, 545] width 18 height 18
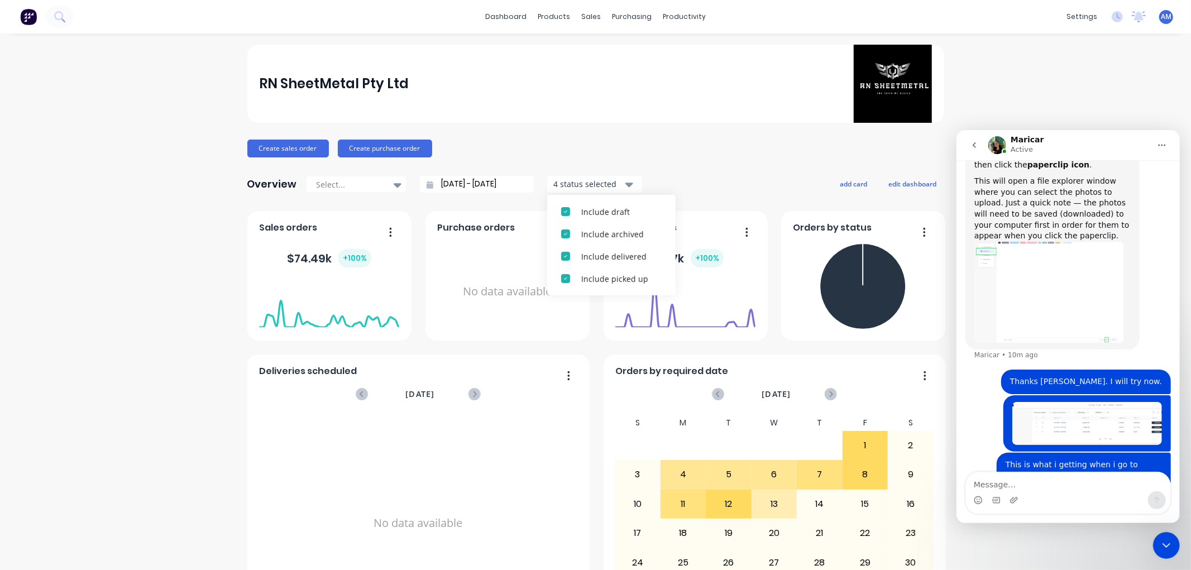
scroll to position [646, 0]
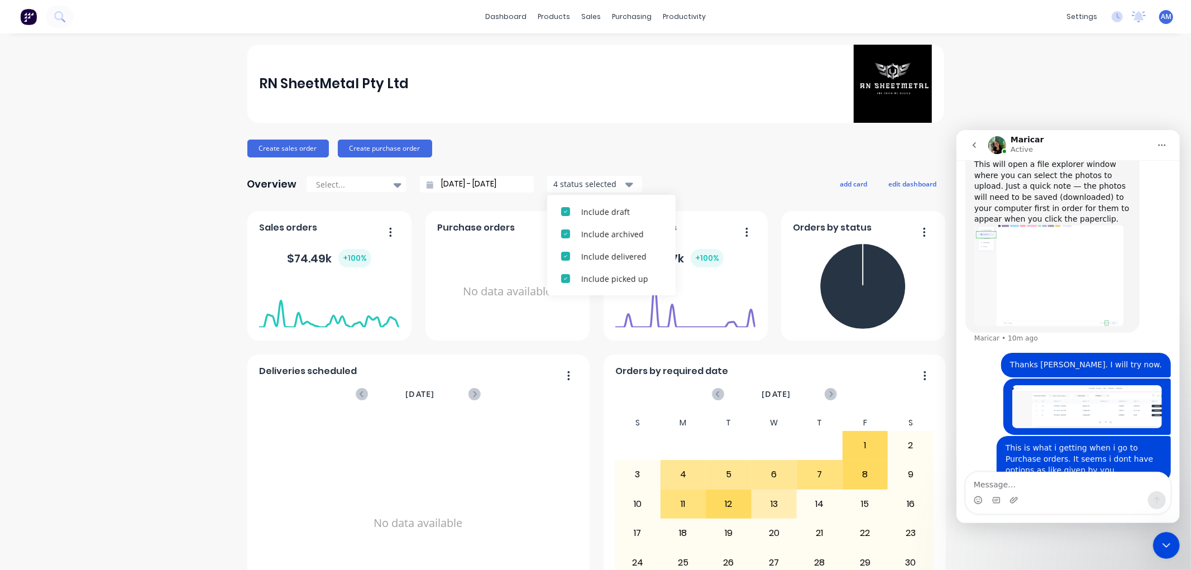
click at [1055, 385] on img "ANITHA says…" at bounding box center [1087, 407] width 150 height 44
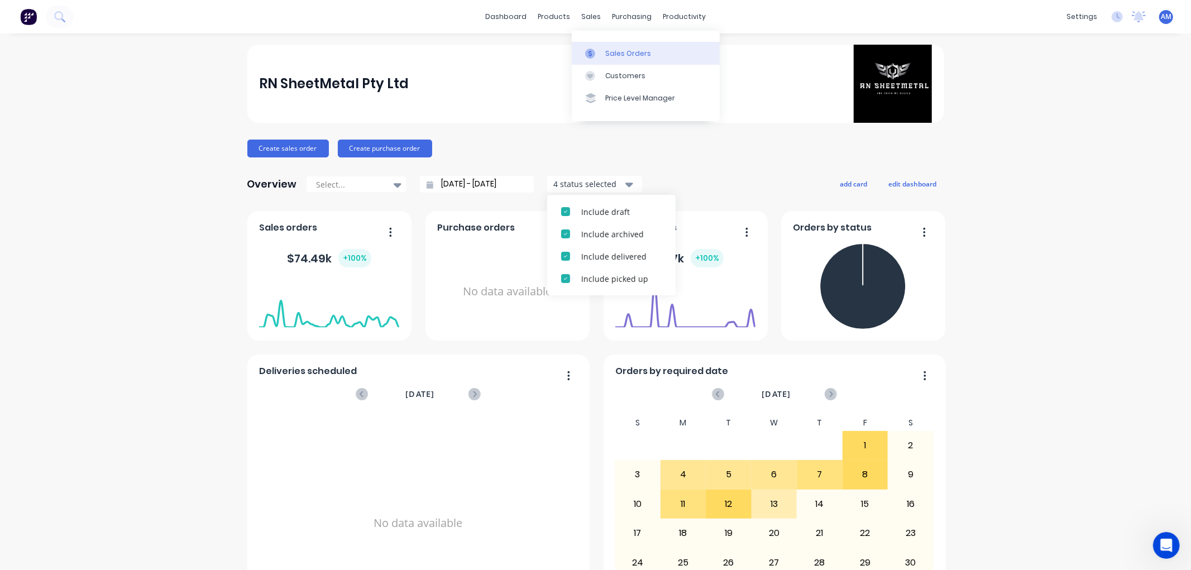
click at [615, 51] on div "Sales Orders" at bounding box center [628, 54] width 46 height 10
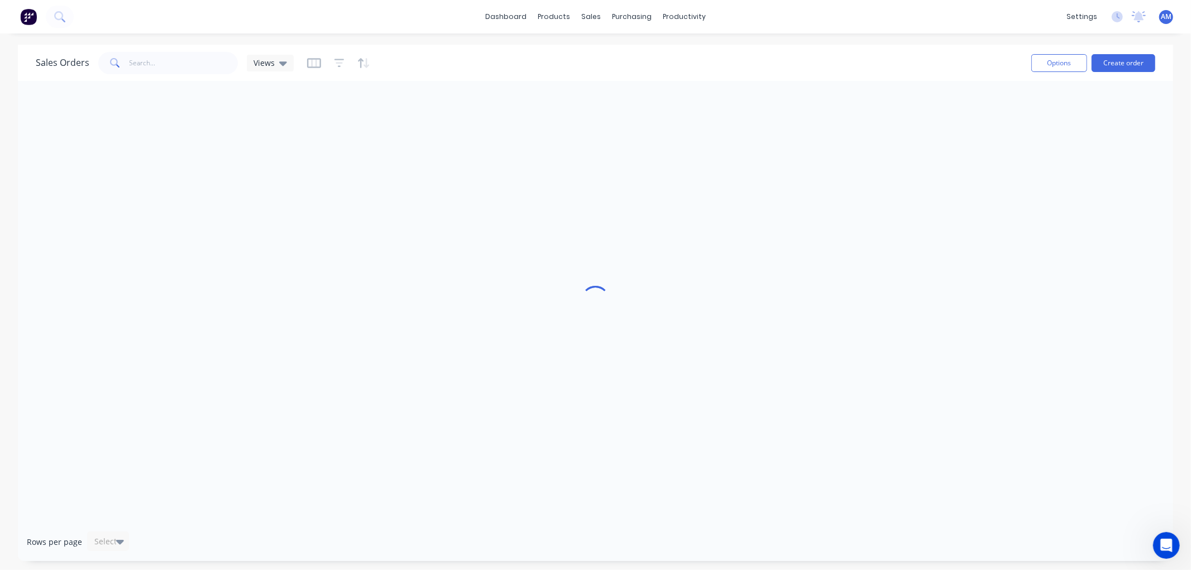
click at [1164, 544] on icon "Open Intercom Messenger" at bounding box center [1166, 545] width 18 height 18
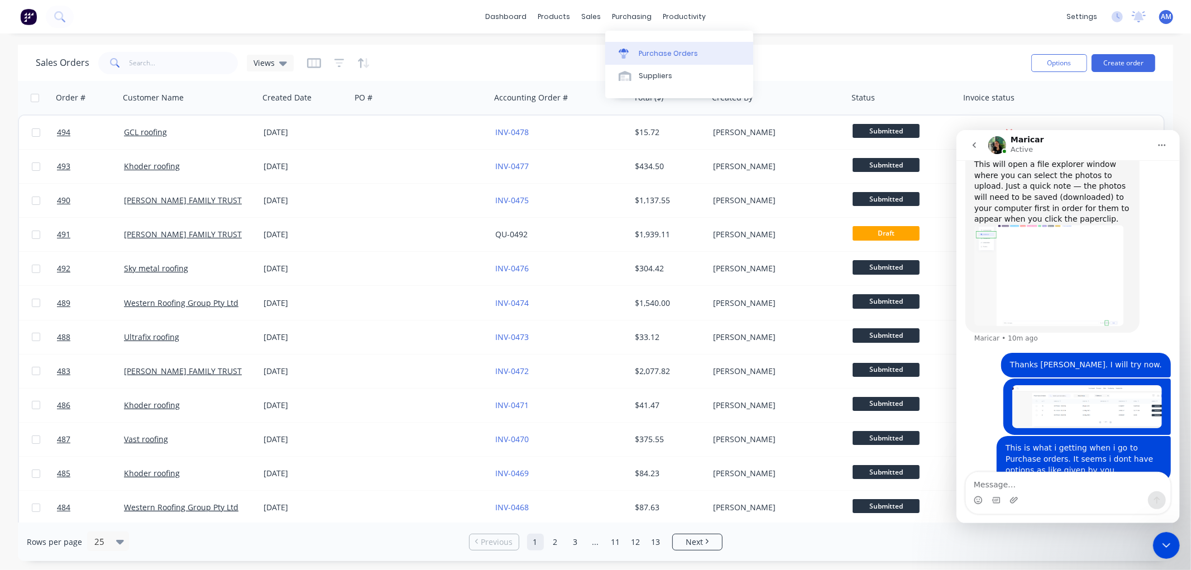
click at [641, 52] on div "Purchase Orders" at bounding box center [668, 54] width 59 height 10
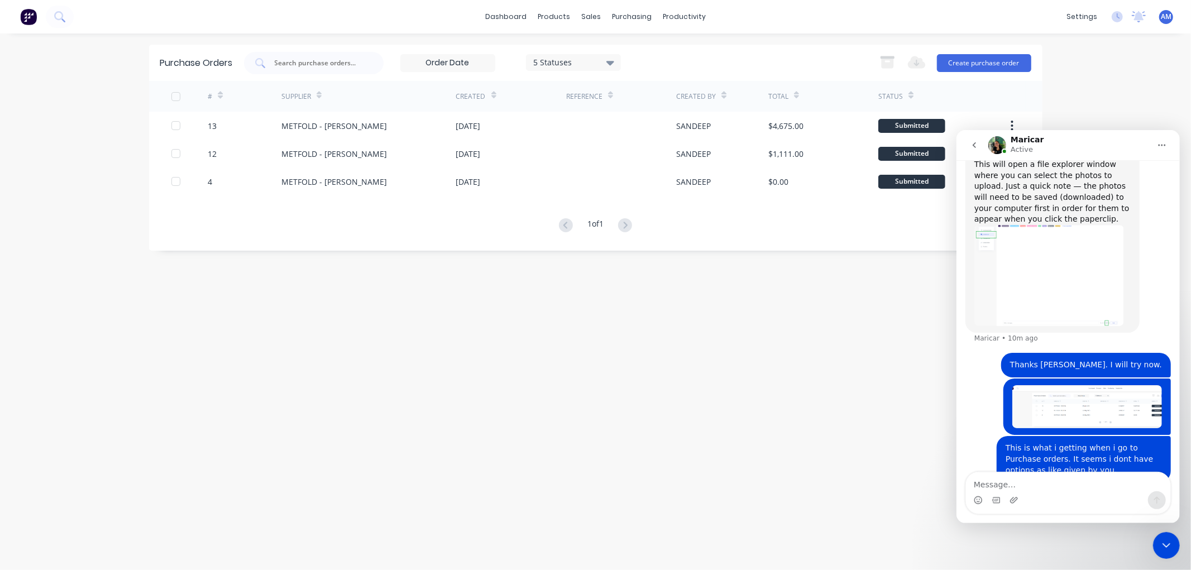
click at [562, 58] on div "5 Statuses" at bounding box center [573, 62] width 80 height 12
click at [501, 256] on div "Purchase Orders 5 Statuses 5 Statuses Export to Excel (XLSX) Create purchase or…" at bounding box center [595, 302] width 893 height 514
click at [1092, 17] on div "settings" at bounding box center [1082, 16] width 42 height 17
click at [1043, 233] on img "Maricar says…" at bounding box center [1049, 274] width 150 height 101
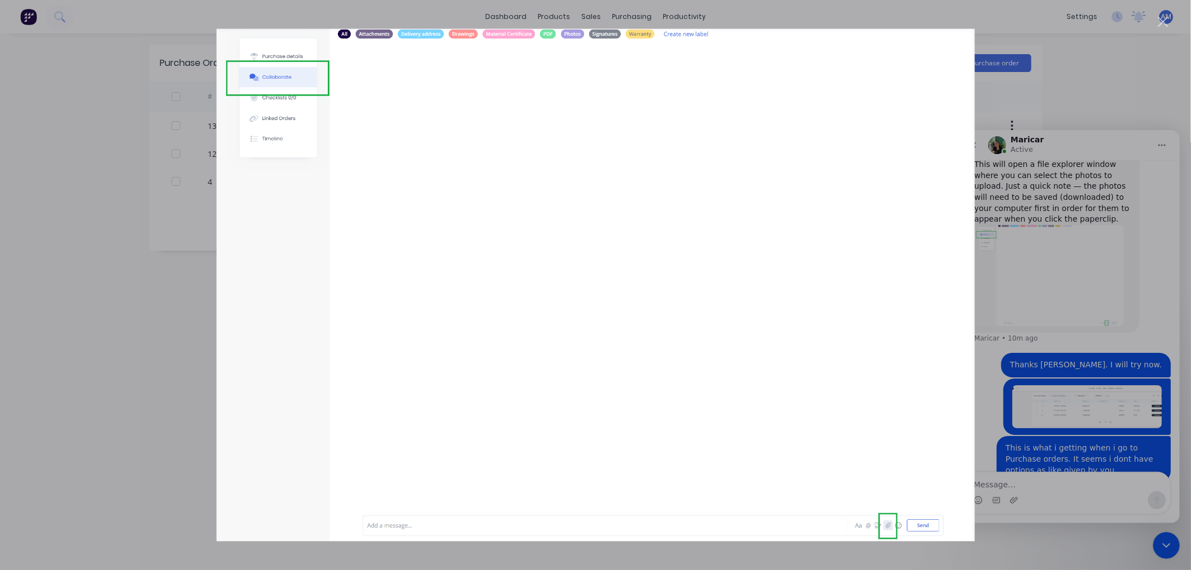
click at [79, 226] on div "Intercom messenger" at bounding box center [595, 285] width 1191 height 570
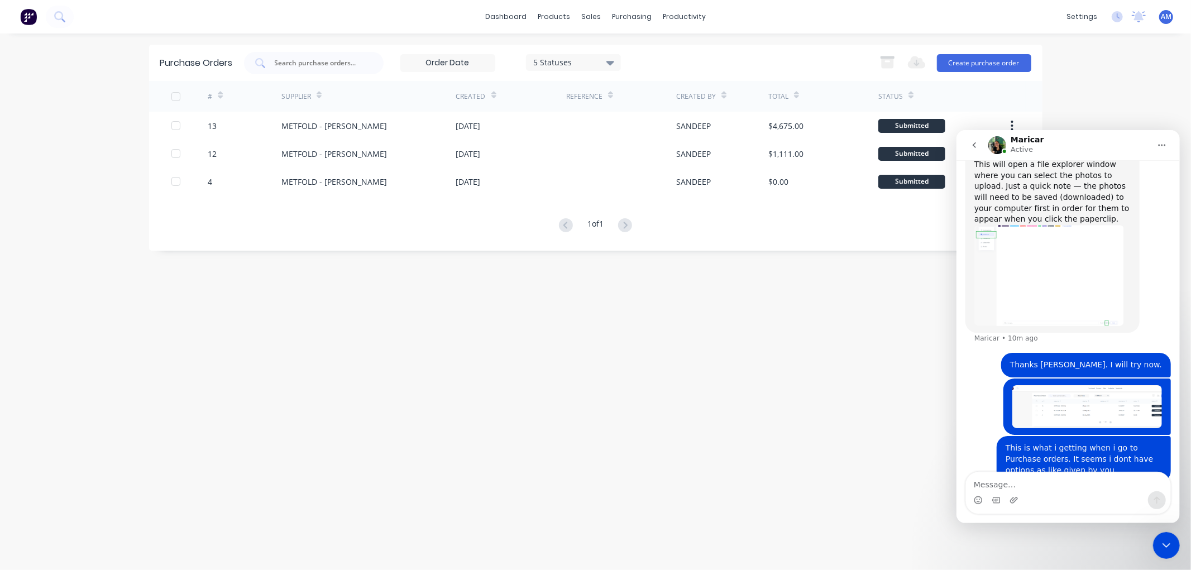
drag, startPoint x: 1086, startPoint y: 90, endPoint x: 165, endPoint y: 112, distance: 921.1
click at [1086, 90] on div "dashboard products sales purchasing productivity dashboard products Product Cat…" at bounding box center [595, 285] width 1191 height 570
drag, startPoint x: 1162, startPoint y: 544, endPoint x: 2316, endPoint y: 1058, distance: 1262.9
click at [1162, 544] on icon "Close Intercom Messenger" at bounding box center [1165, 544] width 13 height 13
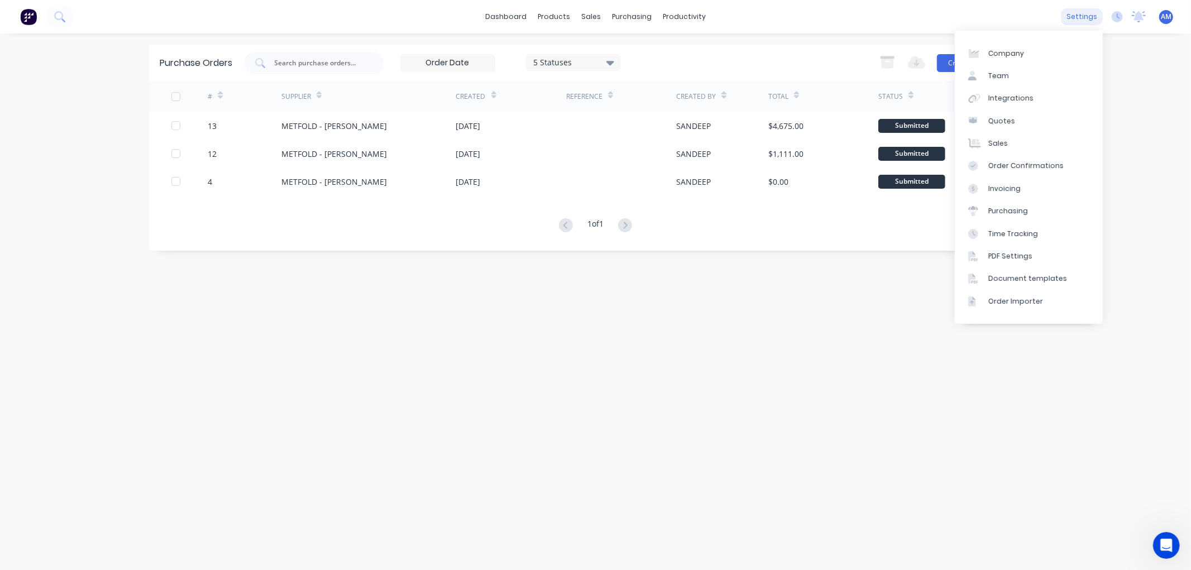
click at [1094, 13] on div "settings" at bounding box center [1082, 16] width 42 height 17
click at [1014, 174] on link "Order Confirmations" at bounding box center [1029, 166] width 148 height 22
drag, startPoint x: 1171, startPoint y: 539, endPoint x: 2250, endPoint y: 708, distance: 1092.5
click at [1171, 539] on div "Open Intercom Messenger" at bounding box center [1166, 545] width 37 height 37
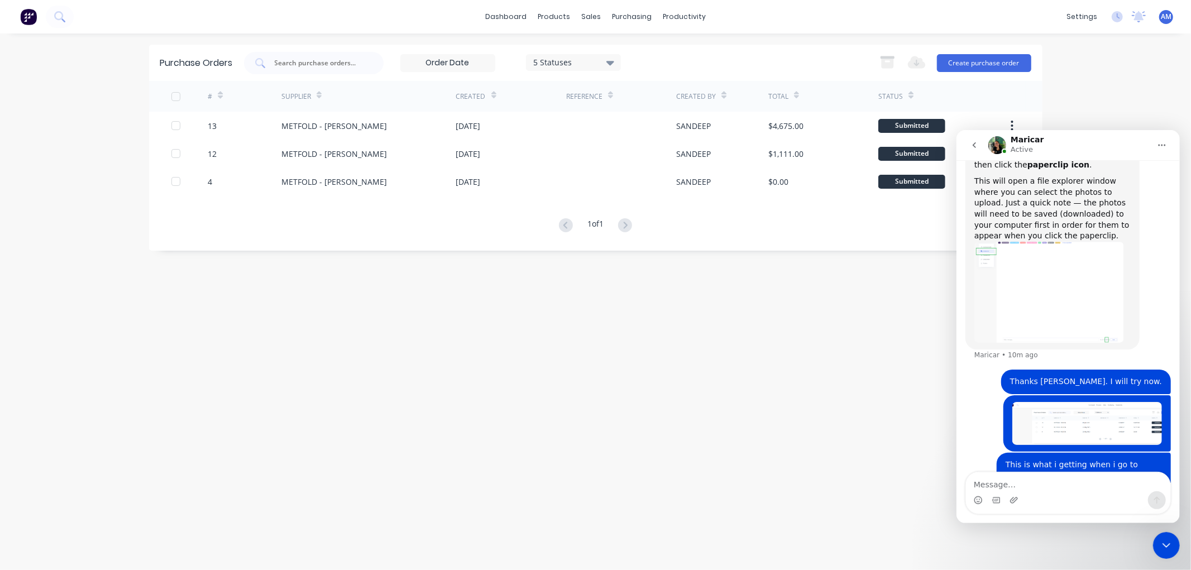
scroll to position [646, 0]
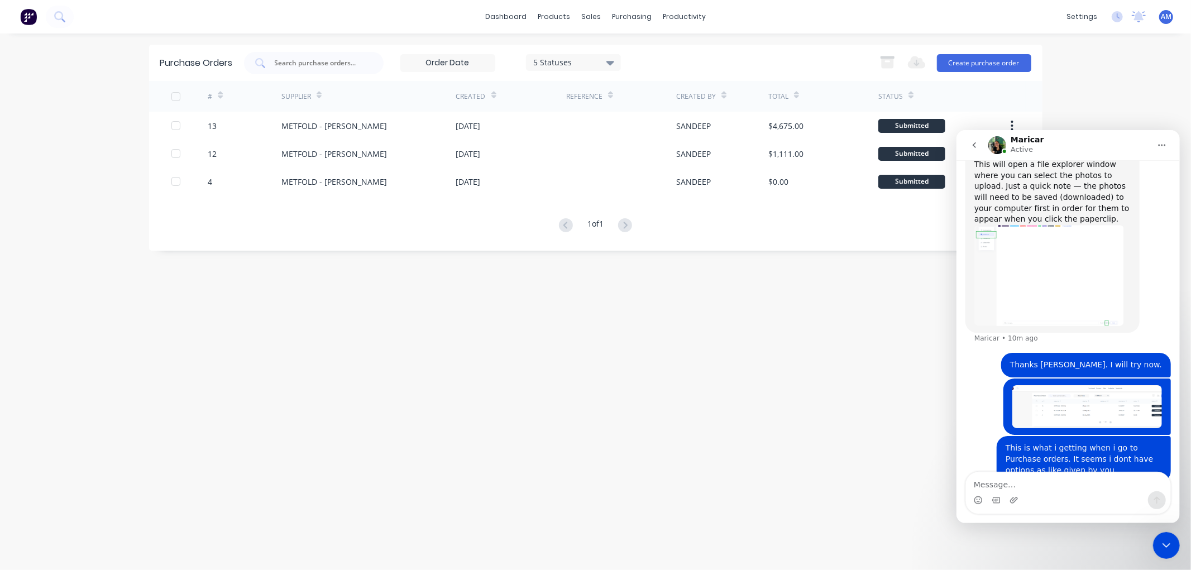
click at [909, 383] on div "Purchase Orders 5 Statuses 5 Statuses Export to Excel (XLSX) Create purchase or…" at bounding box center [595, 302] width 893 height 514
click at [1170, 535] on div "Close Intercom Messenger" at bounding box center [1166, 545] width 27 height 27
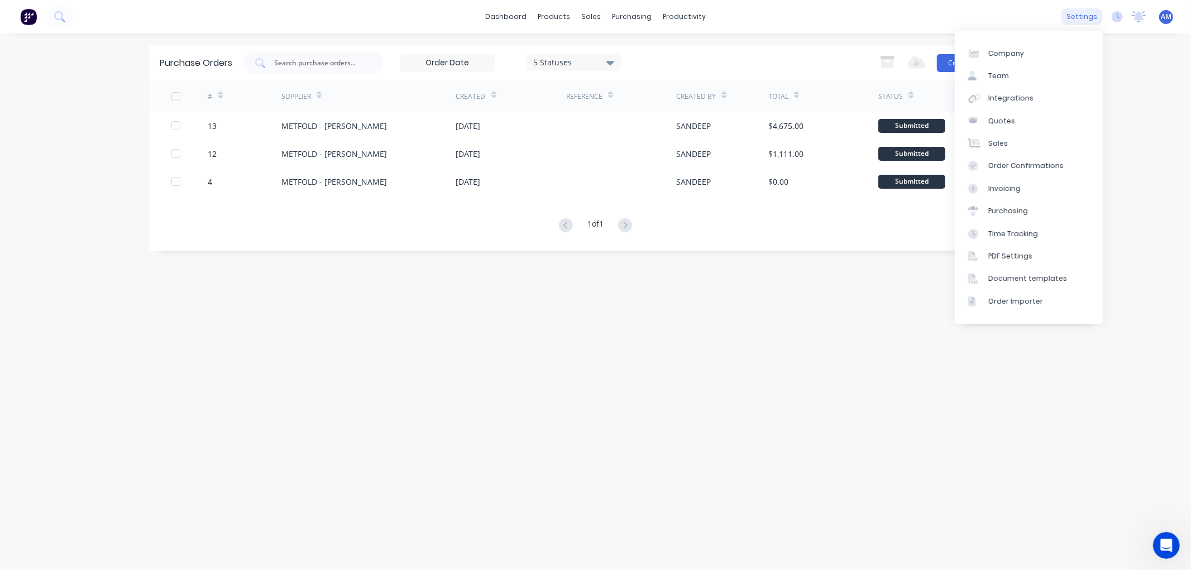
click at [1088, 17] on div "settings" at bounding box center [1082, 16] width 42 height 17
click at [1014, 303] on div "Order Importer" at bounding box center [1015, 302] width 55 height 10
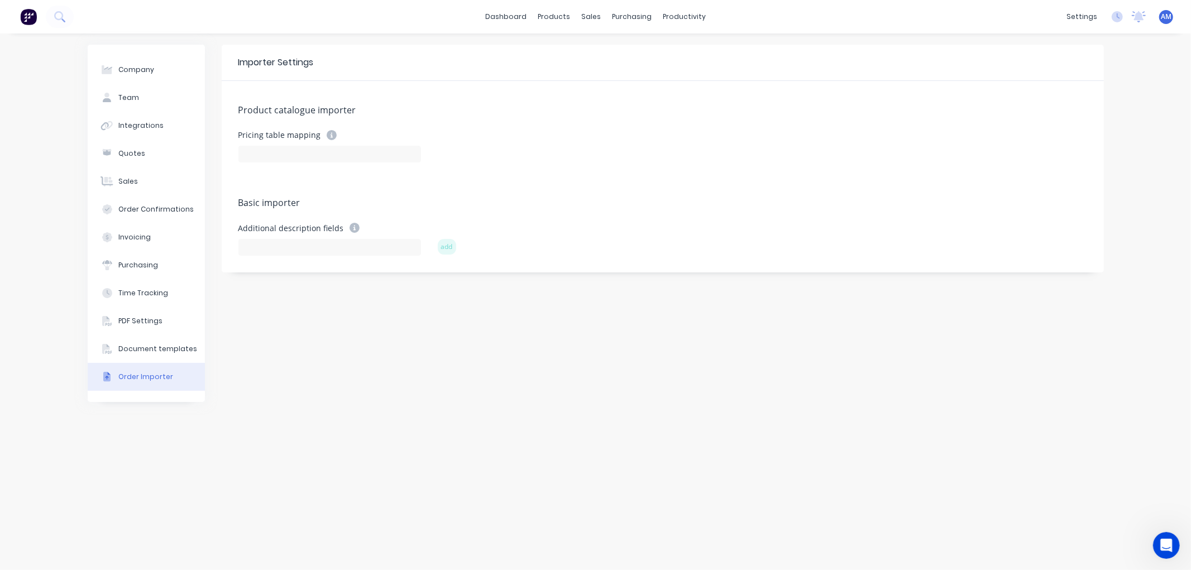
drag, startPoint x: 18, startPoint y: 25, endPoint x: 1169, endPoint y: 559, distance: 1268.7
click at [1169, 559] on div at bounding box center [1166, 545] width 27 height 27
drag, startPoint x: 1171, startPoint y: 555, endPoint x: 1163, endPoint y: 552, distance: 8.3
click at [1170, 555] on div "Open Intercom Messenger" at bounding box center [1166, 545] width 37 height 37
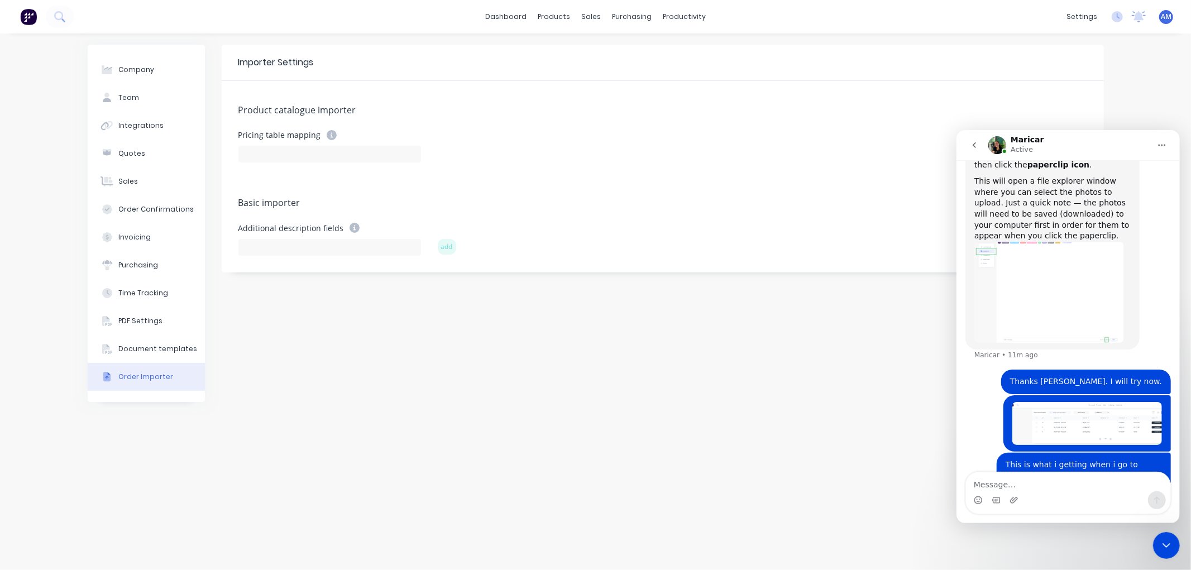
scroll to position [646, 0]
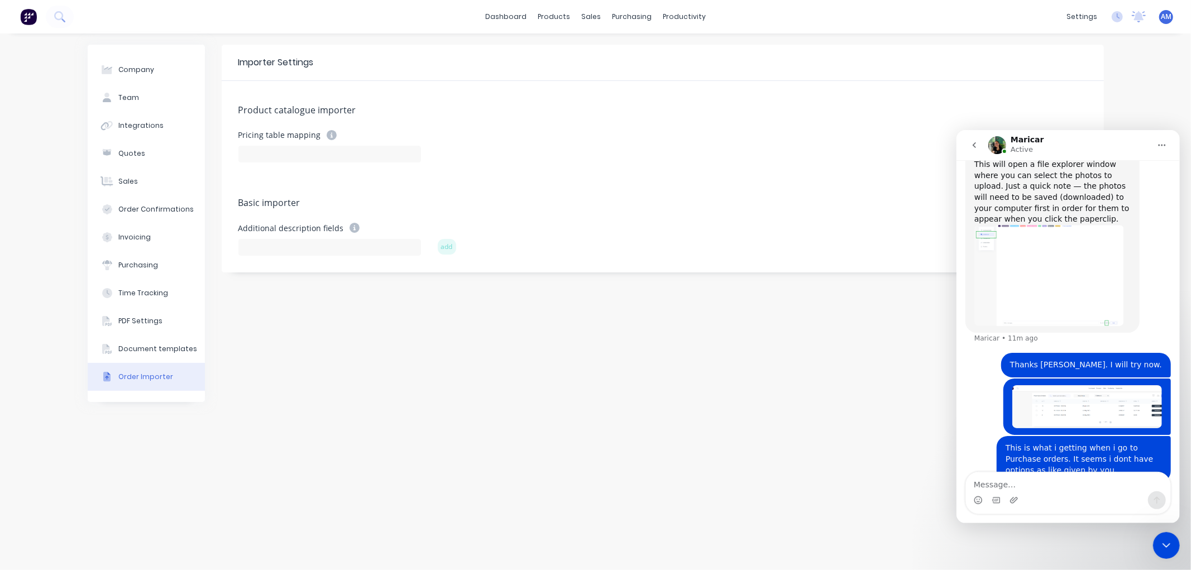
click at [889, 462] on div "Importer Settings Product catalogue importer Pricing table mapping Basic import…" at bounding box center [663, 302] width 882 height 514
click at [1081, 9] on div "settings" at bounding box center [1082, 16] width 42 height 17
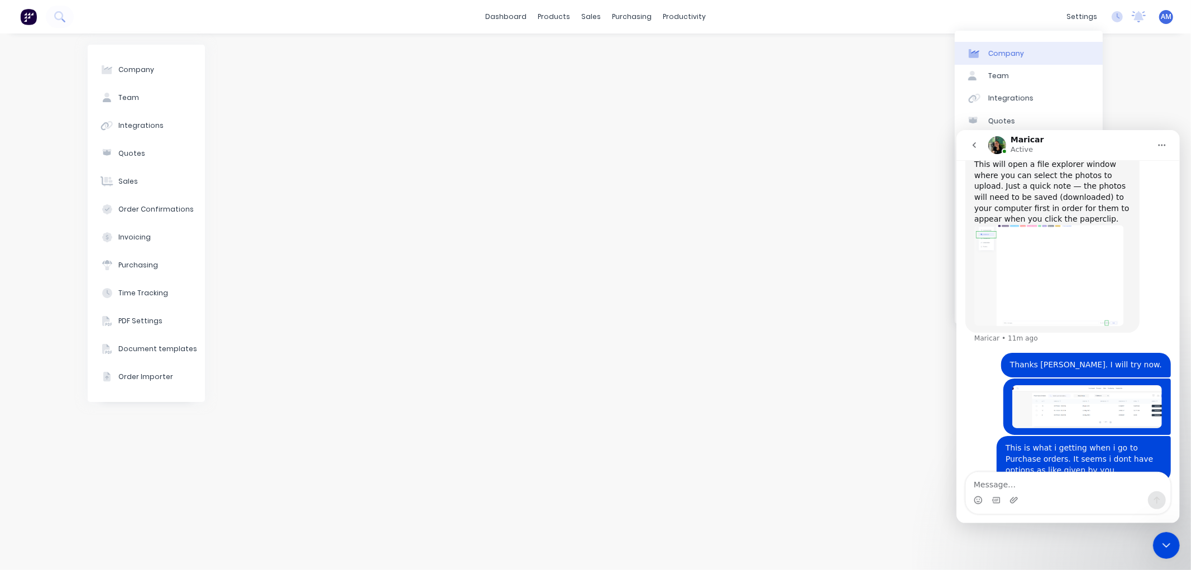
click at [1002, 56] on div "Company" at bounding box center [1006, 54] width 36 height 10
select select "AU"
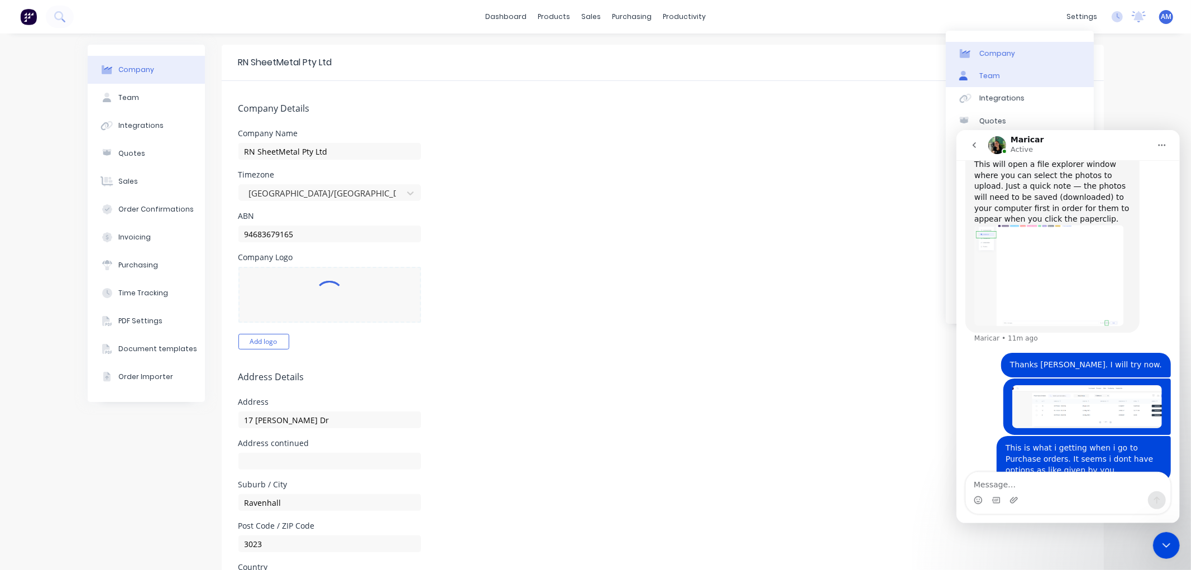
click at [1014, 71] on link "Team" at bounding box center [1020, 76] width 148 height 22
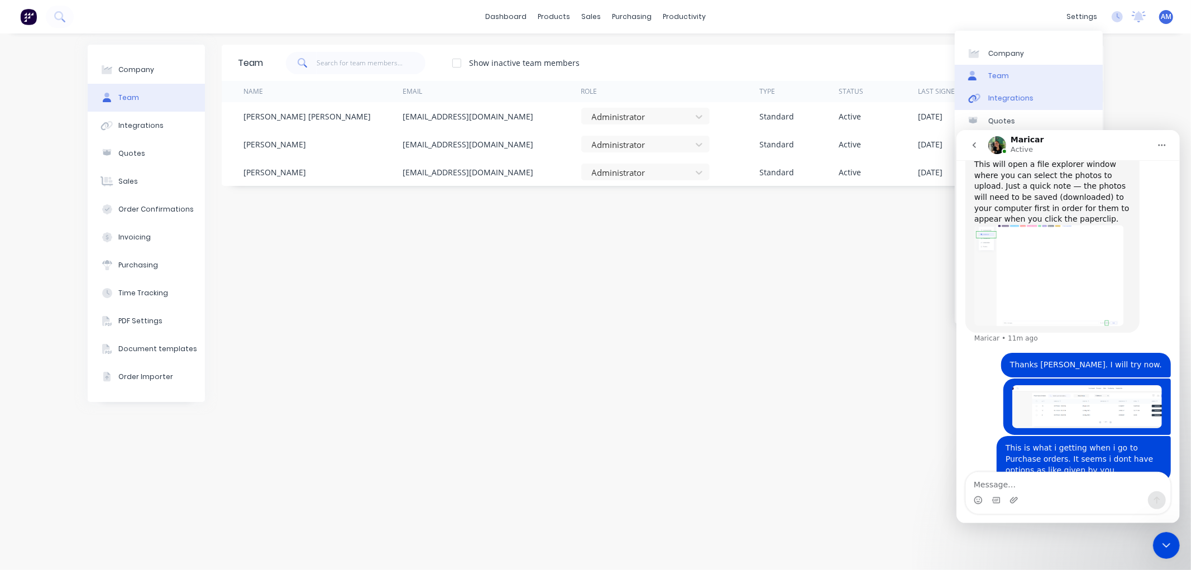
click at [1015, 97] on div "Integrations" at bounding box center [1010, 98] width 45 height 10
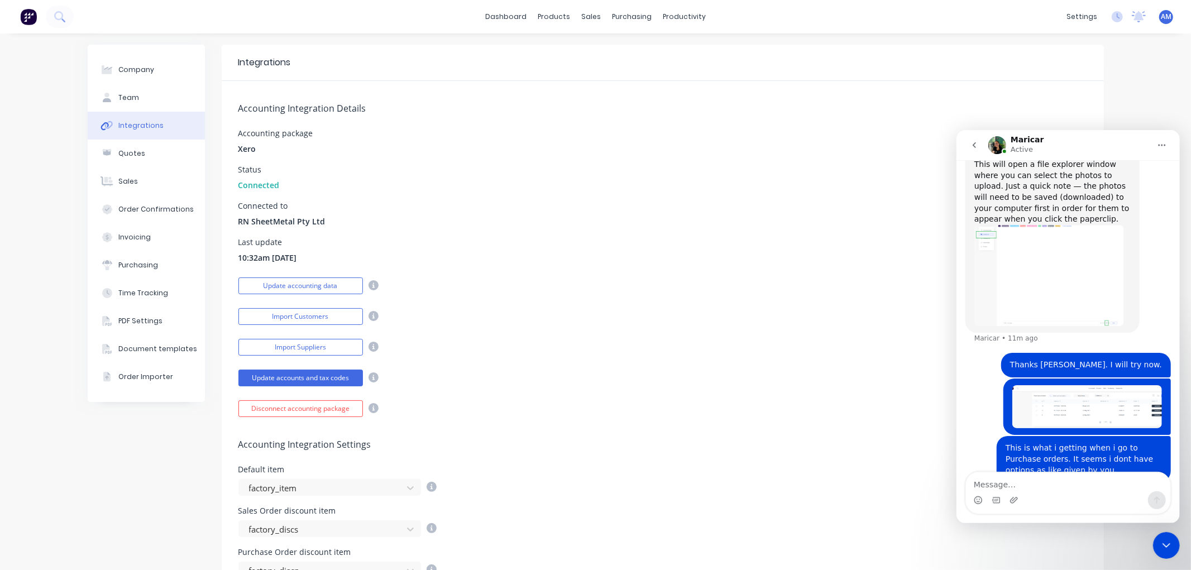
click at [1176, 543] on div "Close Intercom Messenger" at bounding box center [1166, 545] width 27 height 27
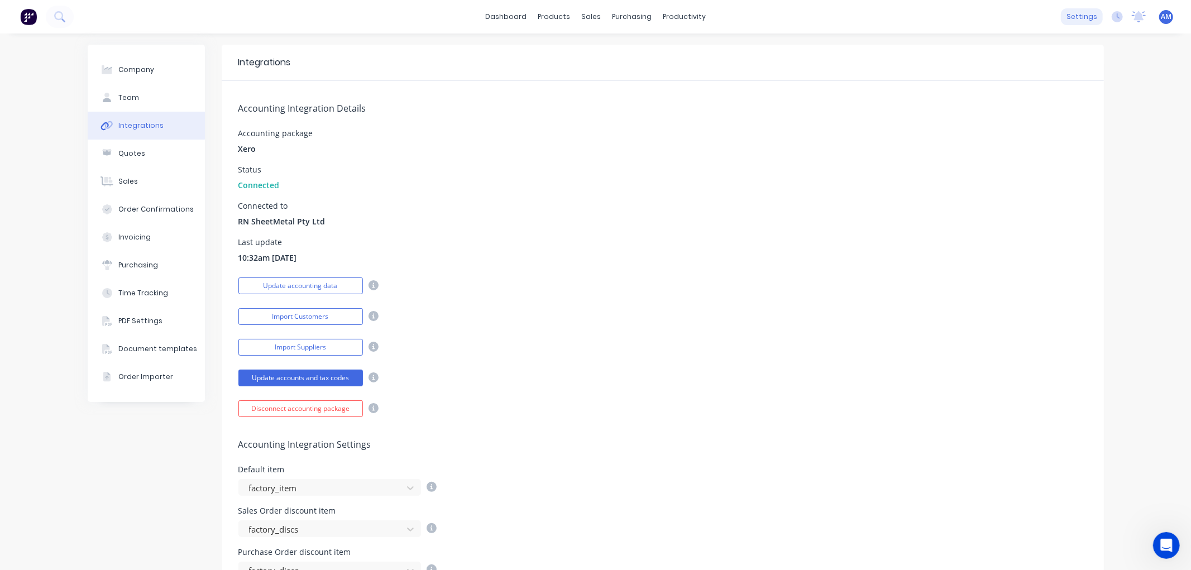
click at [1069, 19] on div "settings" at bounding box center [1082, 16] width 42 height 17
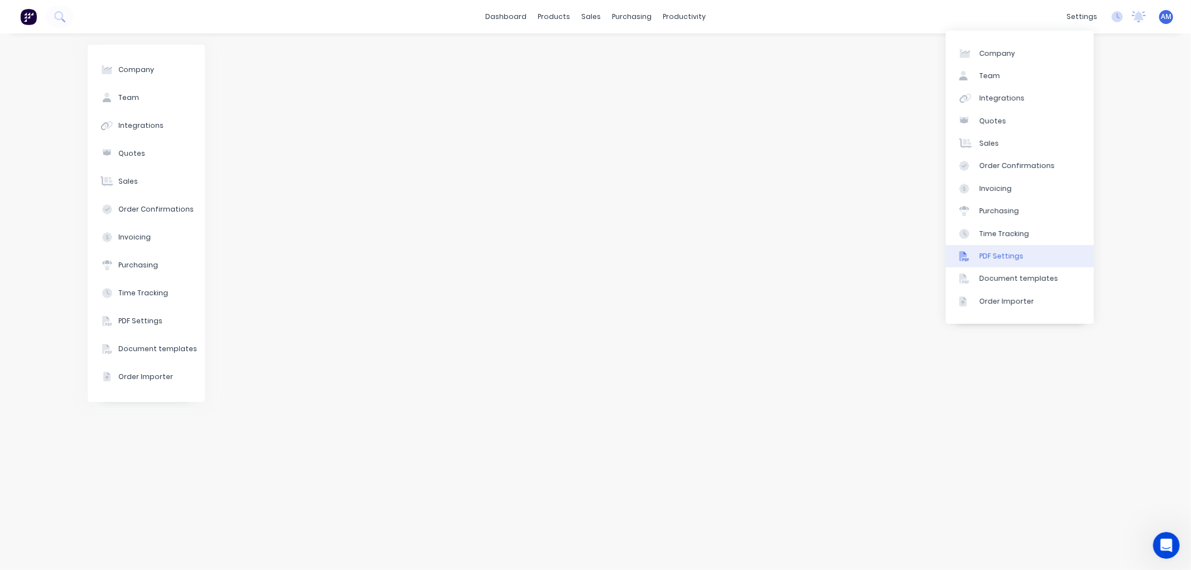
click at [992, 254] on div "PDF Settings" at bounding box center [1001, 256] width 44 height 10
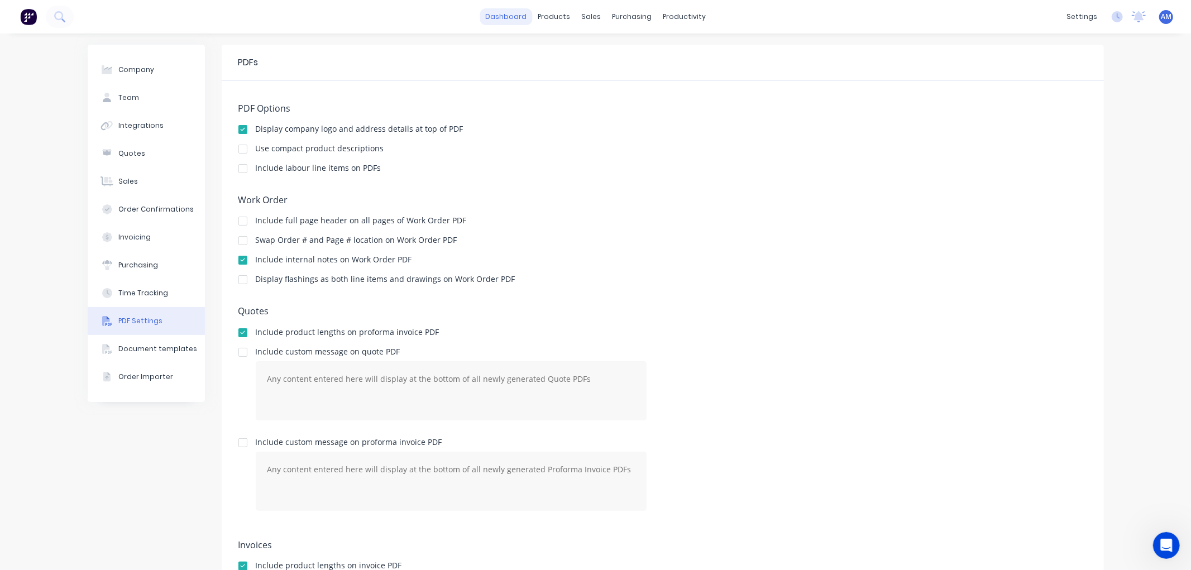
click at [508, 18] on link "dashboard" at bounding box center [506, 16] width 52 height 17
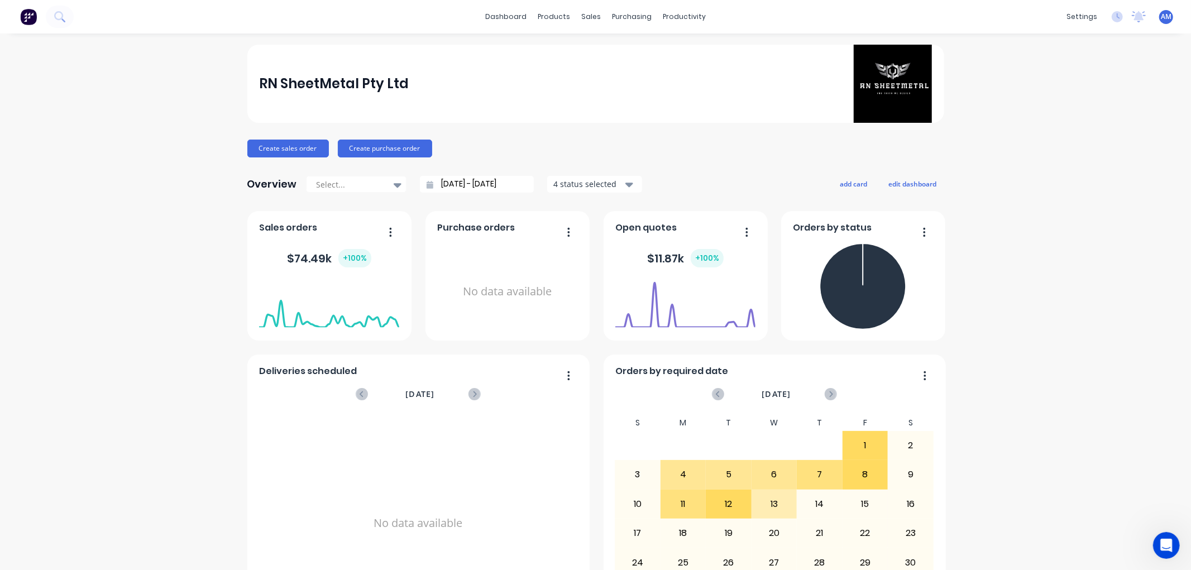
drag, startPoint x: 1164, startPoint y: 544, endPoint x: 1153, endPoint y: 541, distance: 11.1
click at [1163, 544] on icon "Open Intercom Messenger" at bounding box center [1166, 545] width 18 height 18
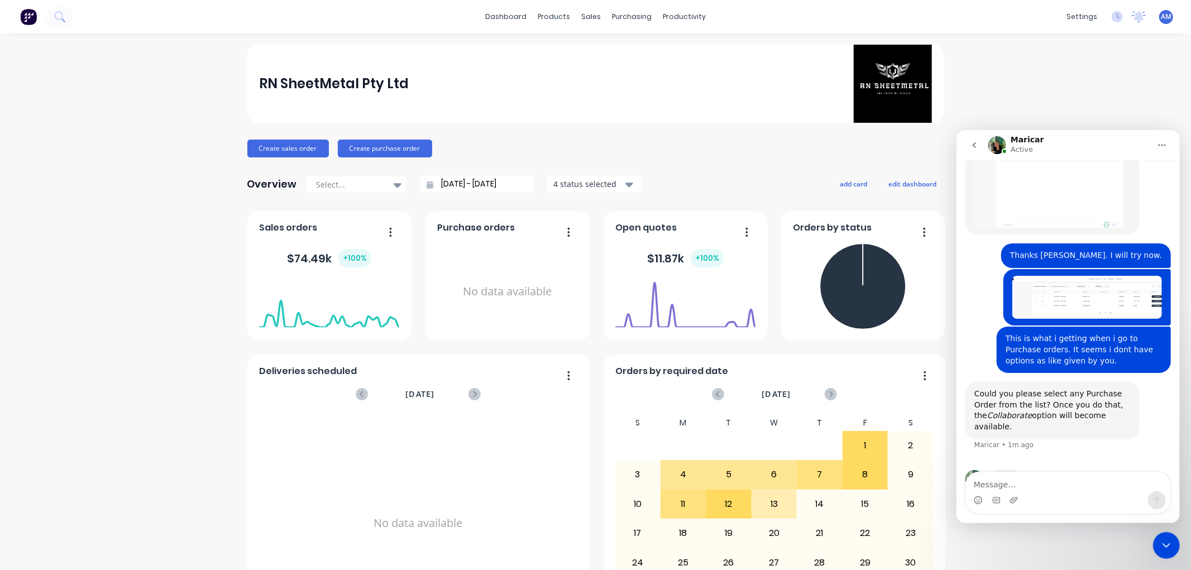
scroll to position [701, 0]
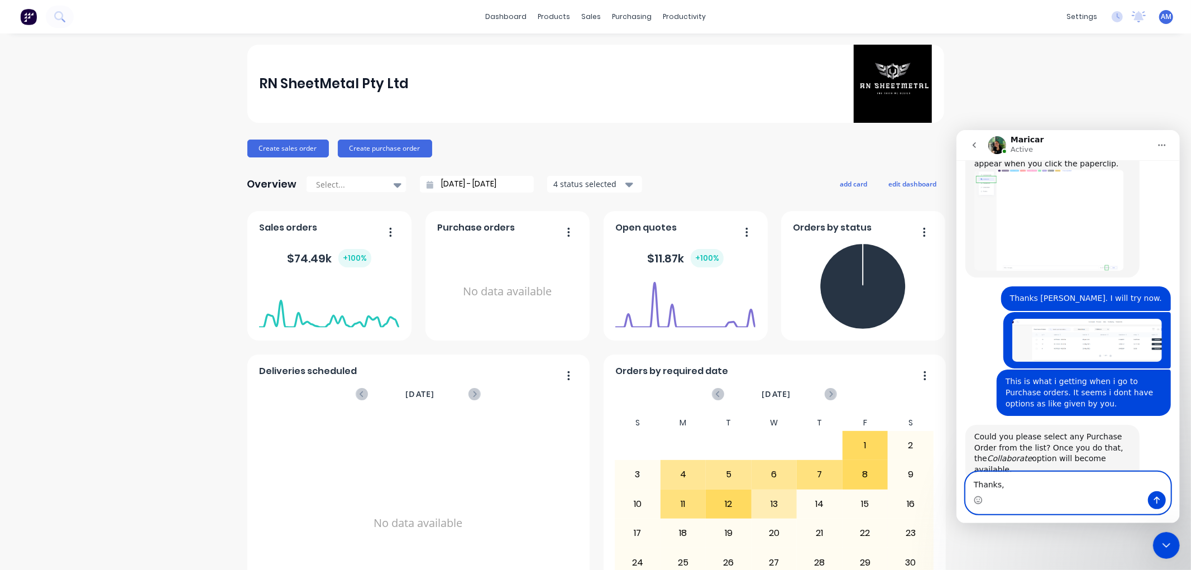
type textarea "Thanks"
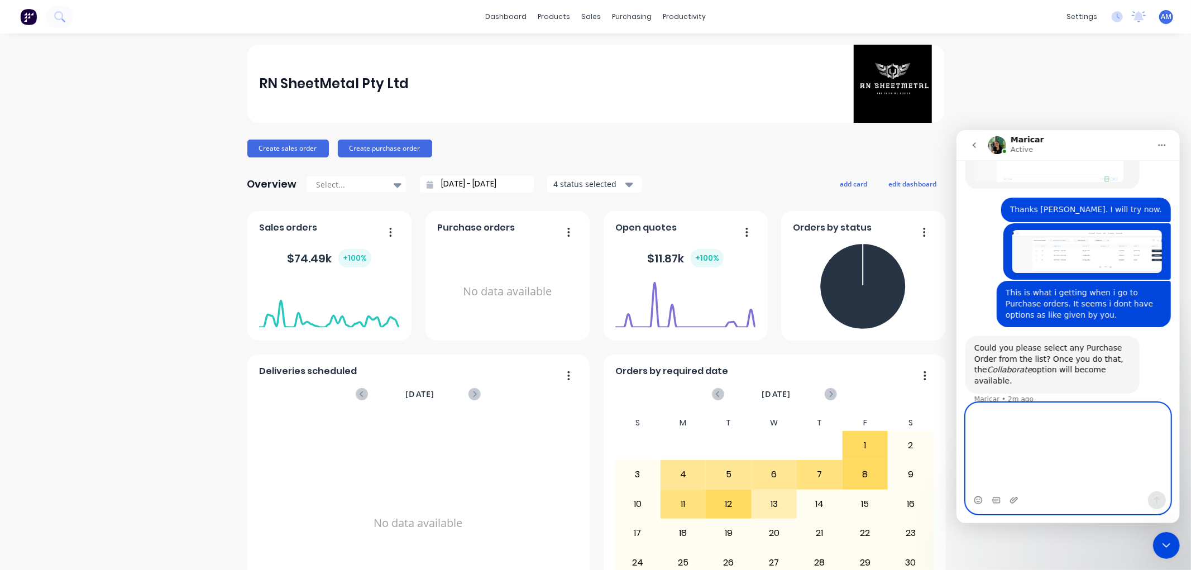
scroll to position [803, 0]
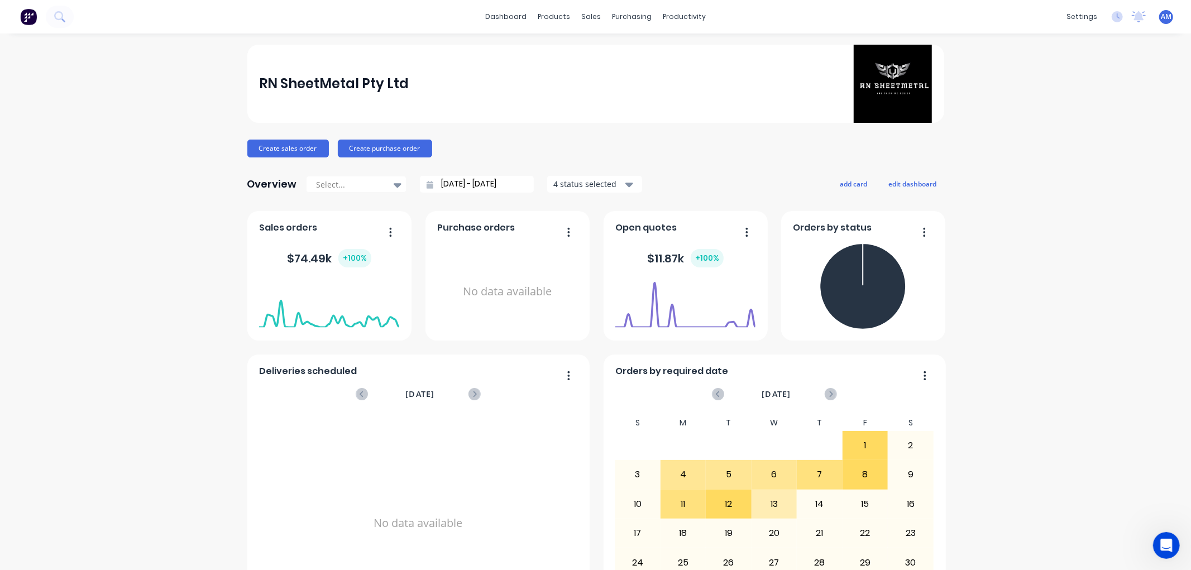
click at [1164, 540] on icon "Open Intercom Messenger" at bounding box center [1166, 545] width 18 height 18
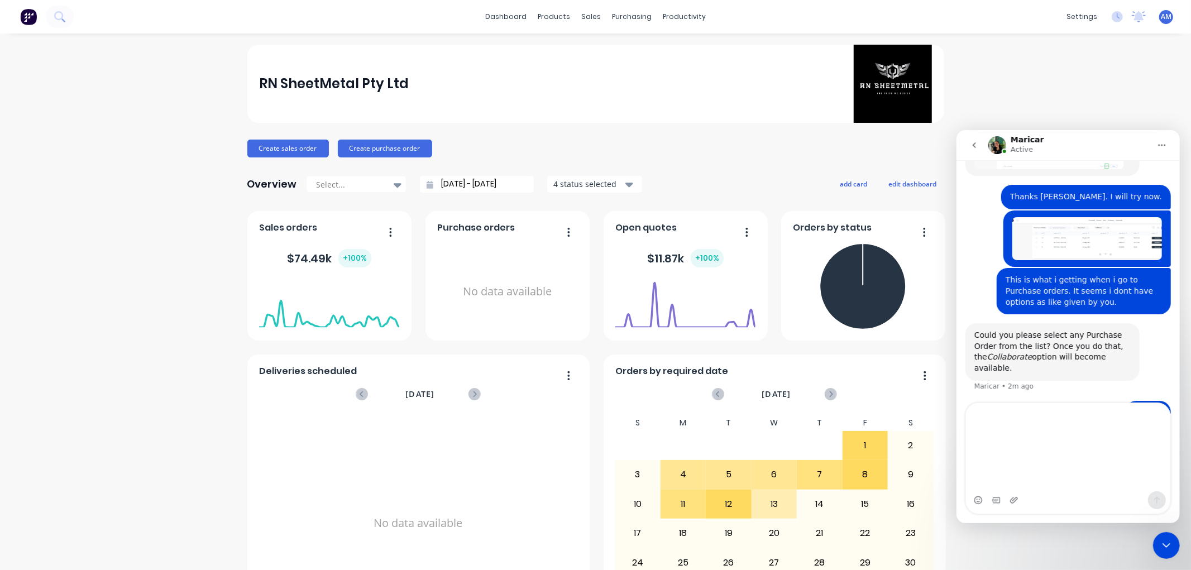
click at [990, 431] on textarea "Message…" at bounding box center [1068, 447] width 204 height 88
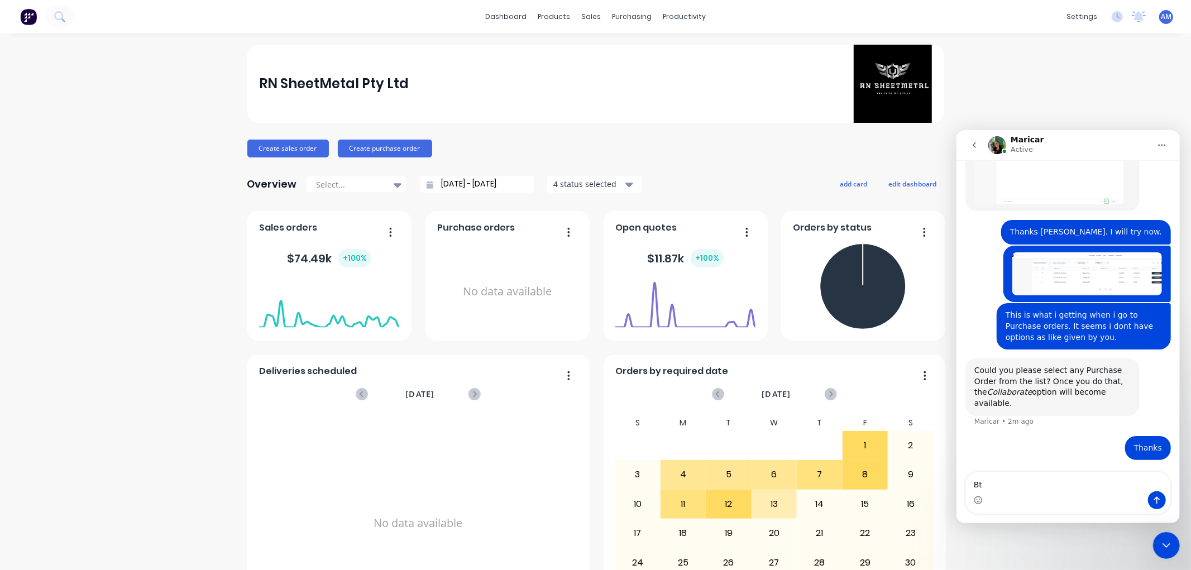
type textarea "B"
click at [1004, 472] on textarea "Without purchae order can we able to" at bounding box center [1068, 481] width 204 height 19
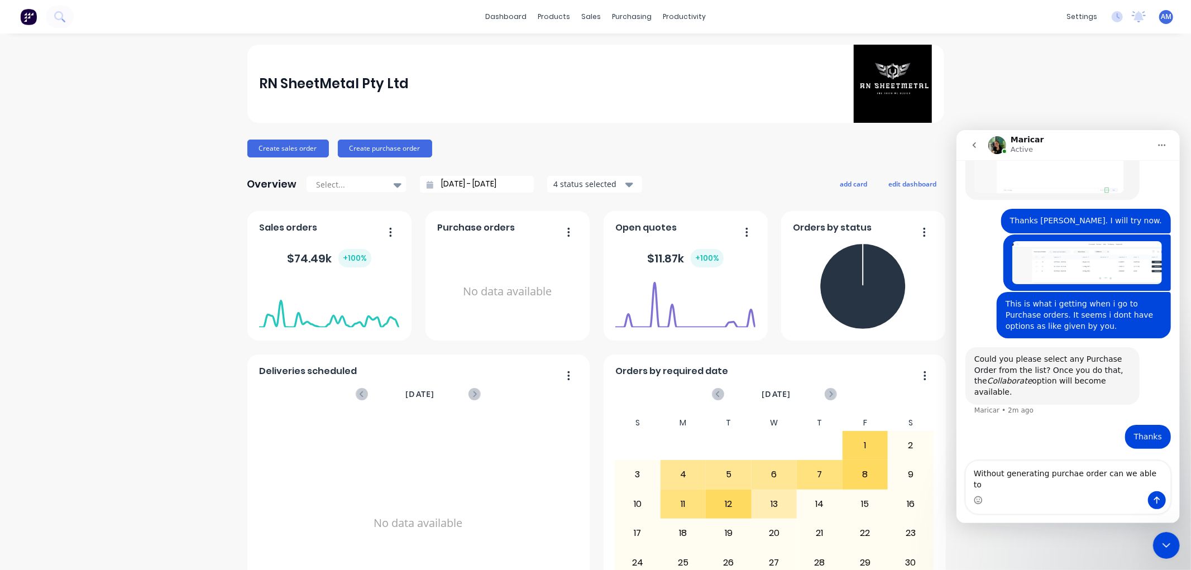
click at [1144, 461] on textarea "Without generating purchae order can we able to" at bounding box center [1068, 476] width 204 height 30
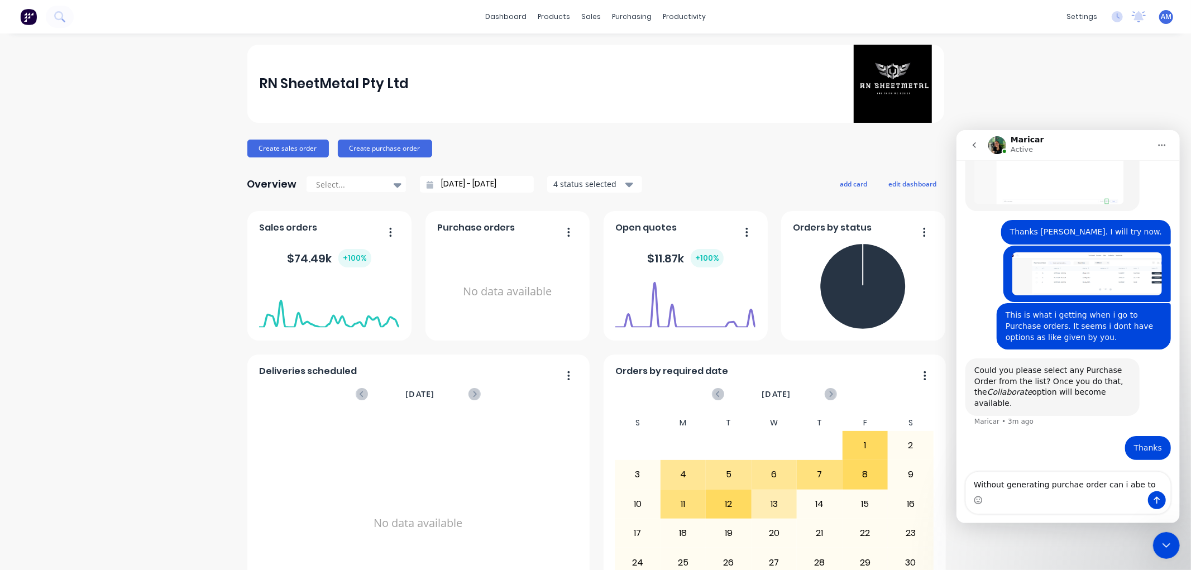
click at [1069, 472] on textarea "Without generating purchae order can i abe to" at bounding box center [1068, 481] width 204 height 19
click at [1141, 472] on textarea "Without generating purchase order can i abe to" at bounding box center [1068, 481] width 204 height 19
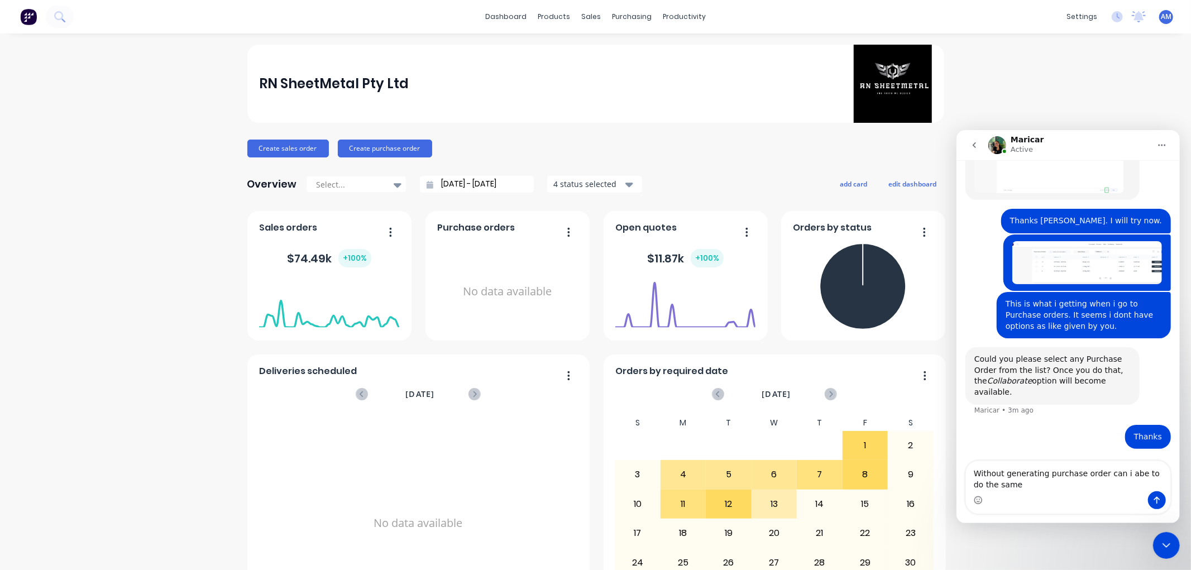
type textarea "Without generating purchase order can i abe to do the same"
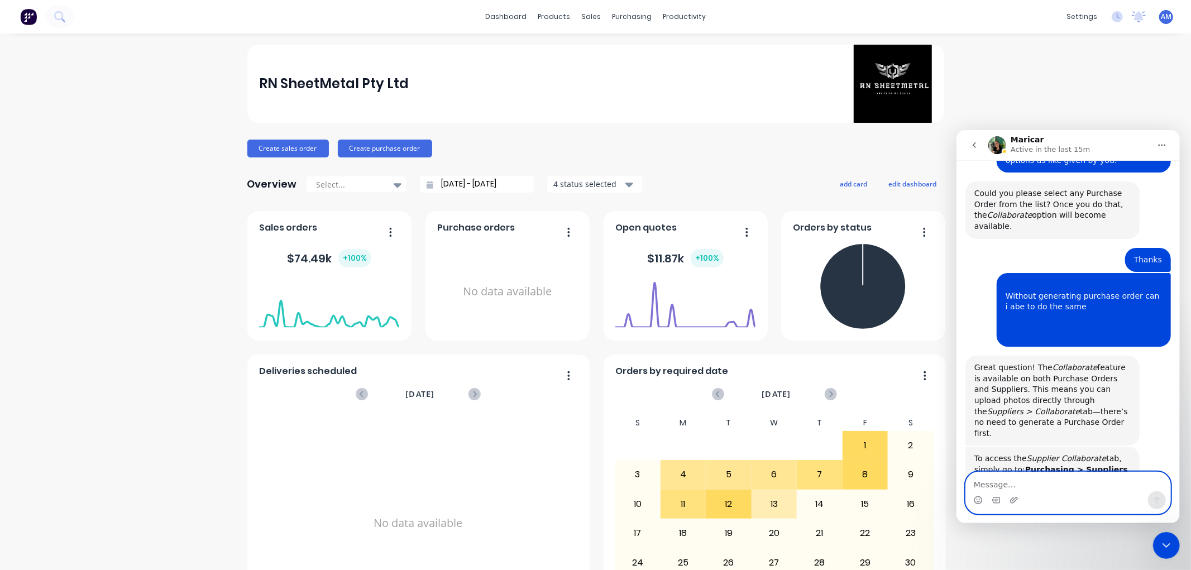
scroll to position [944, 0]
click at [1003, 482] on textarea "Message…" at bounding box center [1068, 481] width 204 height 19
type textarea "T"
type textarea "Thats Great."
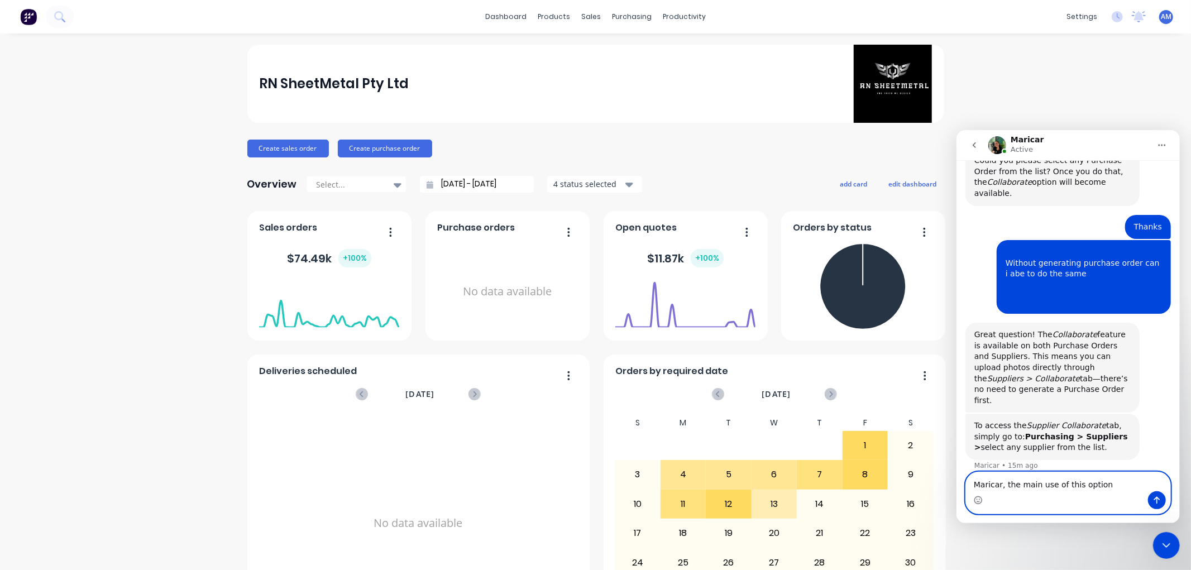
drag, startPoint x: 1103, startPoint y: 480, endPoint x: 1010, endPoint y: 481, distance: 93.3
click at [1010, 481] on textarea "Maricar, the main use of this option" at bounding box center [1068, 481] width 204 height 19
type textarea "Maricar, we are looking the"
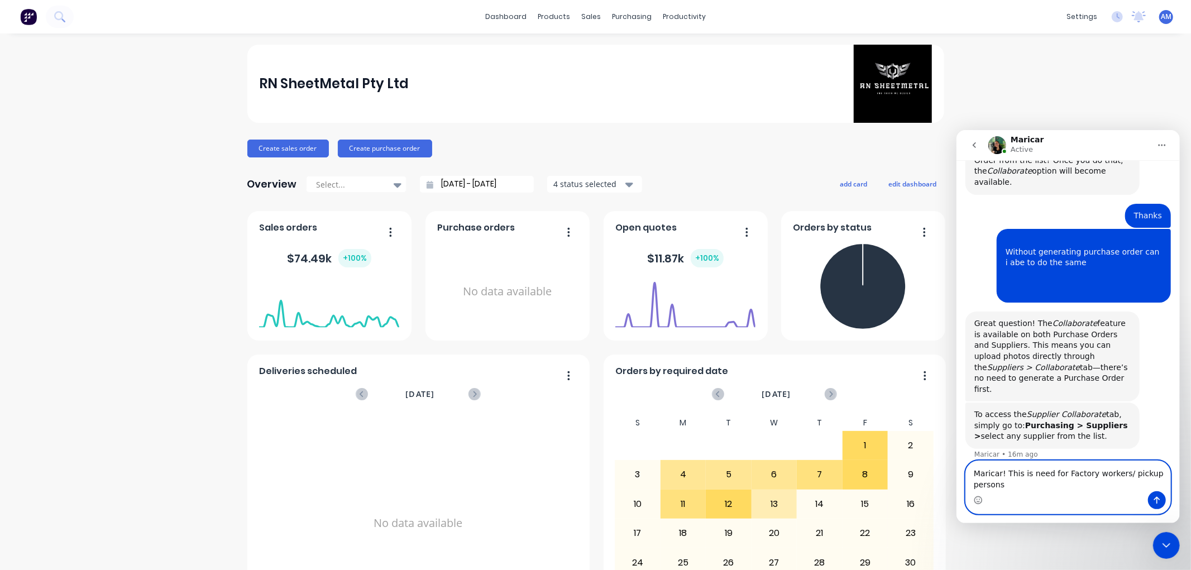
drag, startPoint x: 1025, startPoint y: 471, endPoint x: 1002, endPoint y: 472, distance: 22.9
click at [1002, 472] on textarea "Maricar! This is need for Factory workers/ pickup persons" at bounding box center [1068, 476] width 204 height 30
click at [969, 486] on textarea "Maricar! The same option we need for Factory workers/ pickup persons" at bounding box center [1068, 476] width 204 height 30
click at [1062, 482] on textarea "Maricar! The same option we need for Factory workers/ Delivery pickup persons" at bounding box center [1068, 476] width 204 height 30
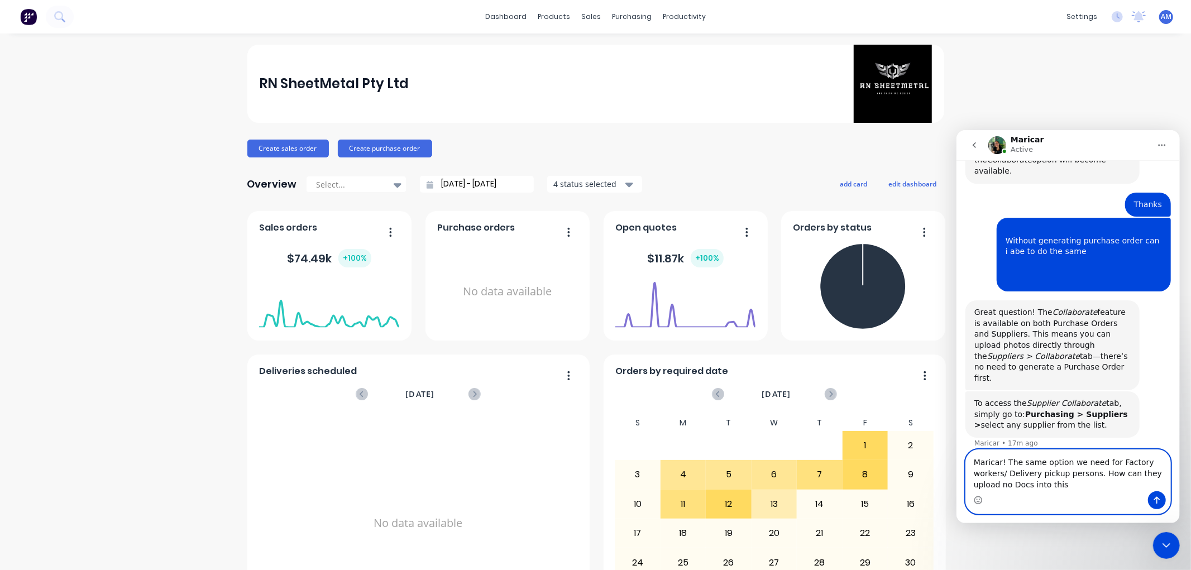
type textarea "Maricar! The same option we need for Factory workers/ Delivery pickup persons. …"
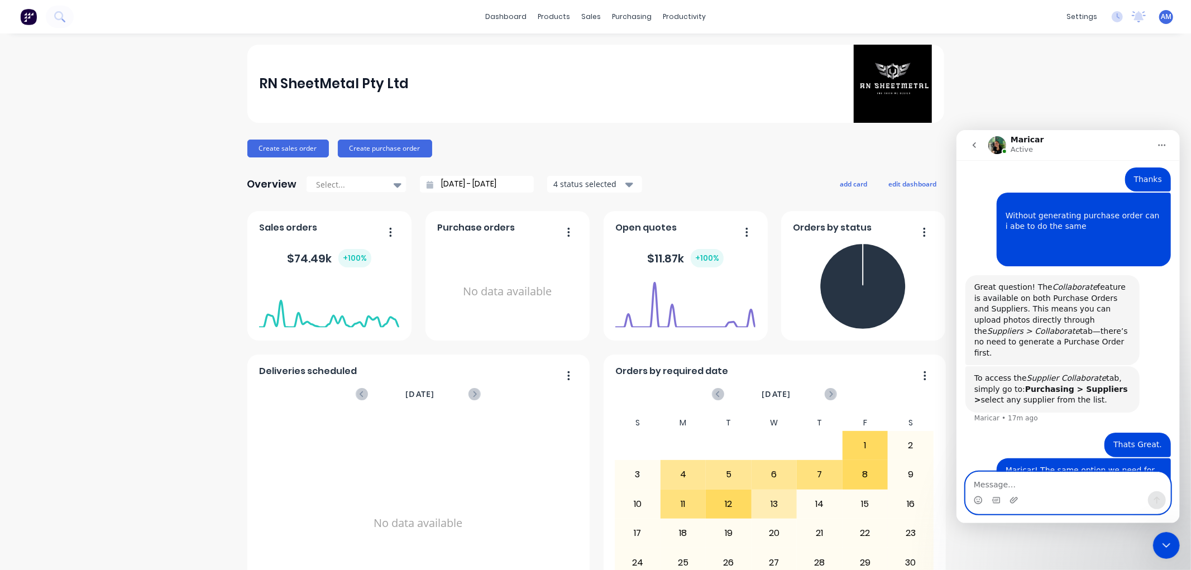
scroll to position [1025, 0]
click at [983, 484] on textarea "Message…" at bounding box center [1068, 481] width 204 height 19
click at [1011, 282] on div "Great question! The Collaborate feature is available on both Purchase Orders an…" at bounding box center [1052, 320] width 156 height 77
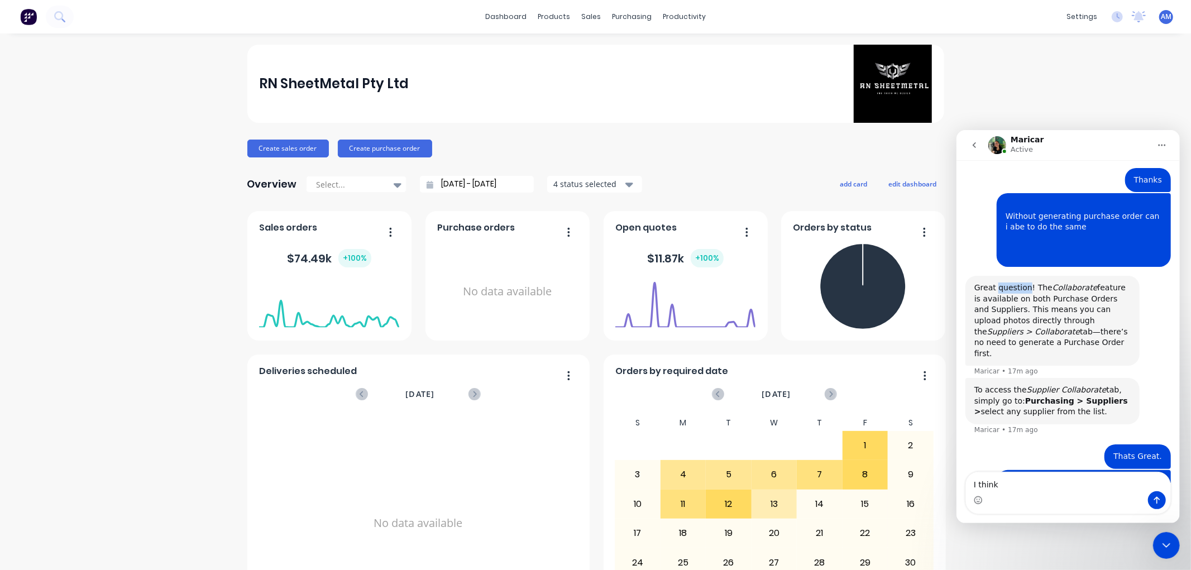
click at [1011, 282] on div "Great question! The Collaborate feature is available on both Purchase Orders an…" at bounding box center [1052, 320] width 156 height 77
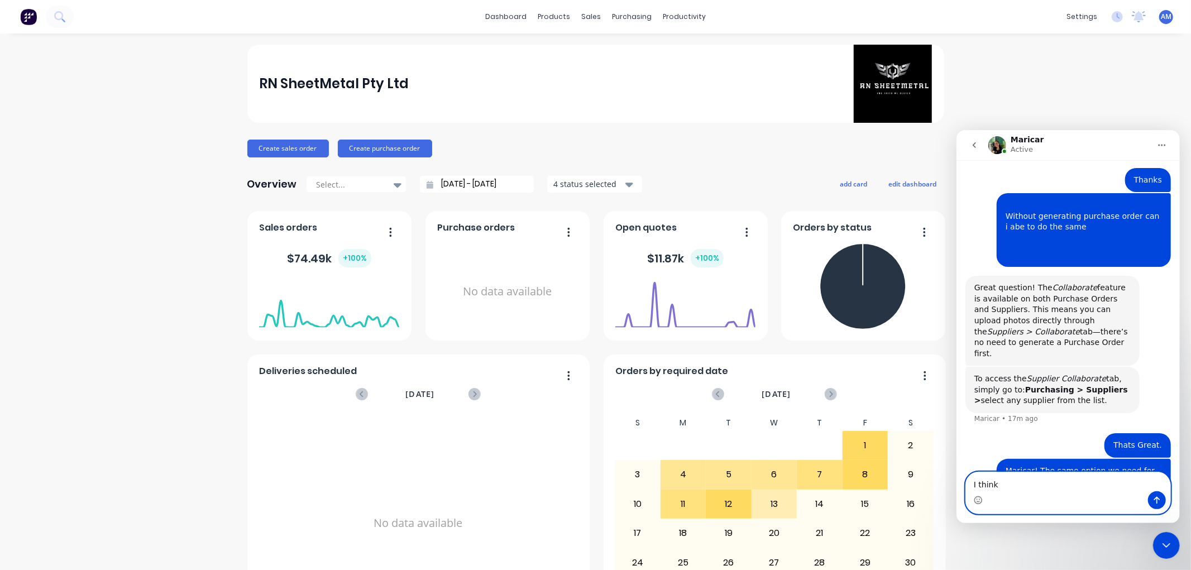
drag, startPoint x: 1016, startPoint y: 489, endPoint x: 929, endPoint y: 477, distance: 87.9
click html "Maricar Active Would you like further information? Hi ANITHA. What would you li…"
click at [1029, 433] on div "Thats Great. ANITHA • 5m ago" at bounding box center [1067, 446] width 205 height 26
click at [1008, 486] on textarea "I think" at bounding box center [1068, 481] width 204 height 19
type textarea "I"
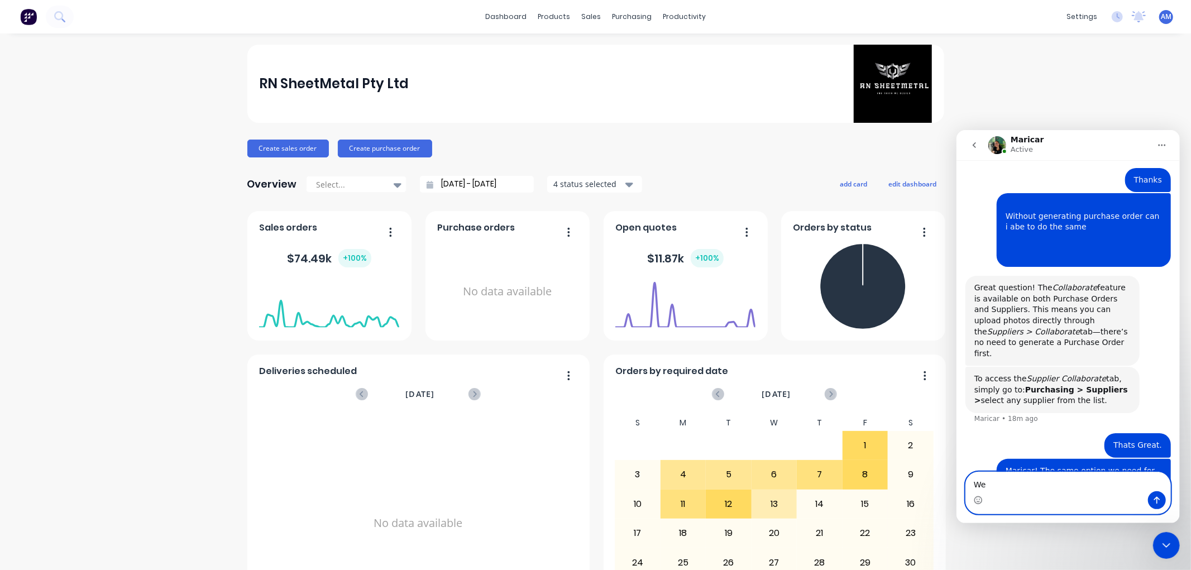
type textarea "W"
type textarea "H"
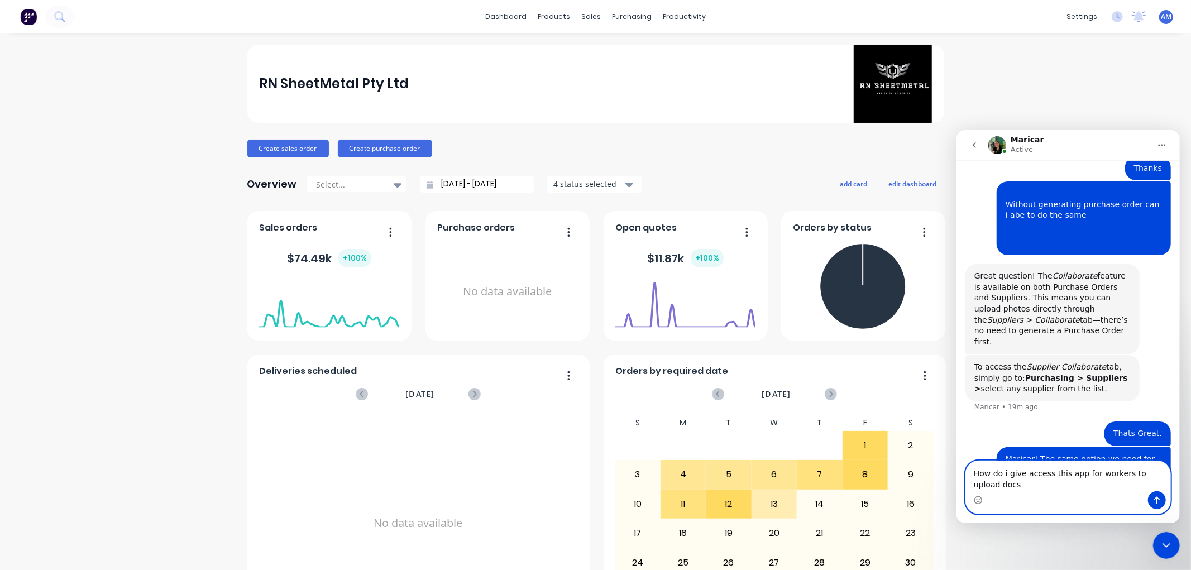
type textarea "How do i give access this app for workers to upload docs."
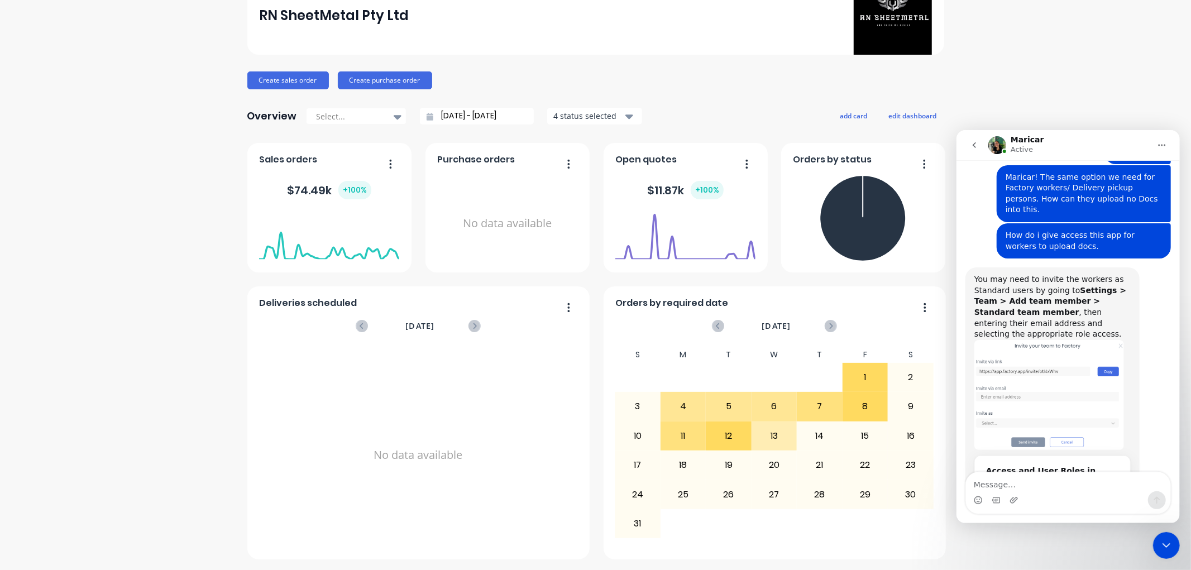
scroll to position [1350, 0]
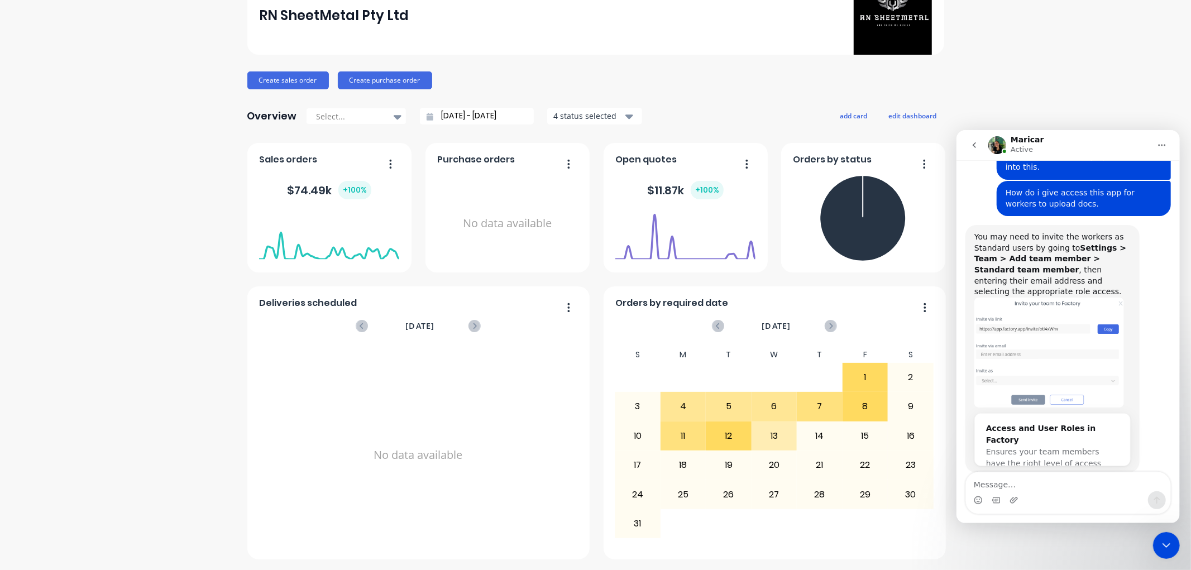
click at [1059, 297] on img "Maricar says…" at bounding box center [1049, 352] width 150 height 110
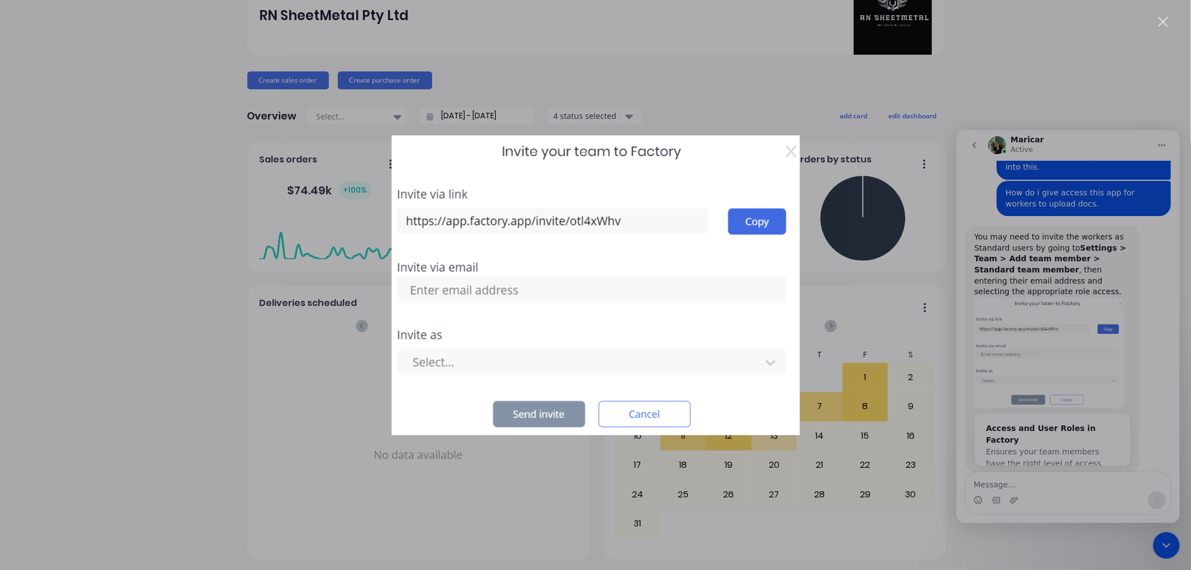
scroll to position [0, 0]
click at [1173, 15] on div "Intercom messenger" at bounding box center [595, 285] width 1191 height 570
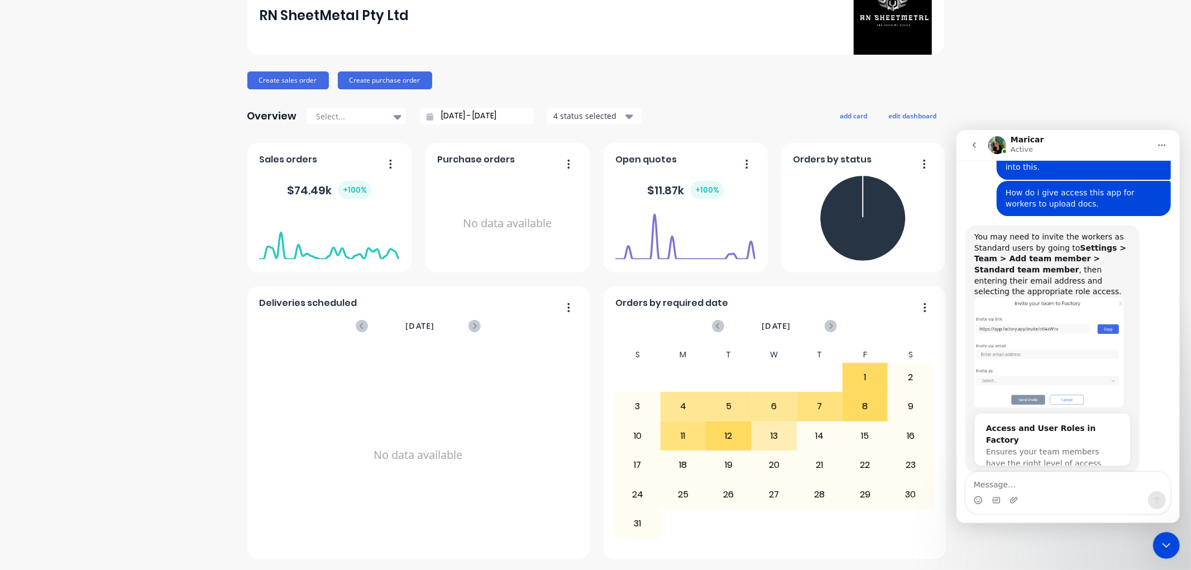
scroll to position [1307, 0]
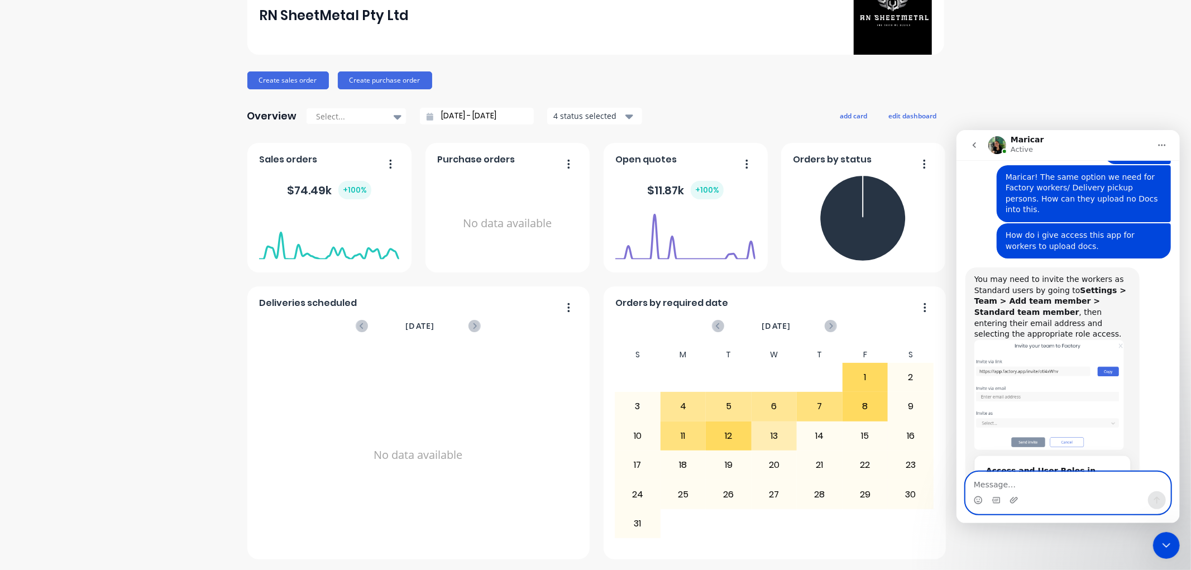
click at [986, 482] on textarea "Message…" at bounding box center [1068, 481] width 204 height 19
type textarea "I"
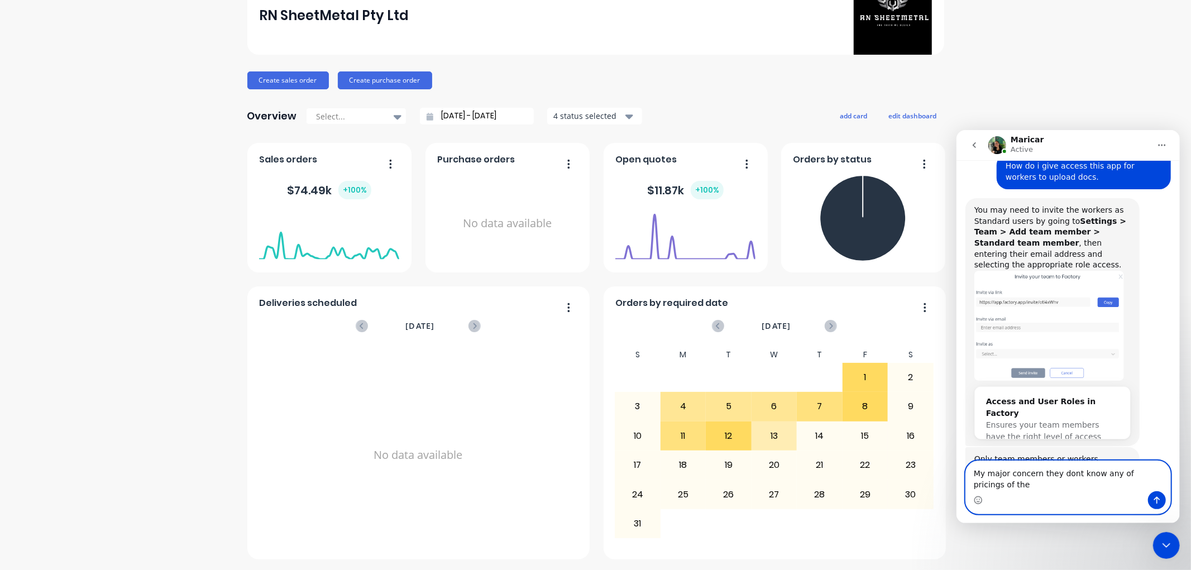
scroll to position [1388, 0]
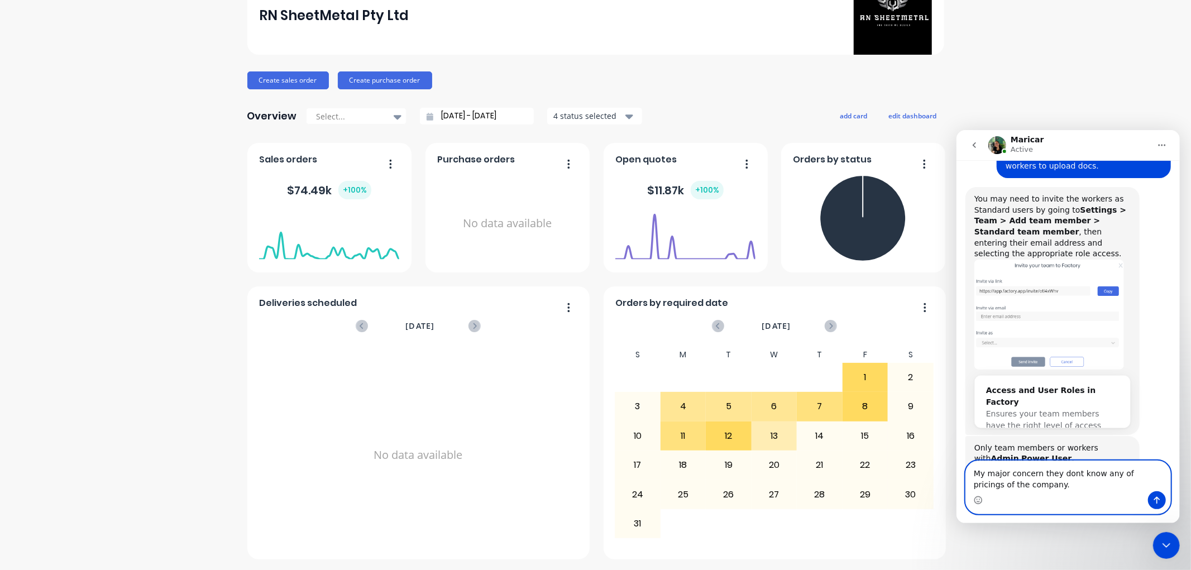
click at [1124, 476] on textarea "My major concern they dont know any of pricings of the company." at bounding box center [1068, 476] width 204 height 30
click at [1116, 470] on textarea "My major concern they dont know any of pricings of the company." at bounding box center [1068, 476] width 204 height 30
click at [1019, 493] on div "Intercom messenger" at bounding box center [1068, 500] width 204 height 18
click at [1009, 488] on textarea "My major concern they dont know any pricings of the company." at bounding box center [1068, 476] width 204 height 30
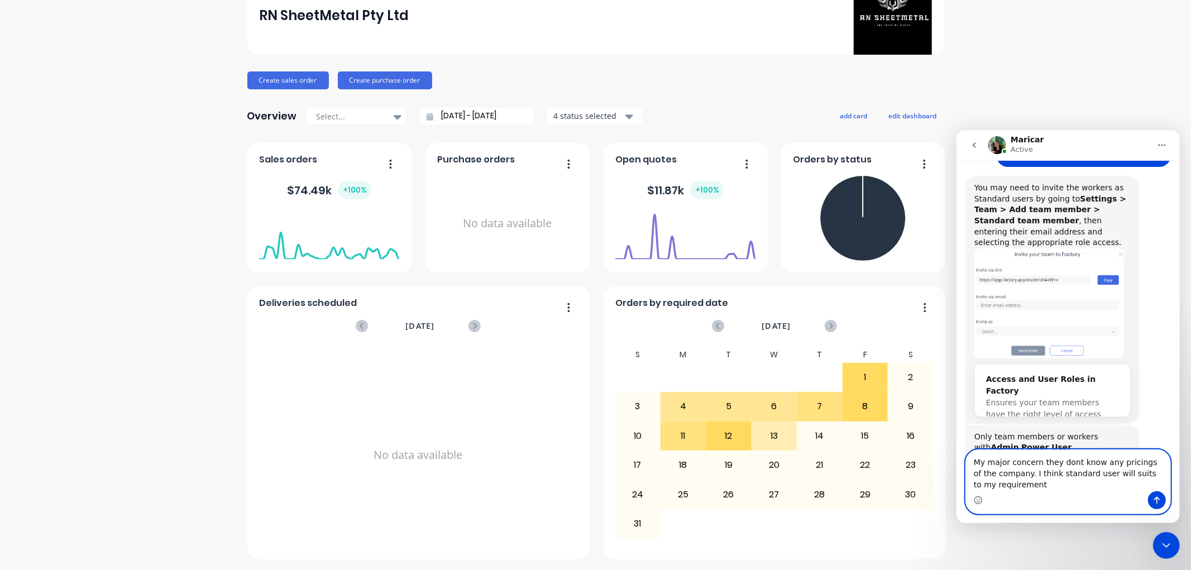
type textarea "My major concern they dont know any pricings of the company. I think standard u…"
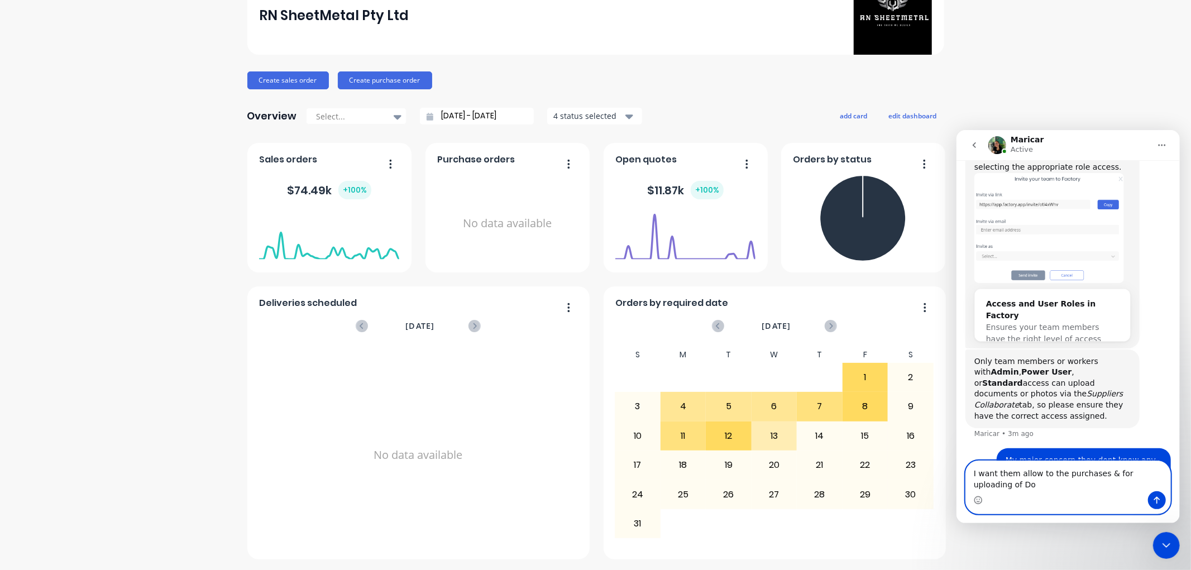
scroll to position [1485, 0]
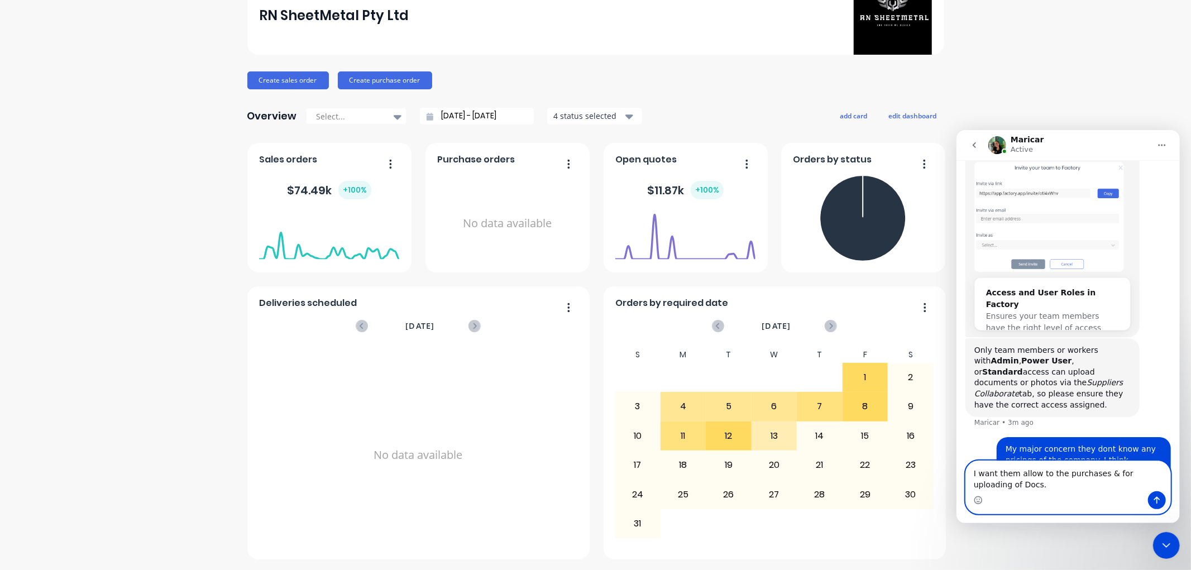
click at [969, 475] on textarea "I want them allow to the purchases & for uploading of Docs." at bounding box center [1068, 476] width 204 height 30
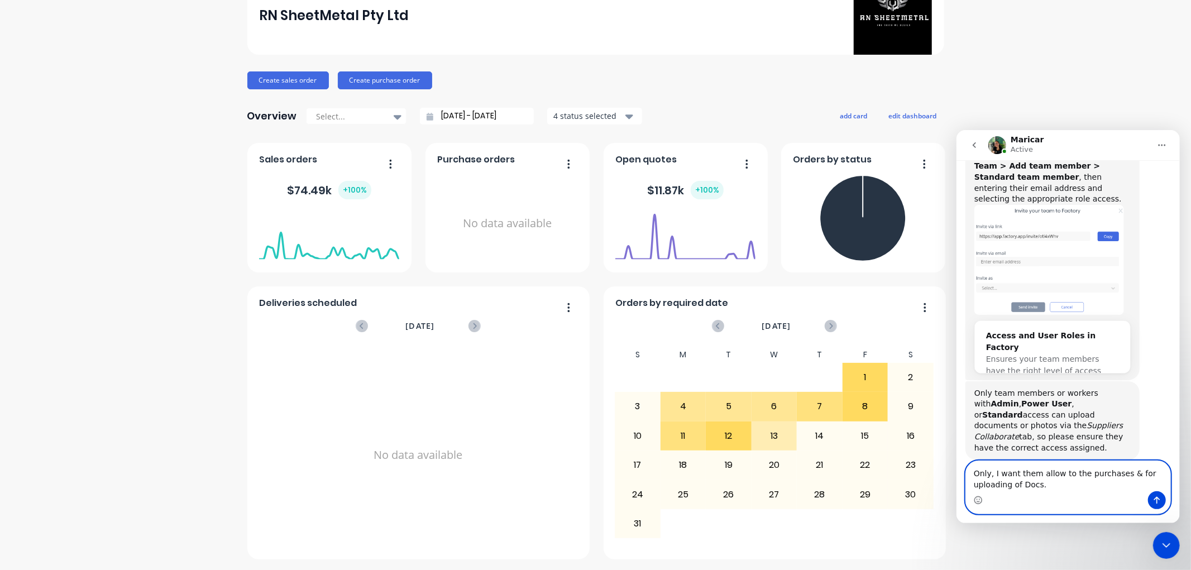
click at [1025, 472] on textarea "Only, I want them allow to the purchases & for uploading of Docs." at bounding box center [1068, 476] width 204 height 30
click at [1034, 474] on textarea "Only, I want allow to the purchases & for uploading of Docs." at bounding box center [1068, 476] width 204 height 30
click at [1120, 471] on textarea "Only, I want allow them to the purchases & for uploading of Docs." at bounding box center [1068, 476] width 204 height 30
type textarea "Only, I want allow them to the purchases / for uploading of Docs."
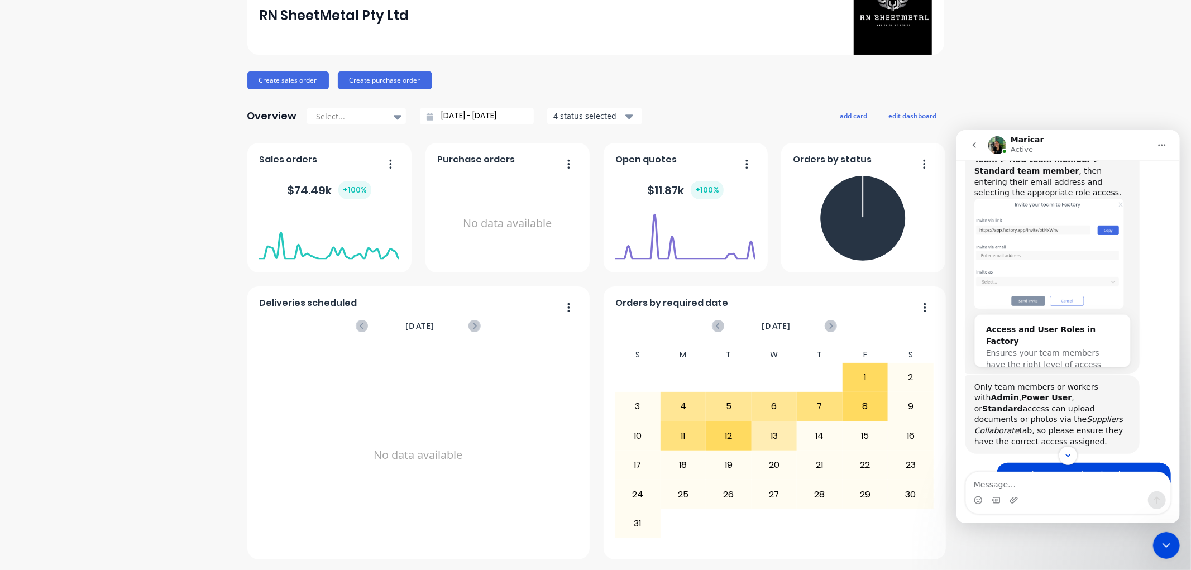
scroll to position [1522, 0]
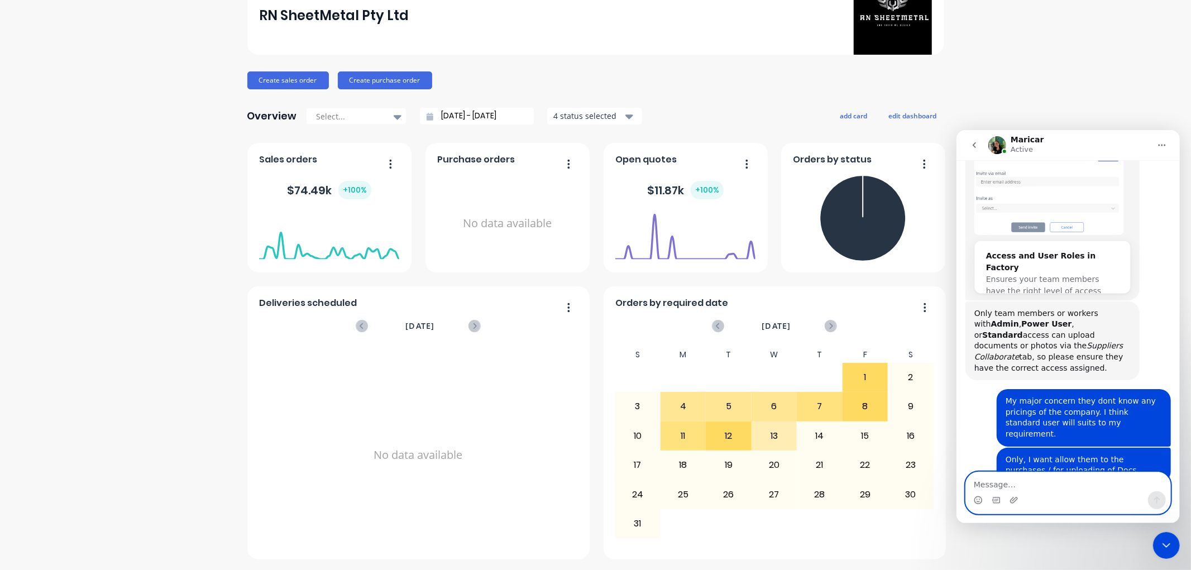
click at [1009, 481] on textarea "Message…" at bounding box center [1068, 481] width 204 height 19
type textarea "T"
type textarea "Thanks Maricar."
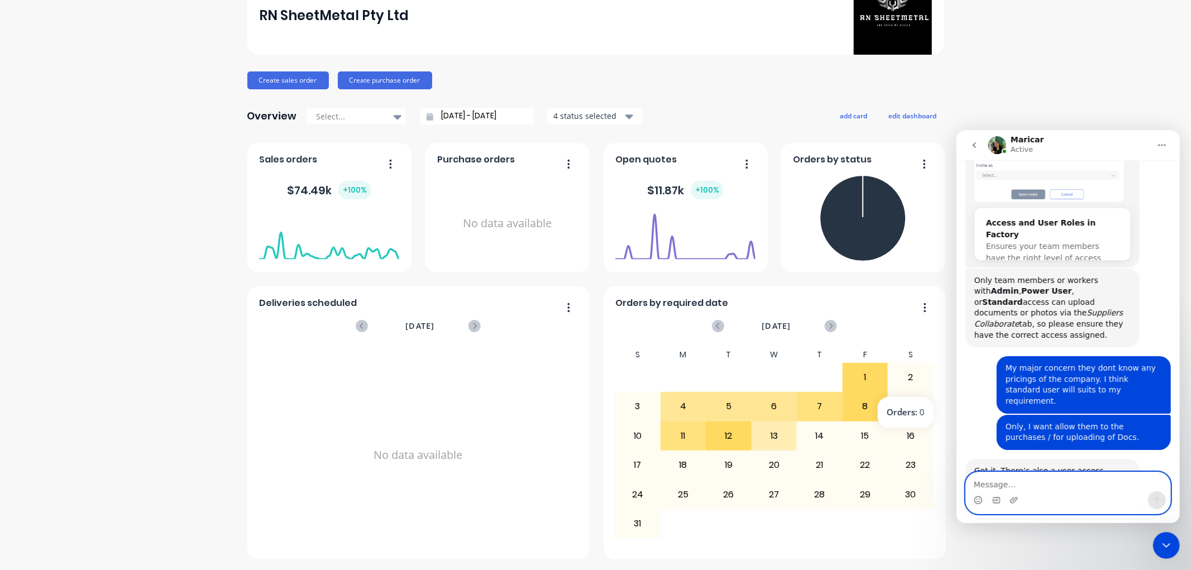
scroll to position [1556, 0]
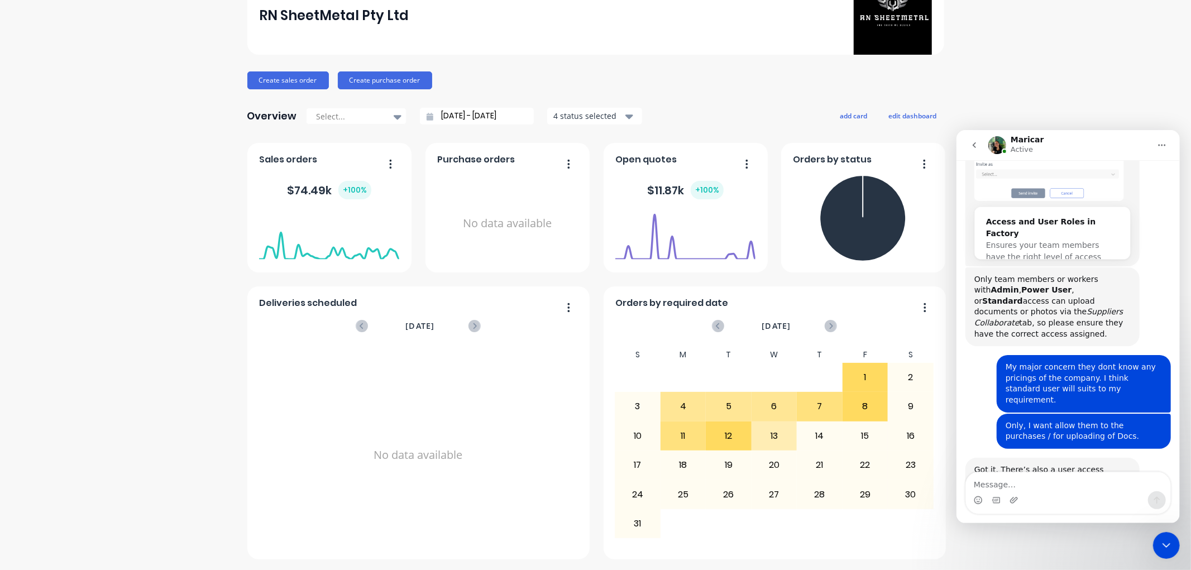
click at [1170, 550] on icon "Close Intercom Messenger" at bounding box center [1165, 544] width 13 height 13
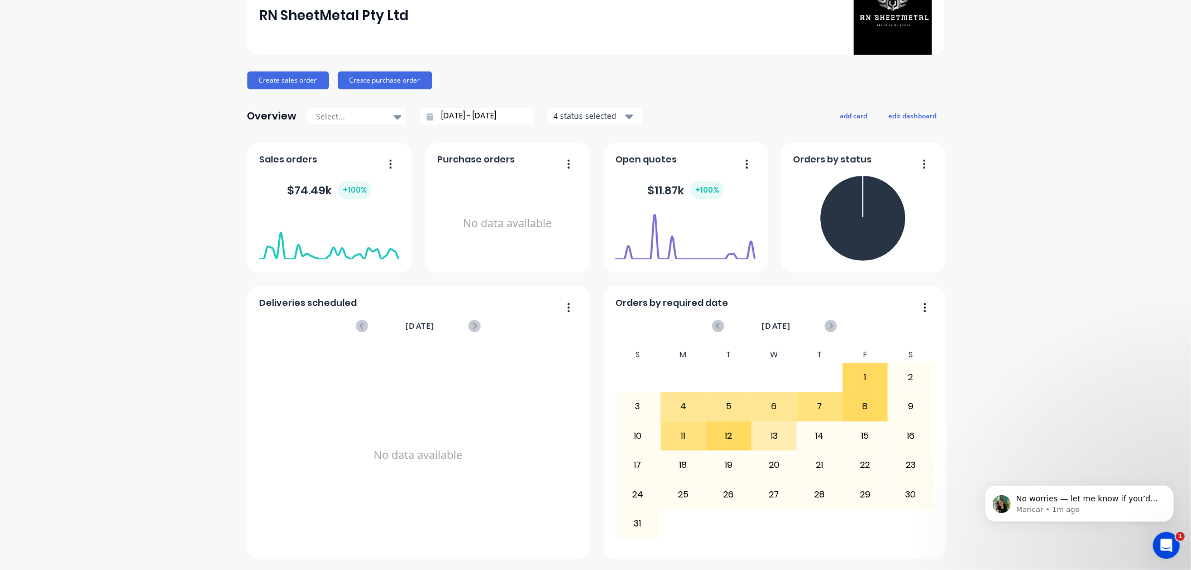
scroll to position [1622, 0]
click at [1163, 540] on icon "Open Intercom Messenger" at bounding box center [1166, 545] width 18 height 18
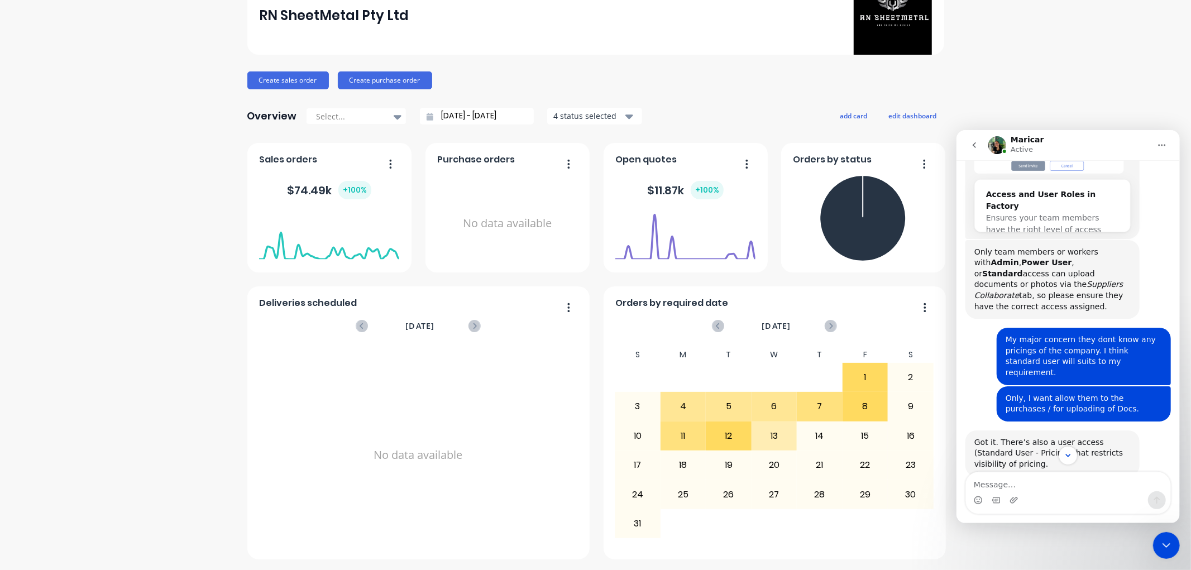
scroll to position [1641, 0]
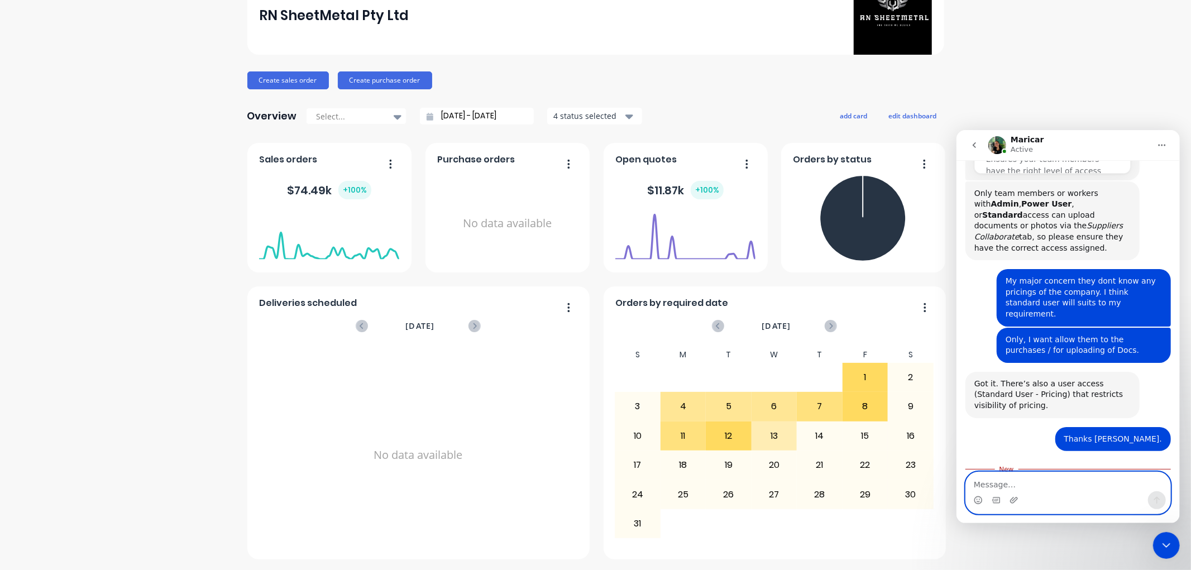
click at [1003, 483] on textarea "Message…" at bounding box center [1068, 481] width 204 height 19
click at [1017, 485] on textarea "Message…" at bounding box center [1068, 481] width 204 height 19
type textarea "N"
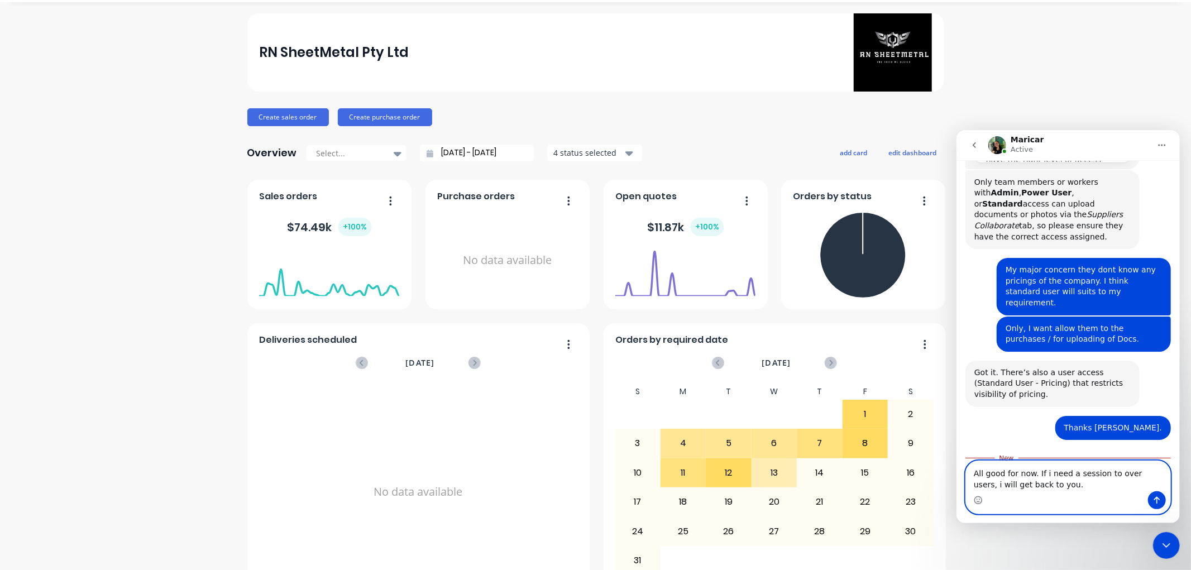
scroll to position [6, 0]
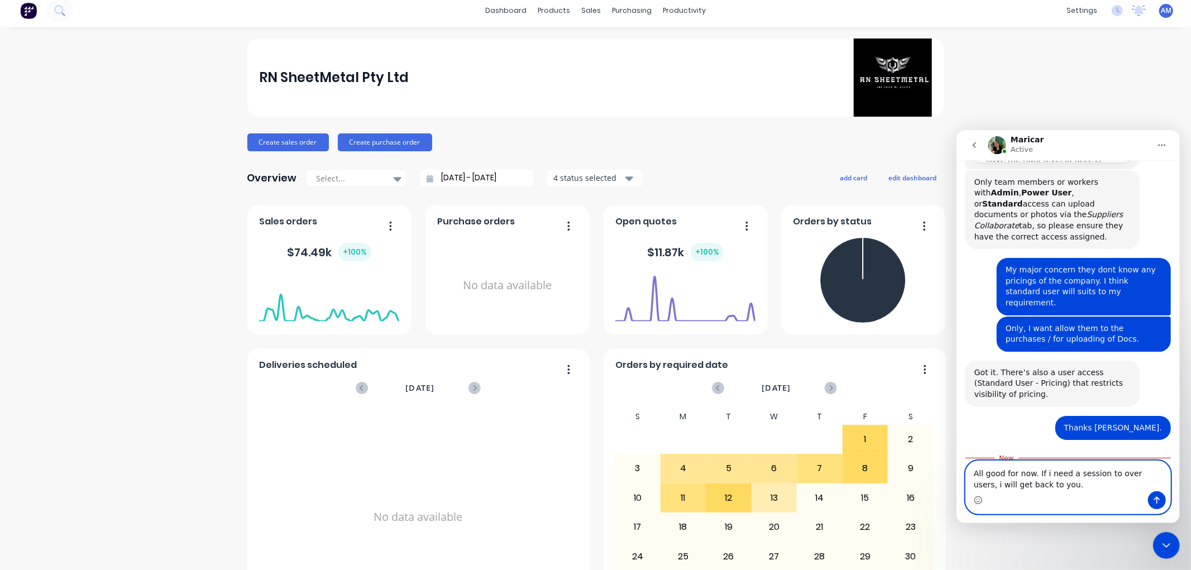
click at [976, 487] on textarea "All good for now. If i need a session to over users, i will get back to you." at bounding box center [1068, 476] width 204 height 30
drag, startPoint x: 1016, startPoint y: 485, endPoint x: 948, endPoint y: 483, distance: 67.6
click html "Maricar Active Would you like further information? Hi ANITHA. What would you li…"
type textarea "All good for now. If i need a session to over users, i will ready back to you."
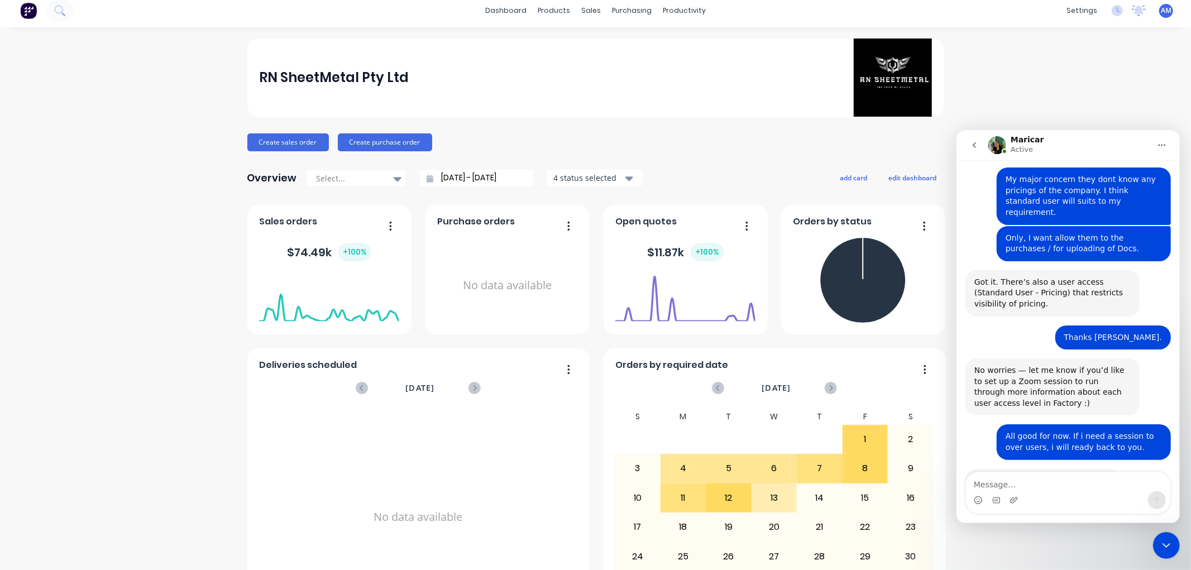
scroll to position [1700, 0]
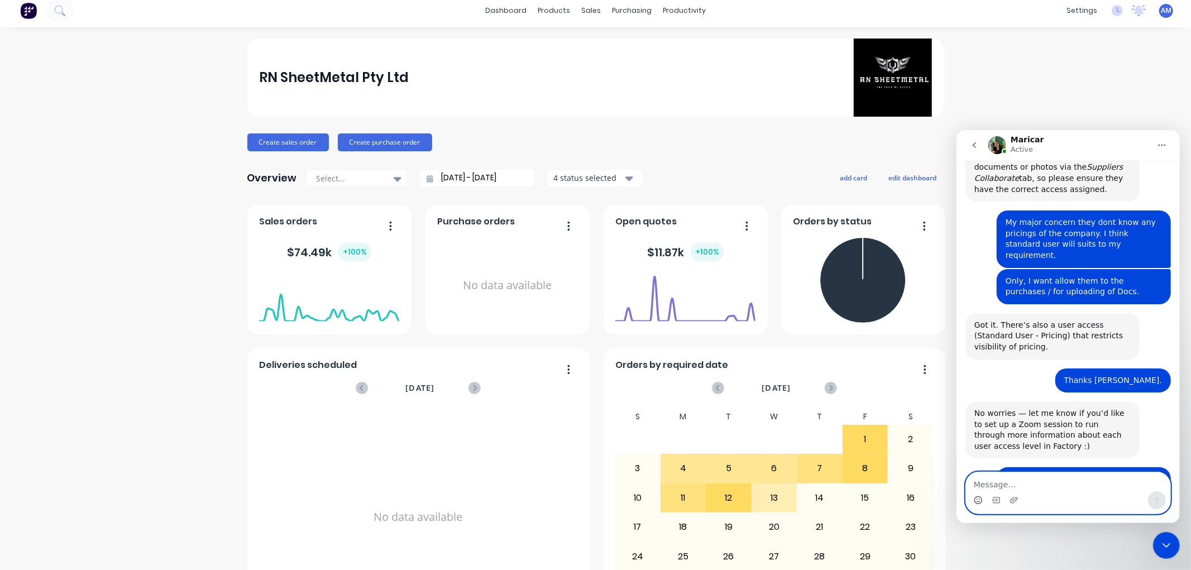
click at [974, 496] on icon "Emoji picker" at bounding box center [977, 499] width 9 height 9
click at [993, 495] on icon "Gif picker" at bounding box center [995, 499] width 9 height 9
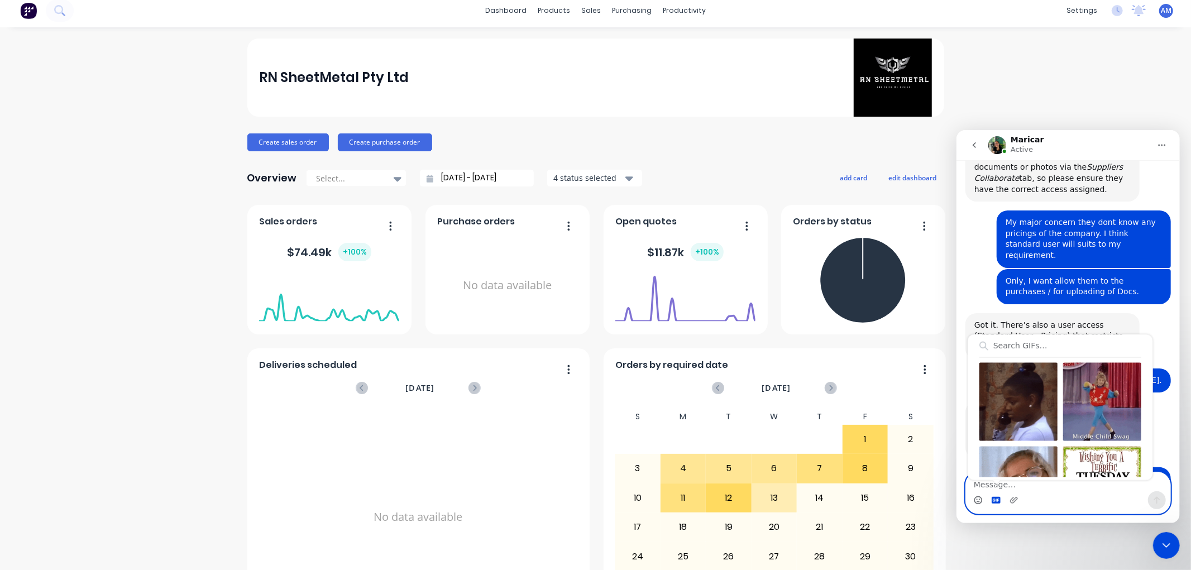
click at [978, 500] on icon "Emoji picker" at bounding box center [977, 499] width 9 height 9
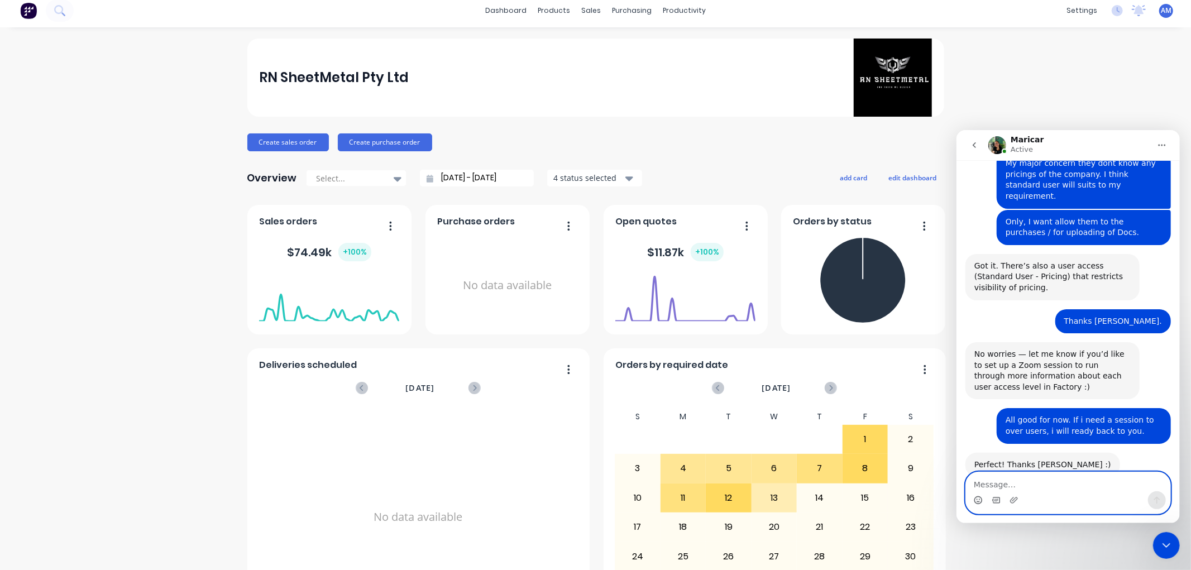
scroll to position [1782, 0]
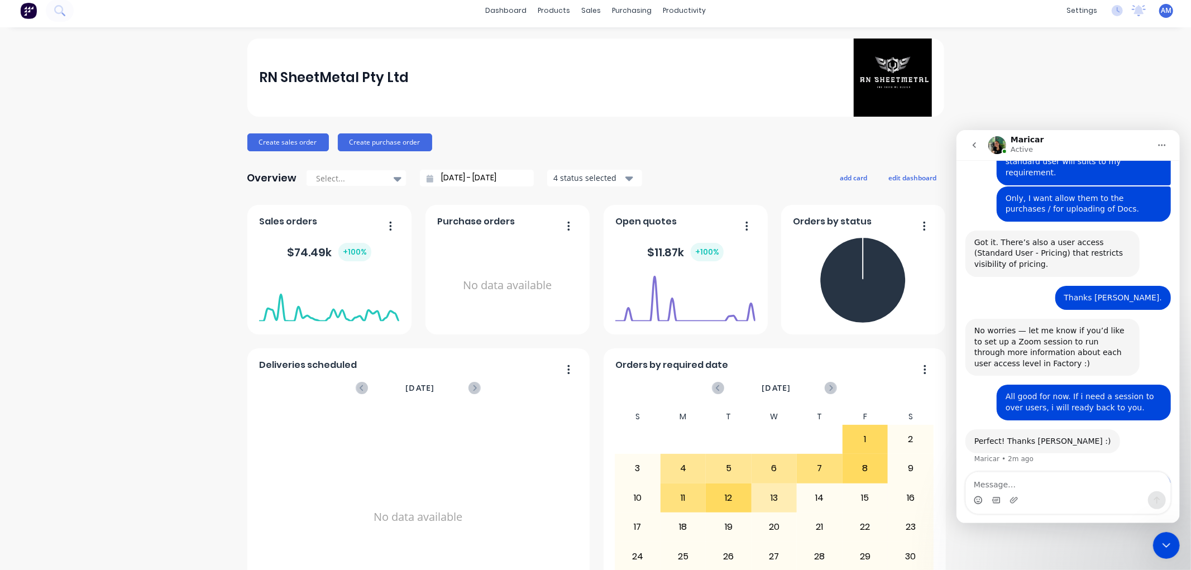
click at [1165, 542] on icon "Close Intercom Messenger" at bounding box center [1165, 544] width 13 height 13
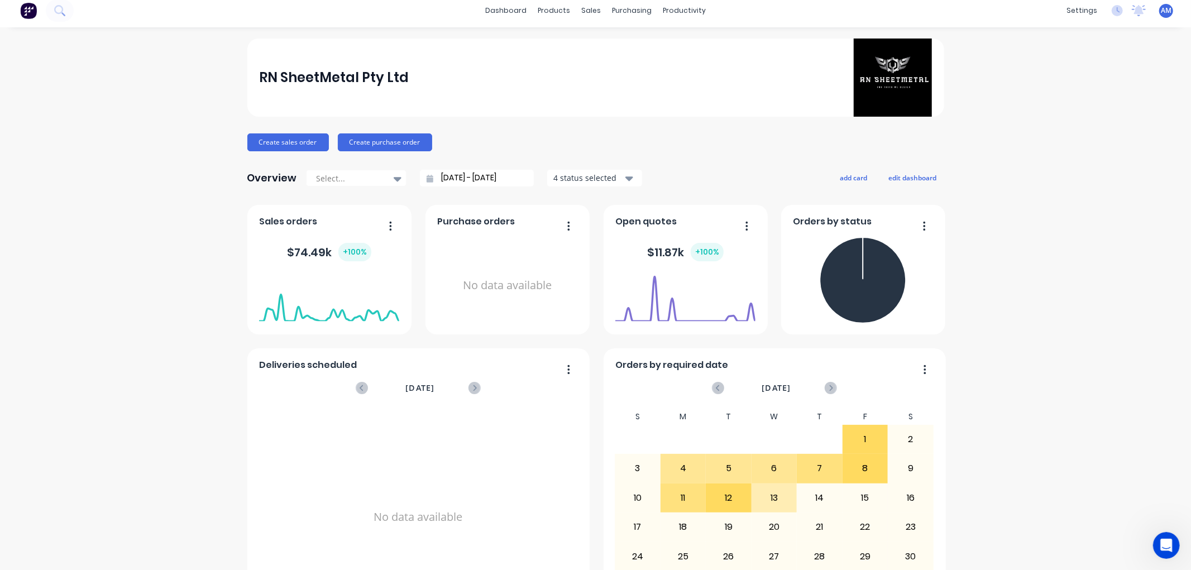
click at [126, 341] on div "RN SheetMetal Pty Ltd Create sales order Create purchase order Overview Select.…" at bounding box center [595, 330] width 1191 height 583
drag, startPoint x: 1163, startPoint y: 549, endPoint x: 1158, endPoint y: 544, distance: 7.5
click at [1163, 549] on icon "Open Intercom Messenger" at bounding box center [1166, 545] width 18 height 18
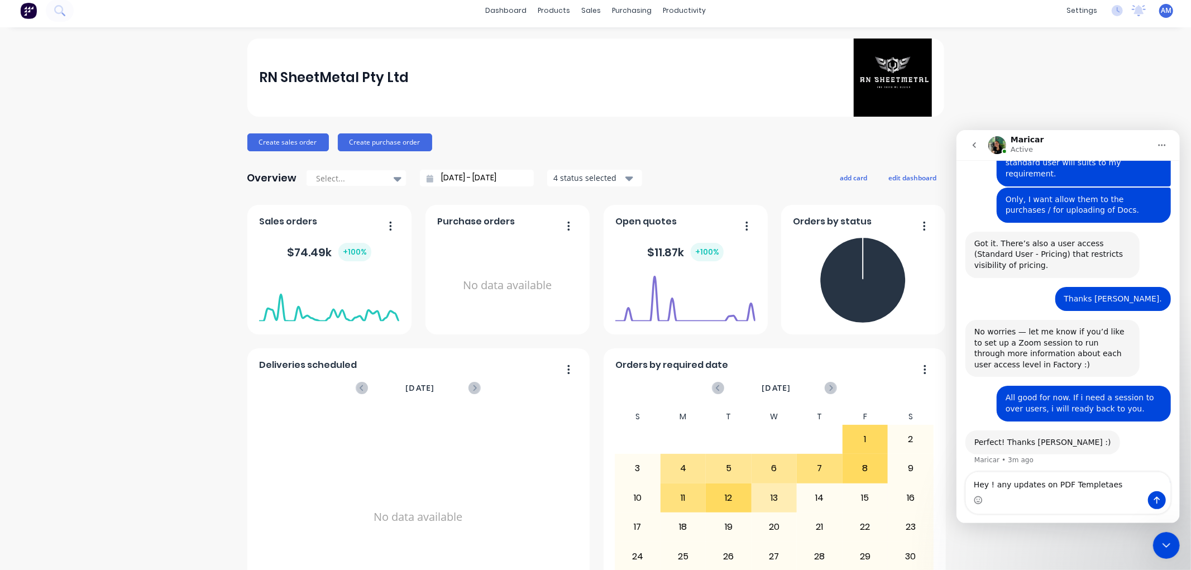
type textarea "Hey ! any updates on PDF Templetaes."
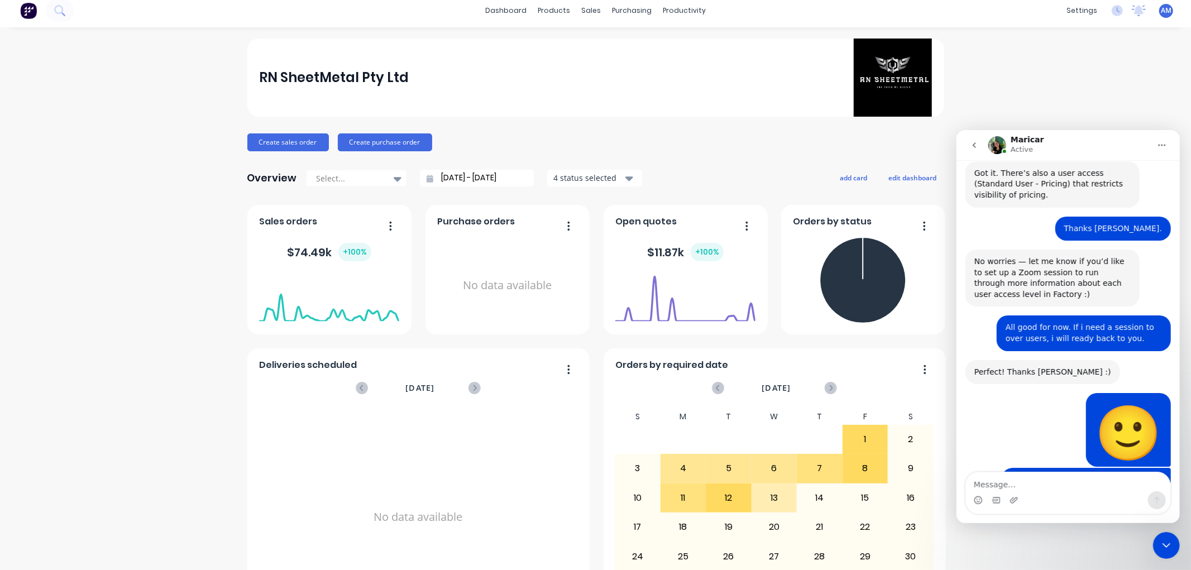
scroll to position [1874, 0]
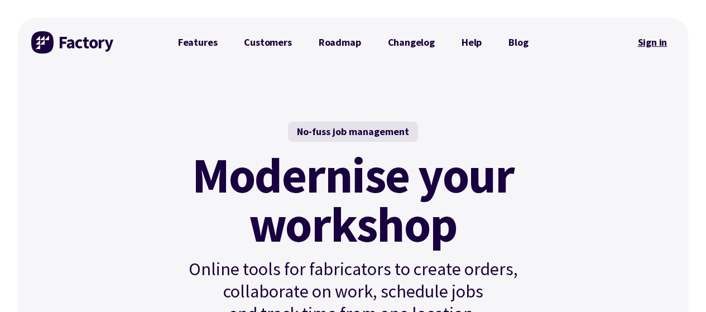
drag, startPoint x: 0, startPoint y: 0, endPoint x: 640, endPoint y: 38, distance: 641.1
click at [650, 42] on link "Sign in" at bounding box center [652, 43] width 45 height 26
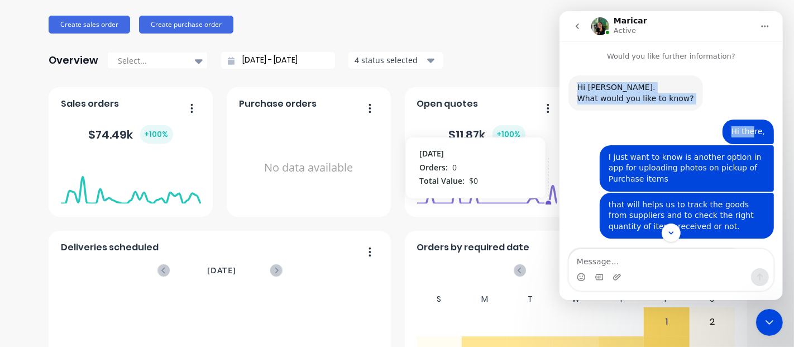
drag, startPoint x: 577, startPoint y: 88, endPoint x: 748, endPoint y: 135, distance: 177.7
click at [748, 135] on div "Hi ANITHA. What would you like to know? Factory • 12m ago Hi there, ANITHA • 12…" at bounding box center [670, 289] width 205 height 429
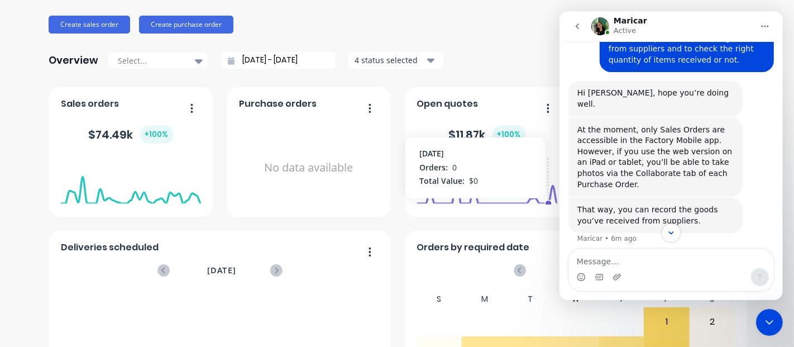
scroll to position [242, 0]
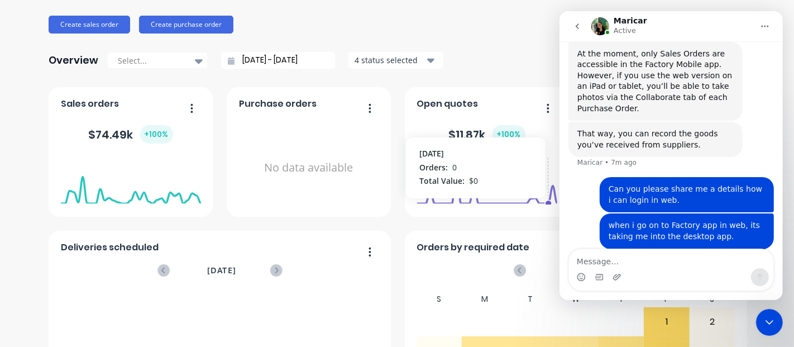
click at [761, 128] on div "That way, you can record the goods you’ve received from suppliers. Maricar • 7m…" at bounding box center [670, 149] width 205 height 55
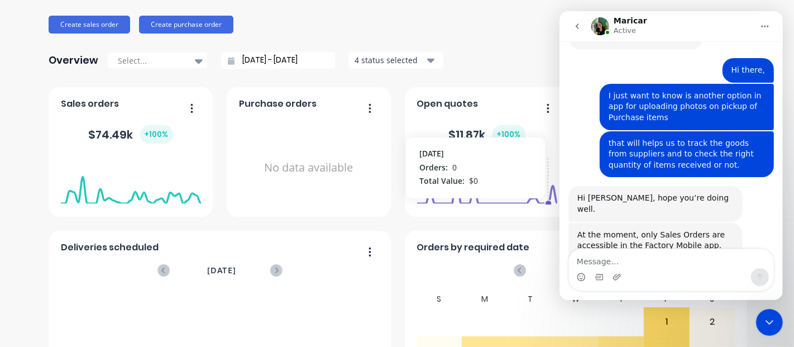
scroll to position [0, 0]
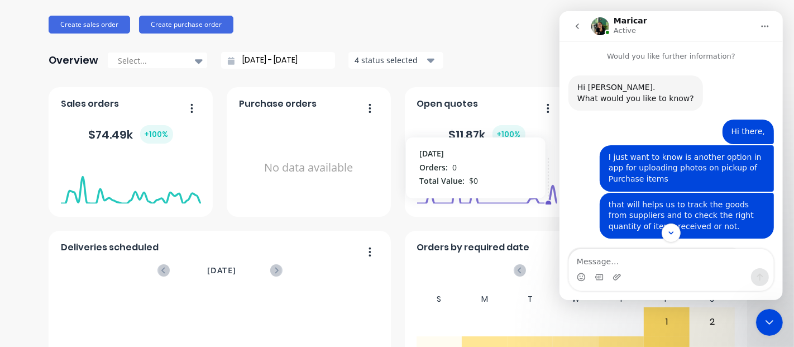
click at [704, 122] on div "Hi there, ANITHA • 12m ago" at bounding box center [670, 133] width 205 height 26
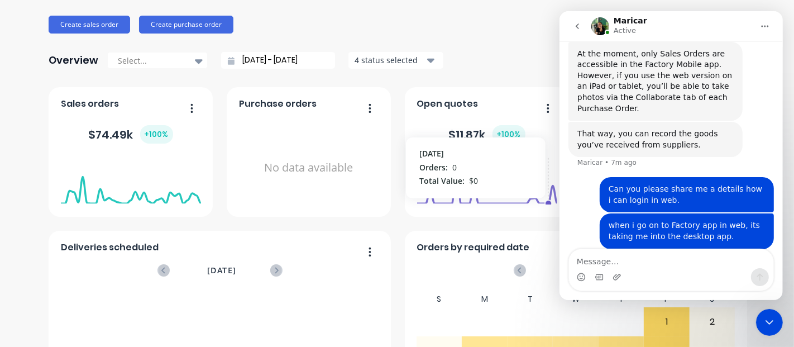
scroll to position [285, 0]
